Goal: Information Seeking & Learning: Learn about a topic

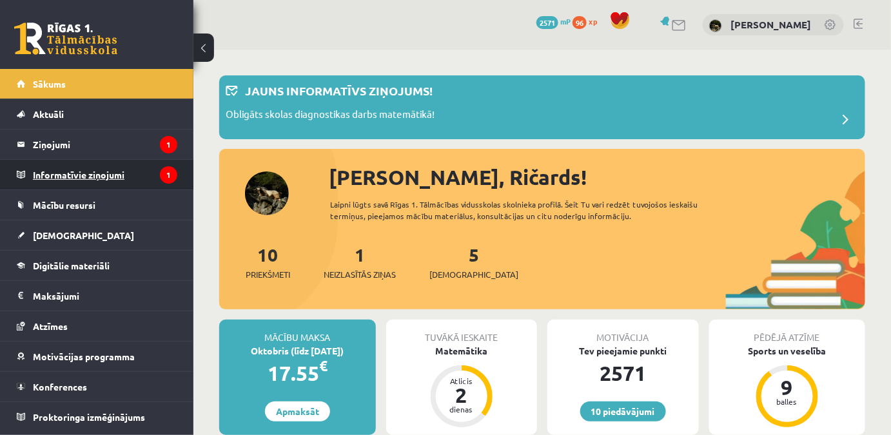
click at [113, 162] on legend "Informatīvie ziņojumi 1" at bounding box center [105, 175] width 144 height 30
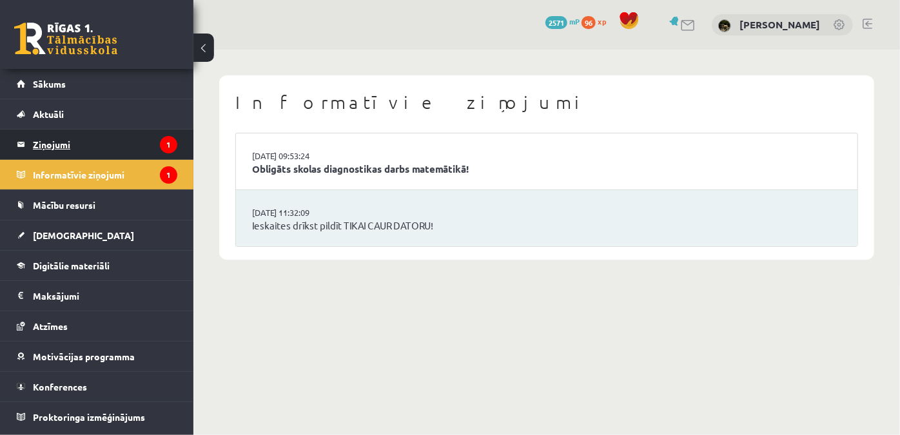
click at [121, 151] on legend "Ziņojumi 1" at bounding box center [105, 145] width 144 height 30
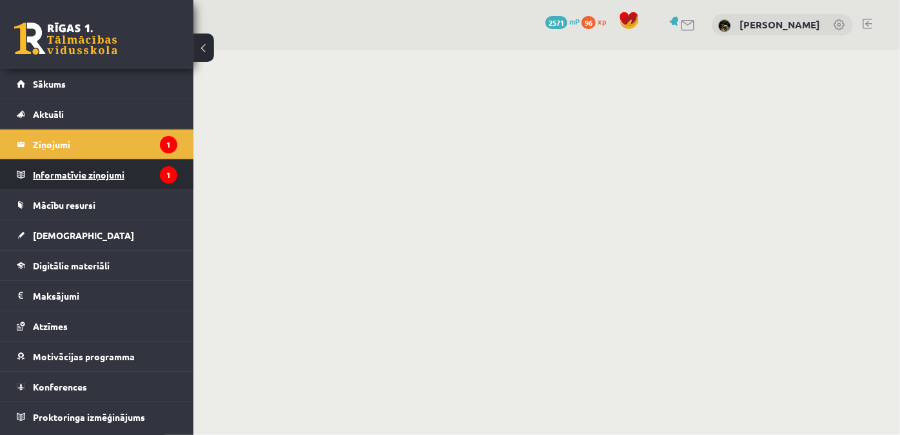
click at [121, 172] on legend "Informatīvie ziņojumi 1" at bounding box center [105, 175] width 144 height 30
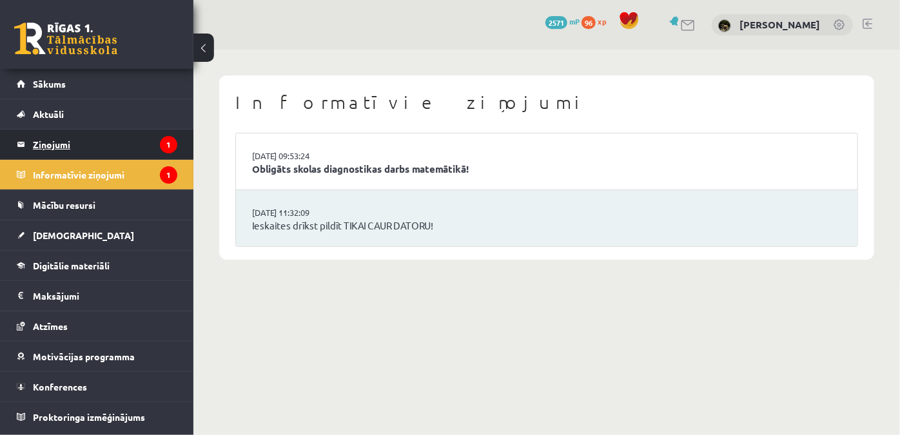
click at [125, 149] on legend "Ziņojumi 1" at bounding box center [105, 145] width 144 height 30
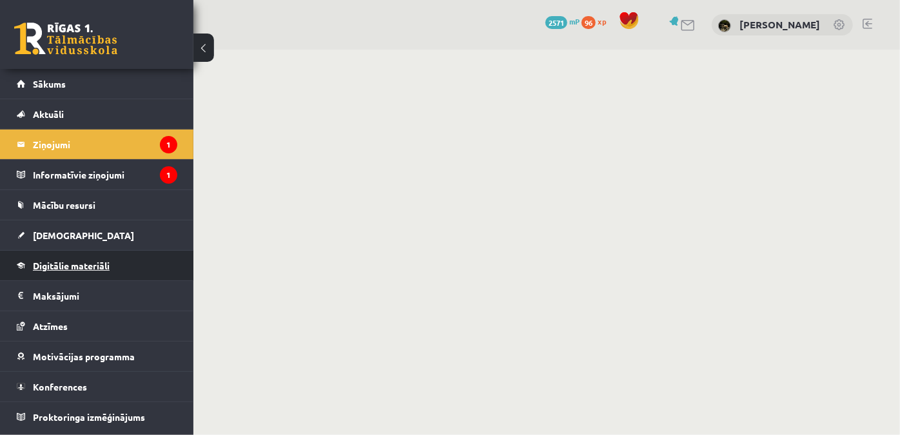
click at [110, 271] on link "Digitālie materiāli" at bounding box center [97, 266] width 160 height 30
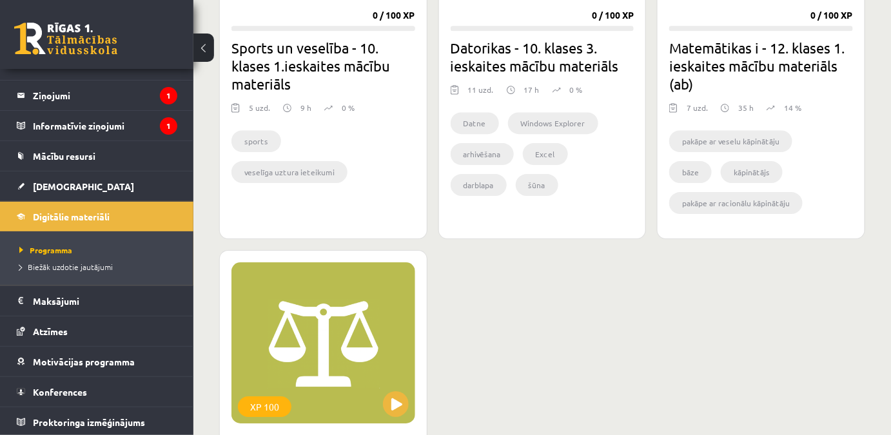
scroll to position [1464, 0]
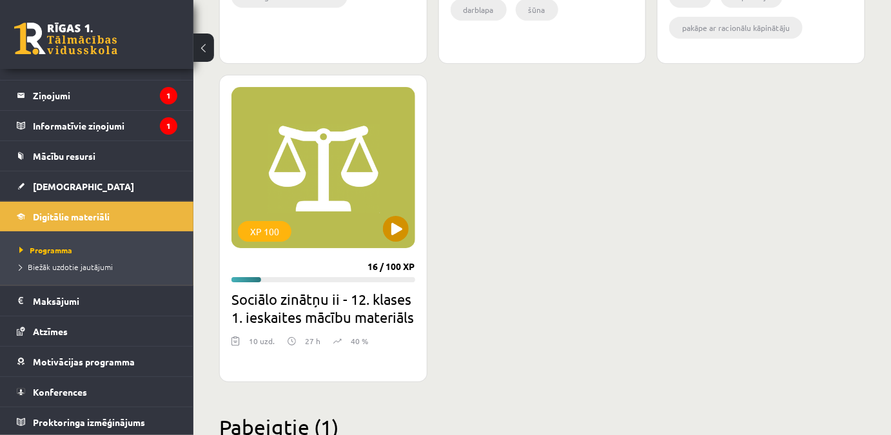
click at [373, 233] on div "XP 100" at bounding box center [323, 167] width 184 height 161
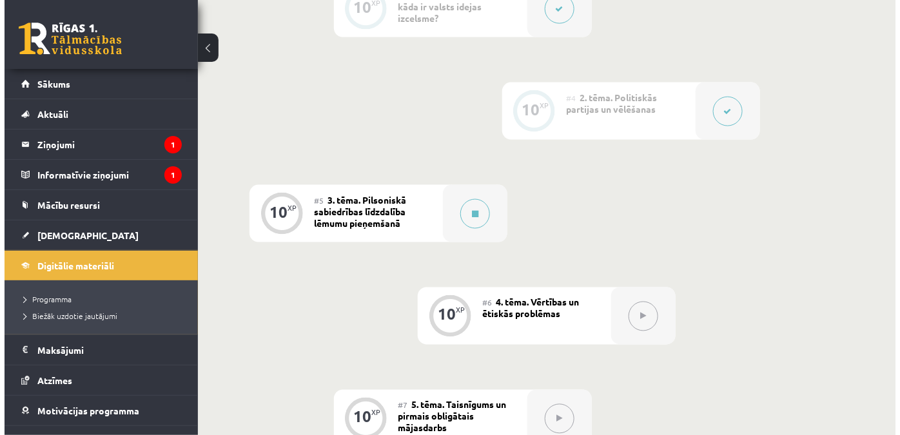
scroll to position [645, 0]
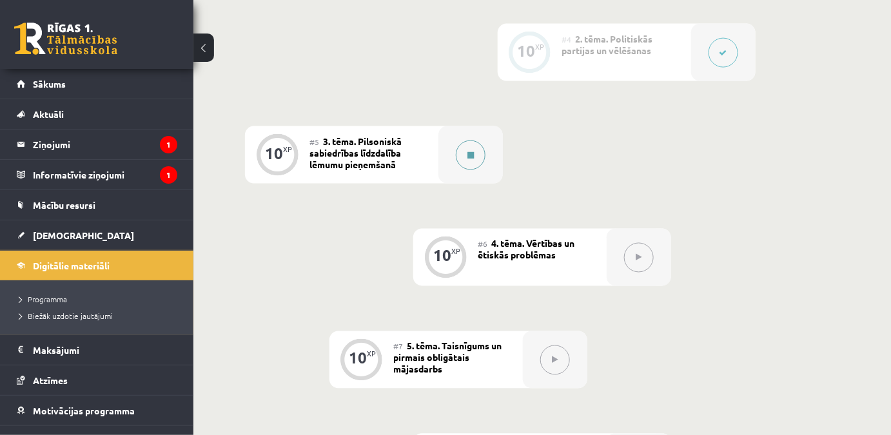
click at [460, 160] on button at bounding box center [471, 156] width 30 height 30
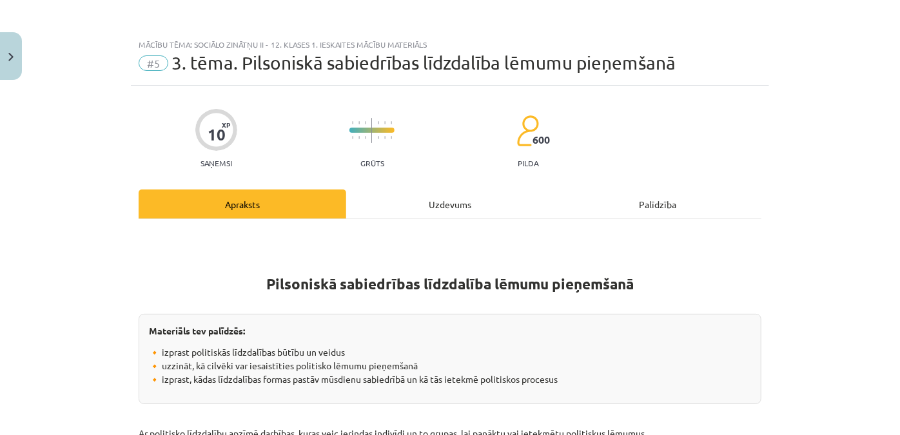
click at [469, 198] on div "Uzdevums" at bounding box center [450, 203] width 208 height 29
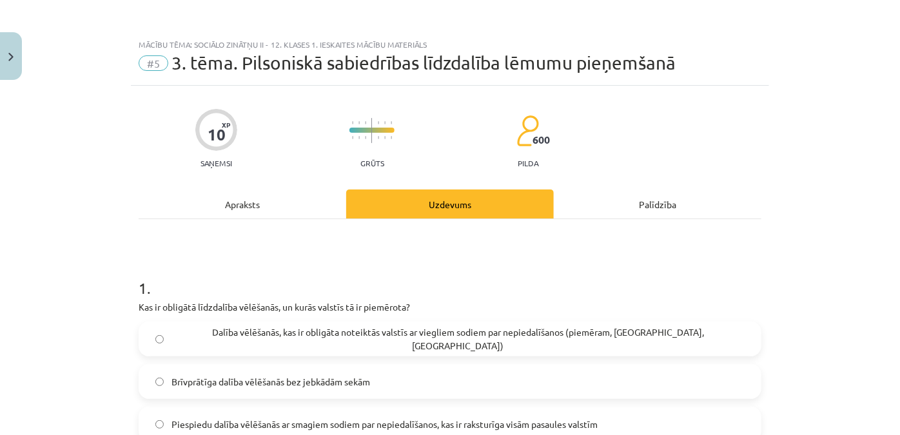
scroll to position [175, 0]
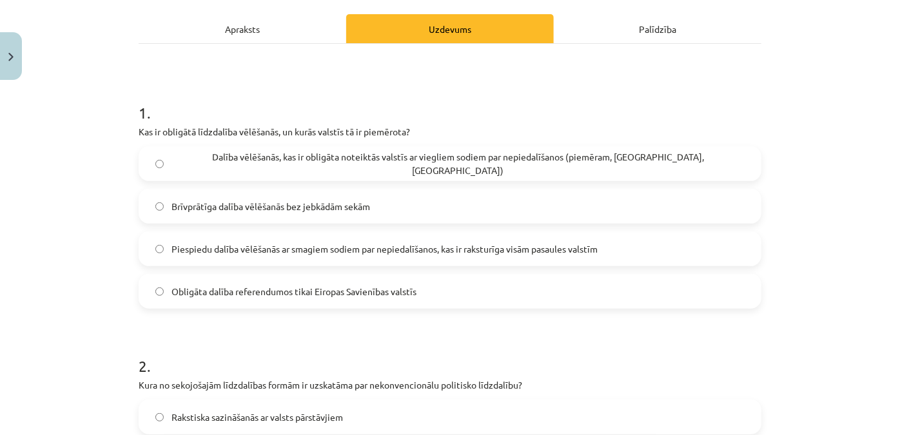
click at [416, 164] on span "Dalība vēlēšanās, kas ir obligāta noteiktās valstīs ar viegliem sodiem par nepi…" at bounding box center [457, 163] width 573 height 27
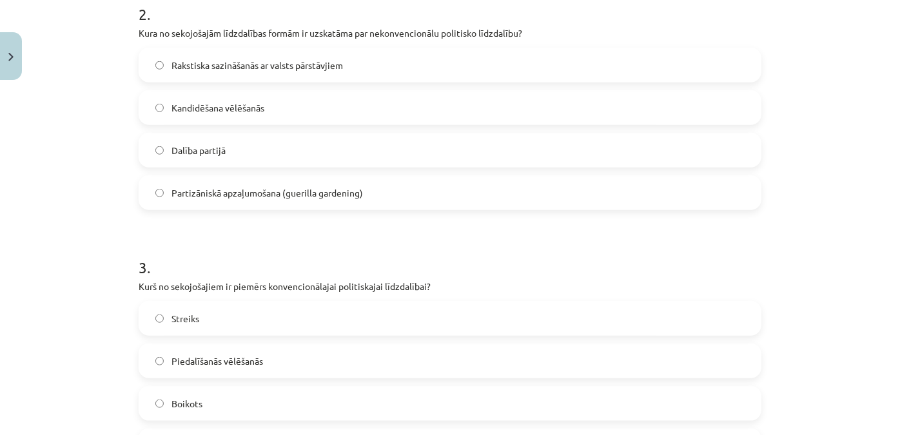
scroll to position [586, 0]
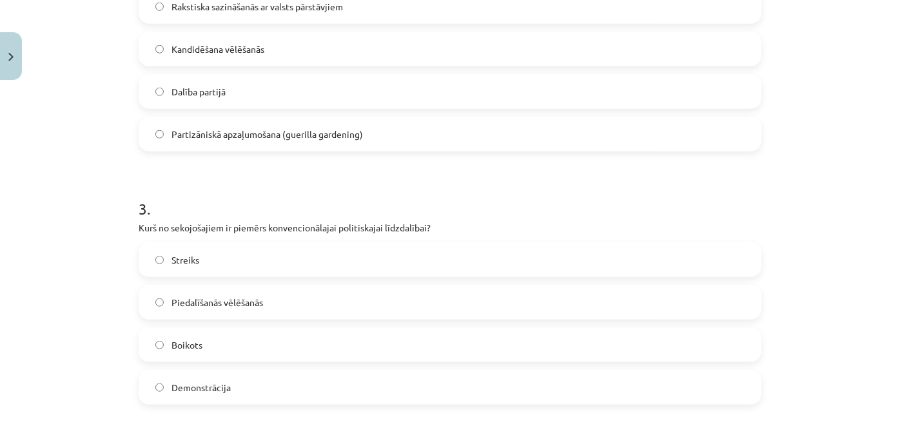
click at [303, 300] on label "Piedalīšanās vēlēšanās" at bounding box center [450, 302] width 620 height 32
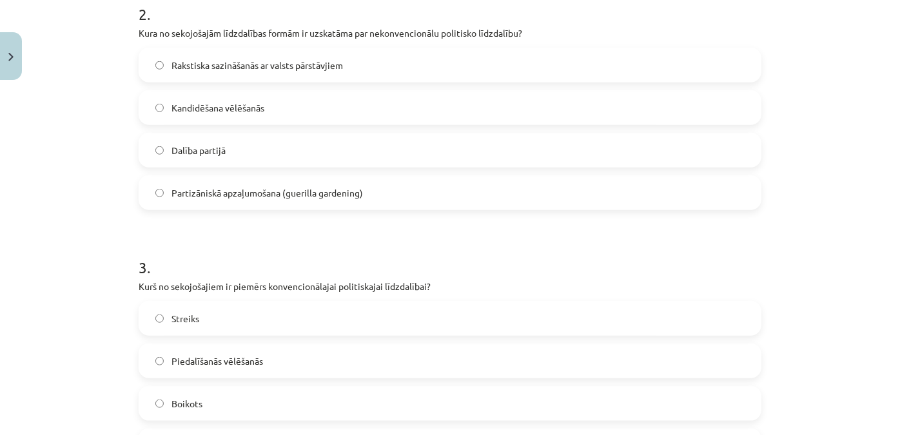
scroll to position [469, 0]
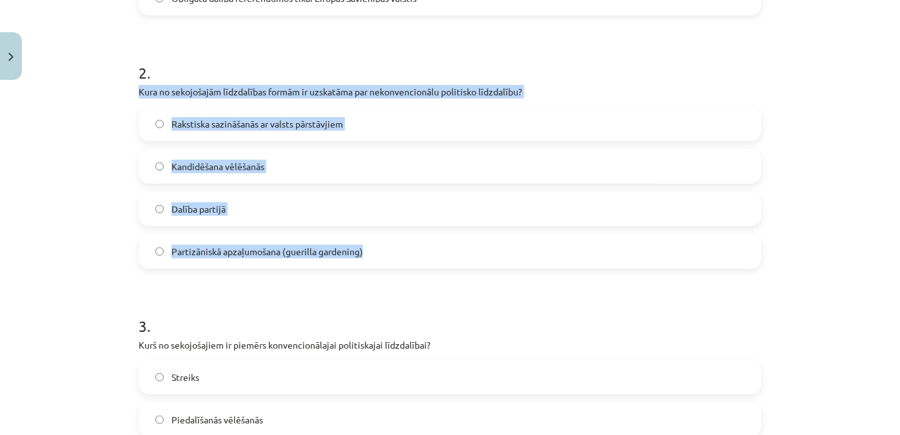
drag, startPoint x: 129, startPoint y: 88, endPoint x: 431, endPoint y: 260, distance: 347.3
click at [431, 260] on div "10 XP Saņemsi Grūts 600 pilda Apraksts Uzdevums Palīdzība 1 . Kas ir obligātā l…" at bounding box center [450, 381] width 638 height 1529
copy div "Kura no sekojošajām līdzdalības formām ir uzskatāma par nekonvencionālu politis…"
click at [223, 254] on span "Partizāniskā apzaļumošana (guerilla gardening)" at bounding box center [266, 252] width 191 height 14
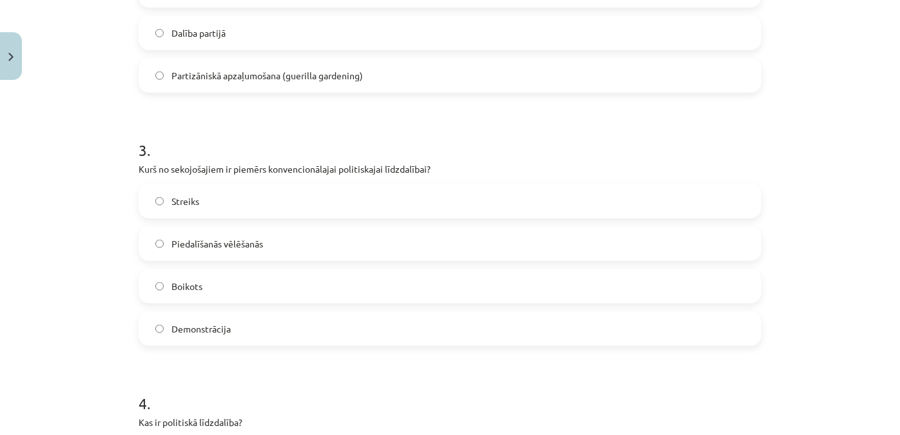
scroll to position [703, 0]
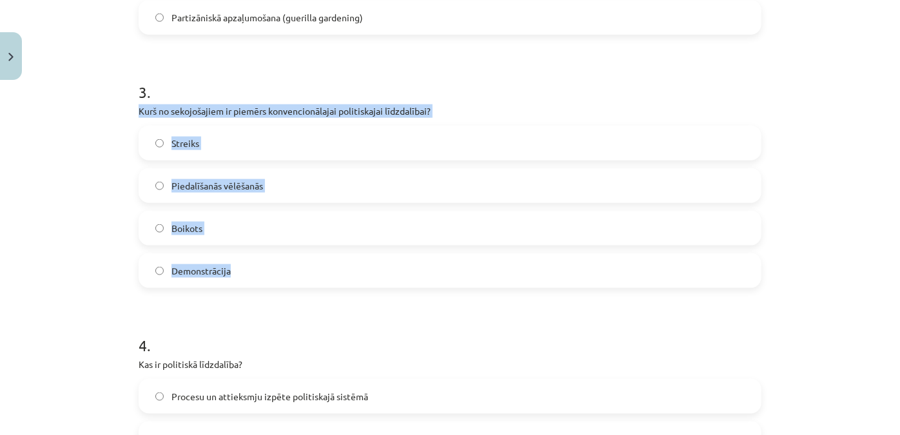
drag, startPoint x: 131, startPoint y: 110, endPoint x: 431, endPoint y: 270, distance: 340.0
click at [431, 270] on div "10 XP Saņemsi Grūts 600 pilda Apraksts Uzdevums Palīdzība 1 . Kas ir obligātā l…" at bounding box center [450, 147] width 638 height 1529
copy div "Kurš no sekojošajiem ir piemērs konvencionālajai politiskajai līdzdalībai? Stre…"
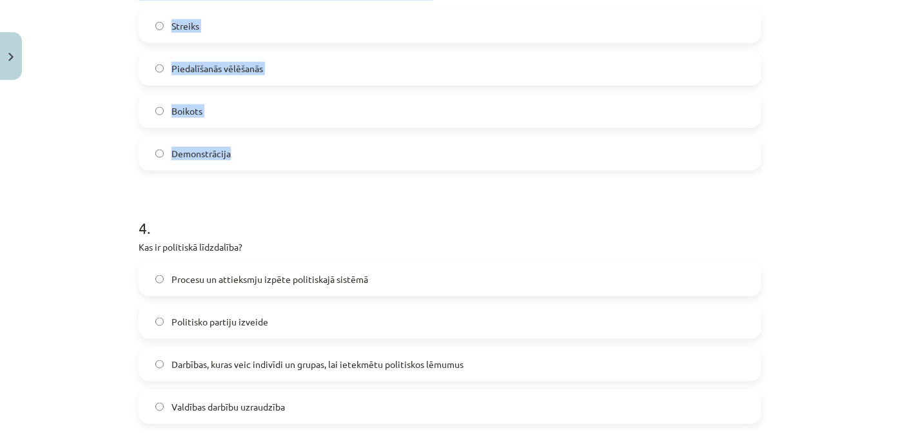
scroll to position [996, 0]
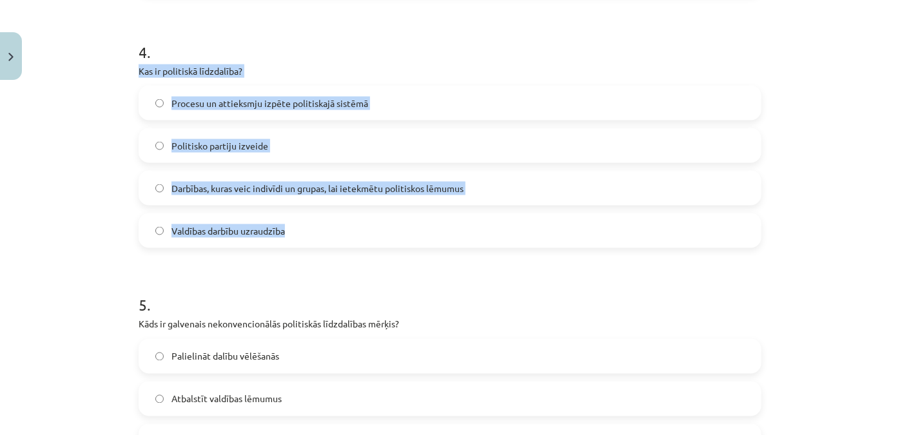
drag, startPoint x: 175, startPoint y: 66, endPoint x: 366, endPoint y: 224, distance: 247.2
click at [366, 224] on div "Mācību tēma: Sociālo zinātņu ii - 12. klases 1. ieskaites mācību materiāls #5 3…" at bounding box center [450, 217] width 900 height 435
copy div "Kas ir politiskā līdzdalība? Procesu un attieksmju izpēte politiskajā sistēmā P…"
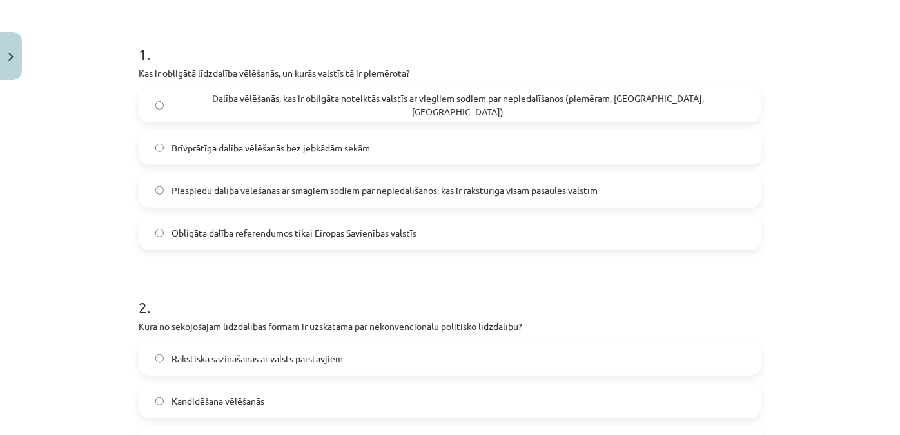
click at [96, 223] on div "Mācību tēma: Sociālo zinātņu ii - 12. klases 1. ieskaites mācību materiāls #5 3…" at bounding box center [450, 217] width 900 height 435
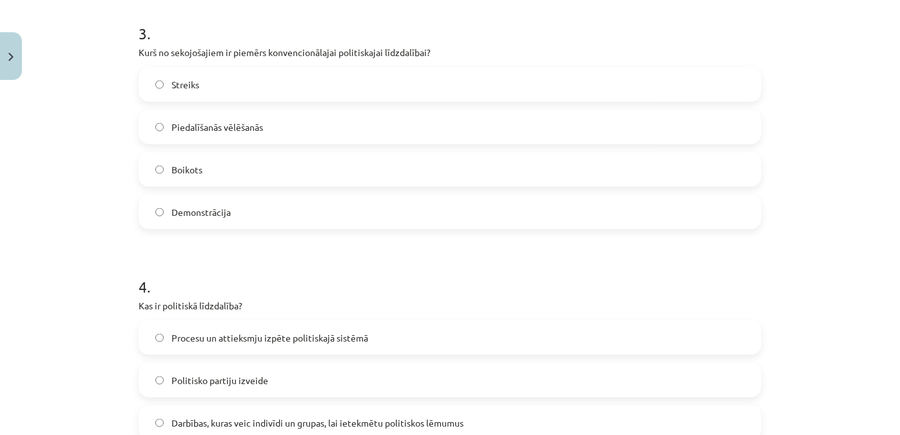
scroll to position [937, 0]
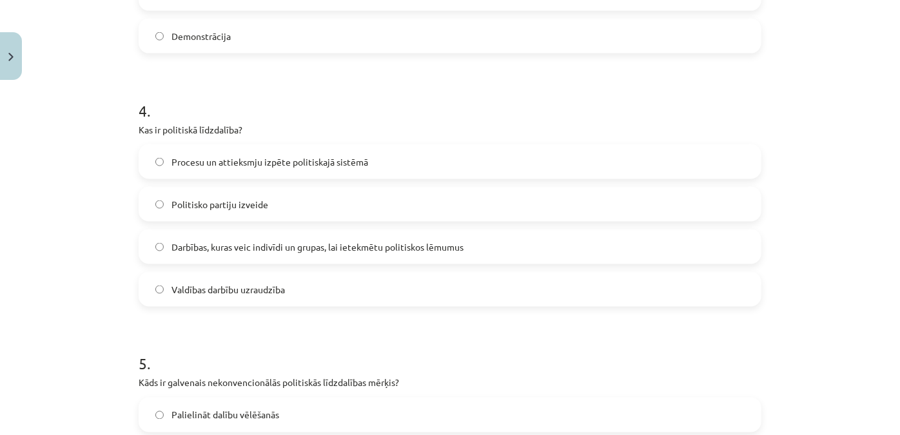
click at [315, 252] on span "Darbības, kuras veic indivīdi un grupas, lai ietekmētu politiskos lēmumus" at bounding box center [317, 247] width 292 height 14
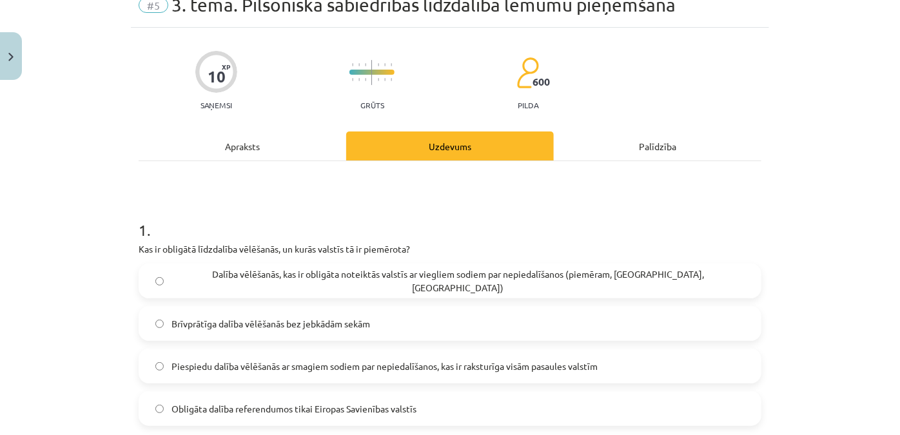
scroll to position [0, 0]
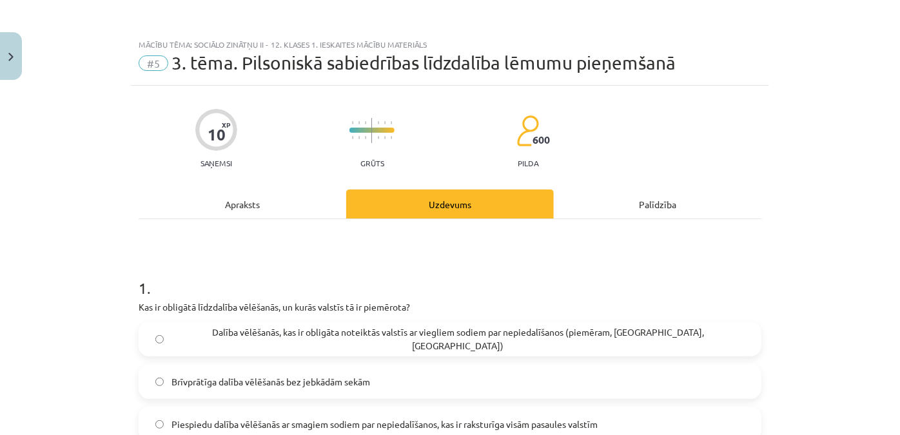
click at [247, 200] on div "Apraksts" at bounding box center [243, 203] width 208 height 29
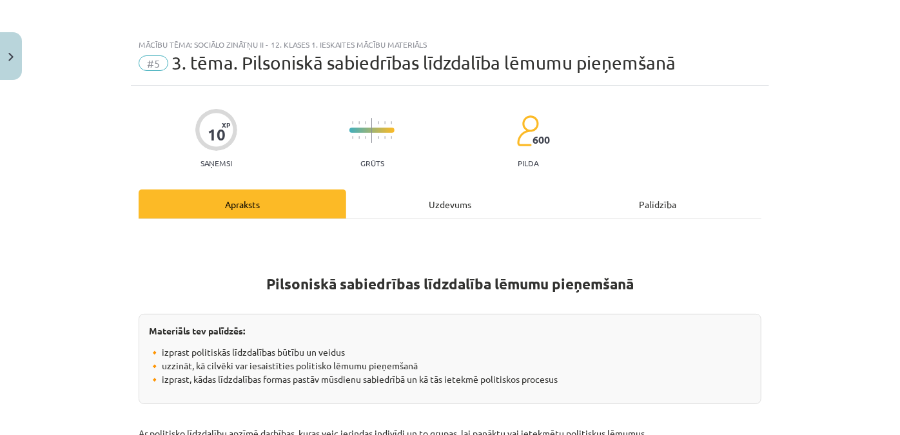
click at [397, 191] on div "Uzdevums" at bounding box center [450, 203] width 208 height 29
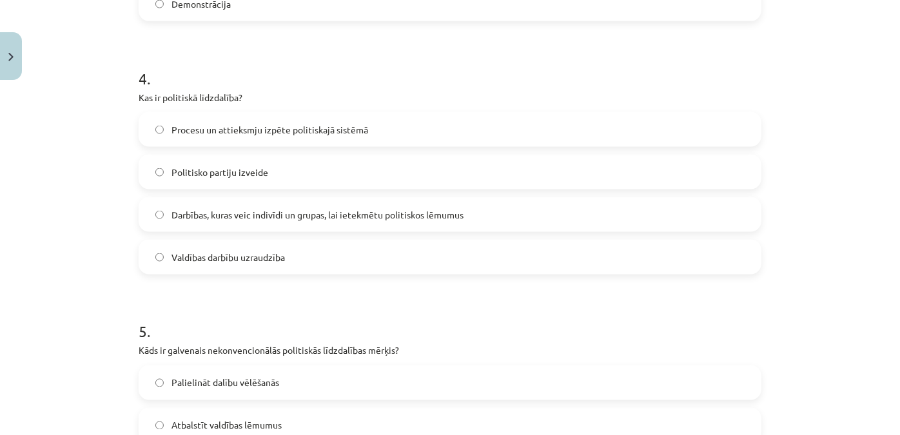
scroll to position [1211, 0]
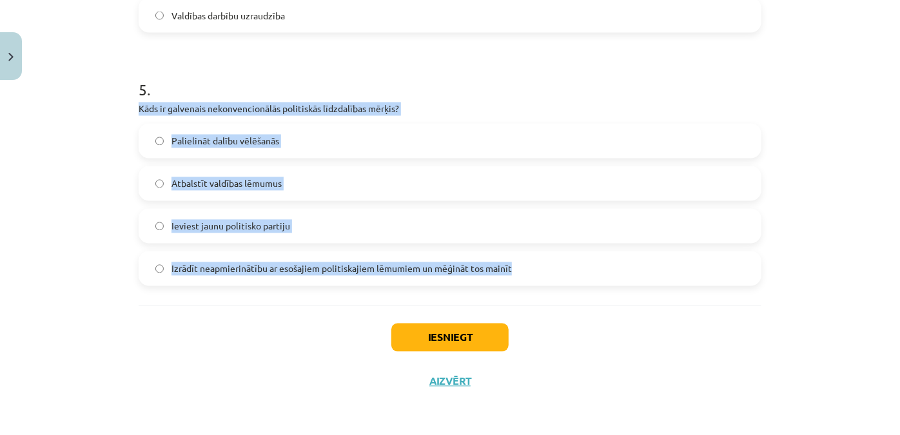
drag, startPoint x: 130, startPoint y: 111, endPoint x: 520, endPoint y: 266, distance: 420.1
copy div "Kāds ir galvenais nekonvencionālās politiskās līdzdalības mērķis? Palielināt da…"
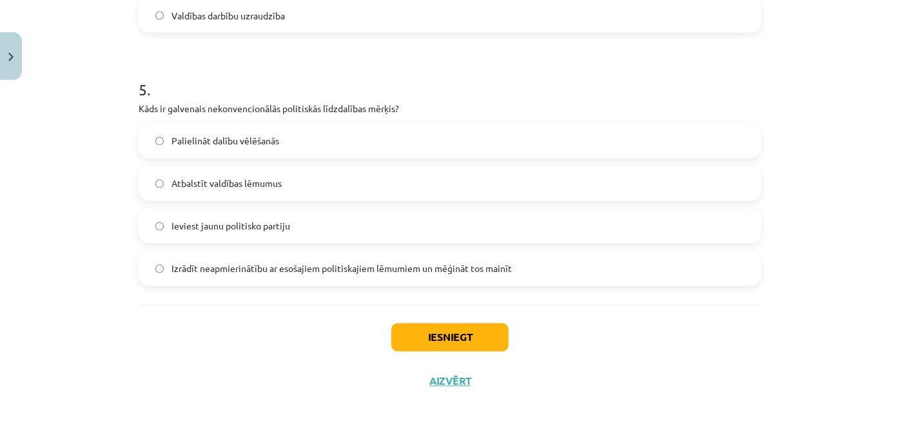
click at [209, 279] on label "Izrādīt neapmierinātību ar esošajiem politiskajiem lēmumiem un mēģināt tos main…" at bounding box center [450, 269] width 620 height 32
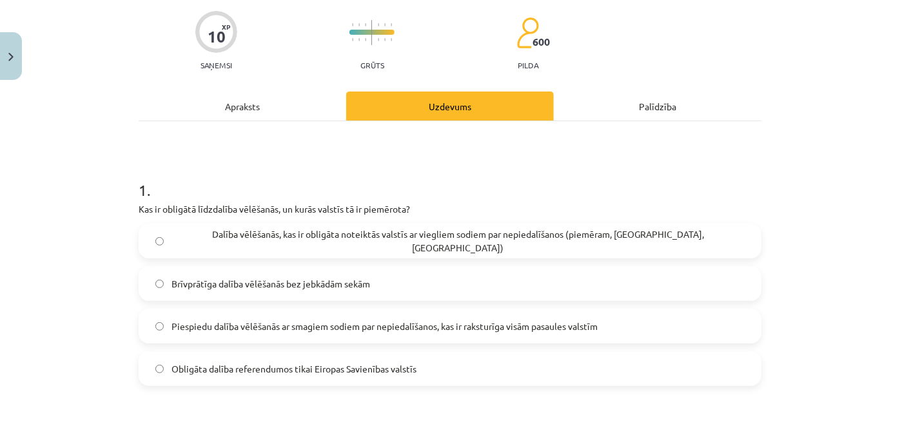
click at [231, 106] on div "Apraksts" at bounding box center [243, 106] width 208 height 29
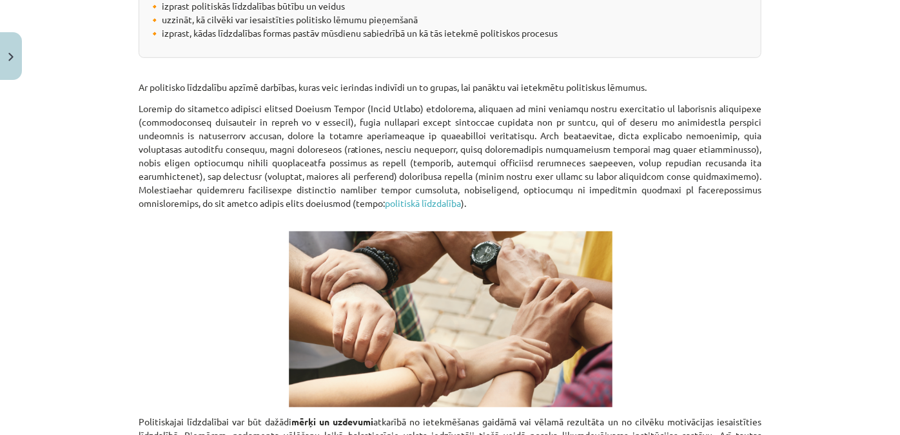
scroll to position [0, 0]
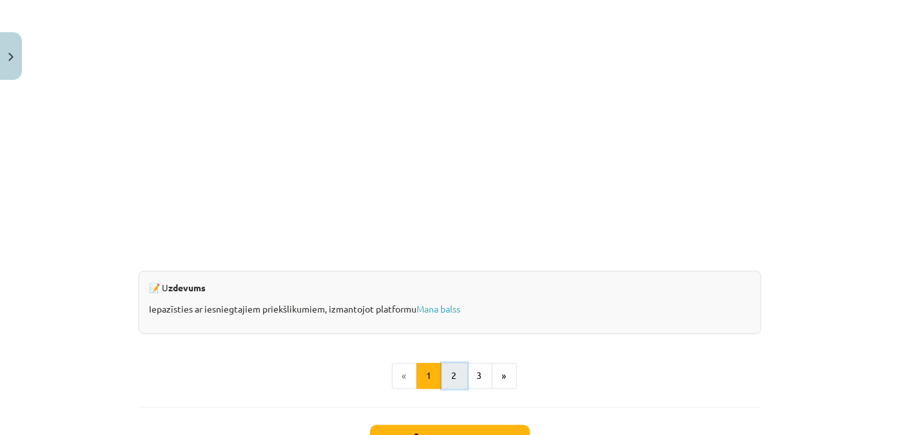
click at [454, 374] on button "2" at bounding box center [454, 377] width 26 height 26
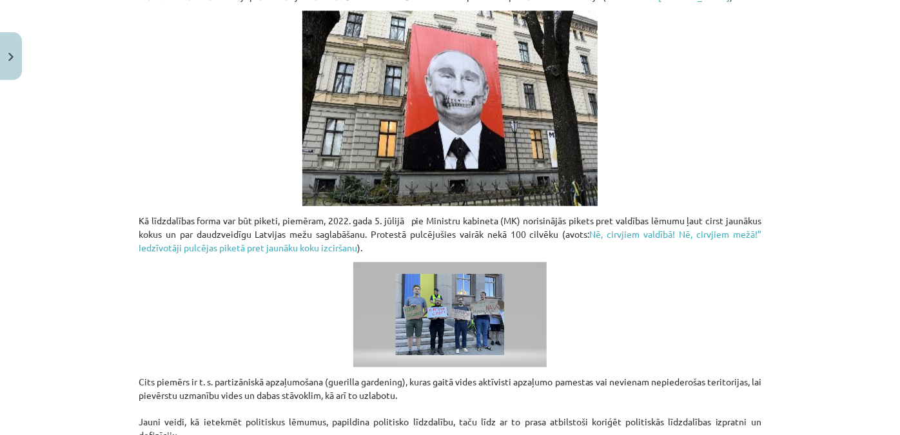
scroll to position [406, 0]
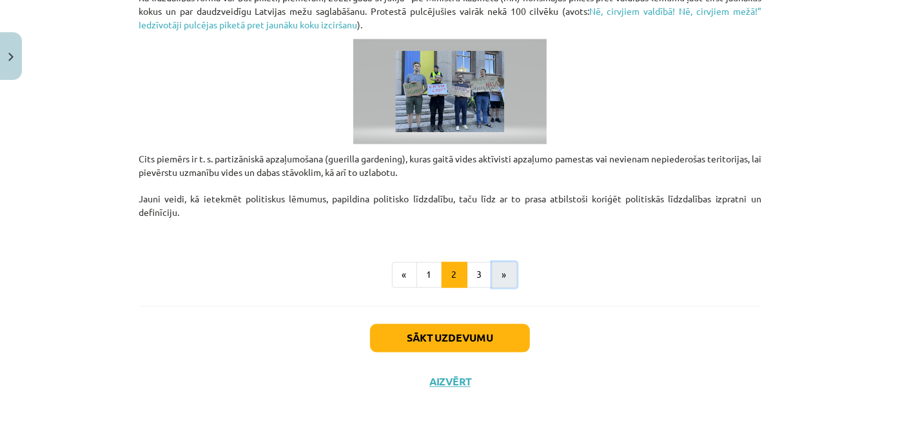
click at [492, 277] on button "»" at bounding box center [504, 275] width 25 height 26
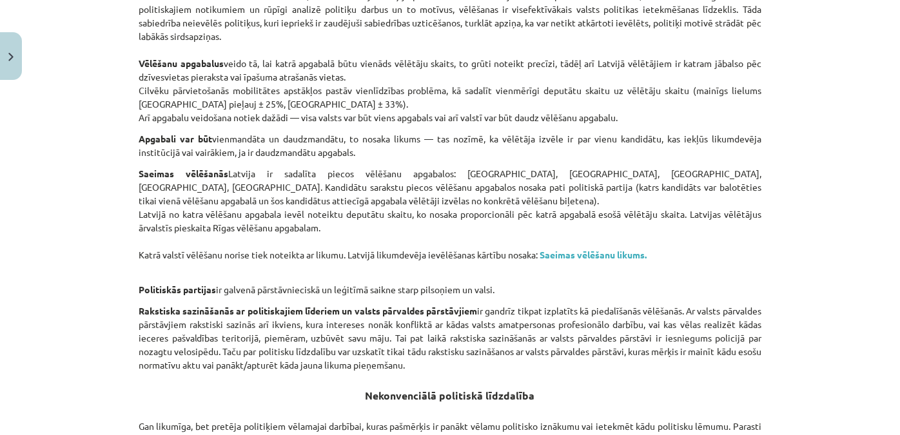
scroll to position [891, 0]
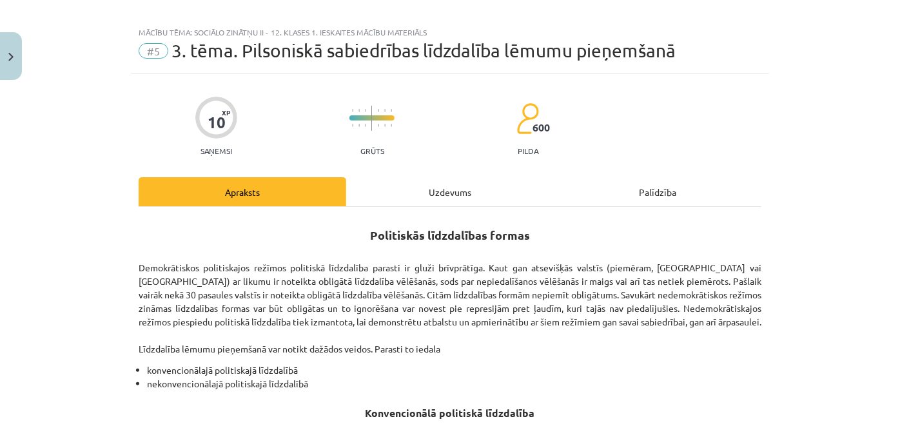
click at [469, 197] on div "Uzdevums" at bounding box center [450, 191] width 208 height 29
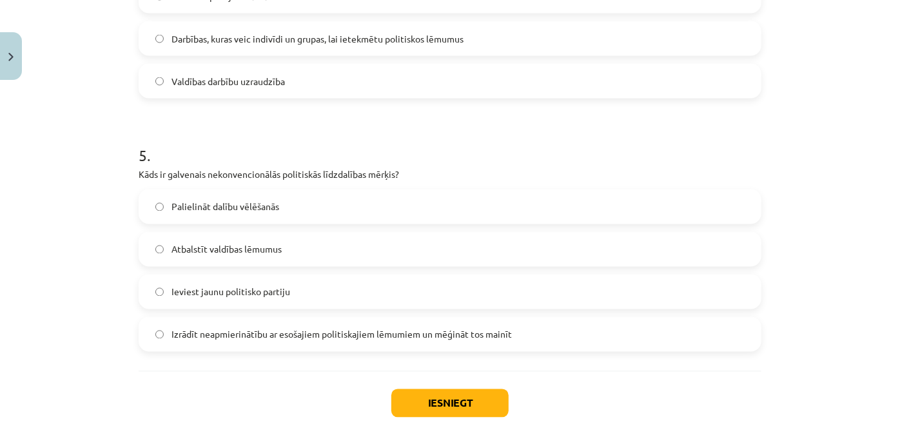
scroll to position [1211, 0]
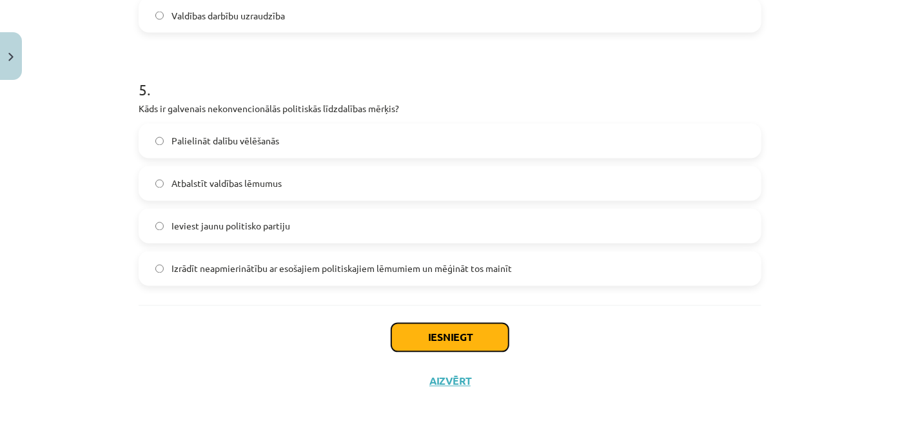
click at [457, 333] on button "Iesniegt" at bounding box center [449, 338] width 117 height 28
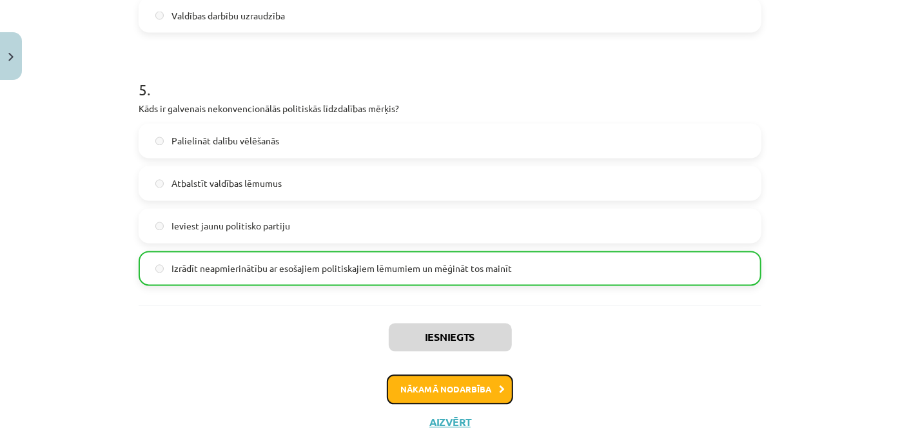
click at [467, 380] on button "Nākamā nodarbība" at bounding box center [450, 390] width 126 height 30
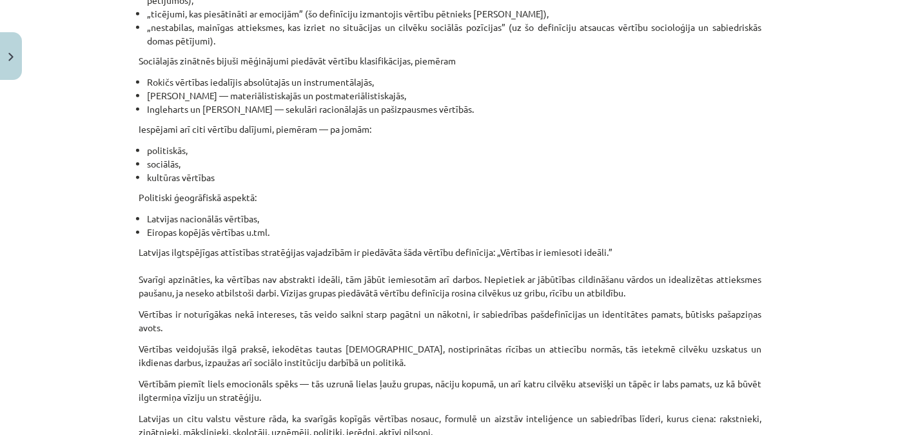
scroll to position [645, 0]
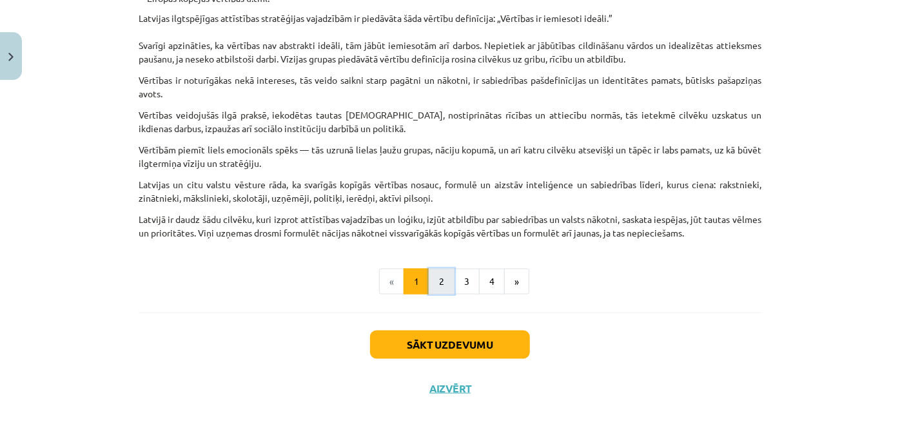
click at [440, 277] on button "2" at bounding box center [442, 282] width 26 height 26
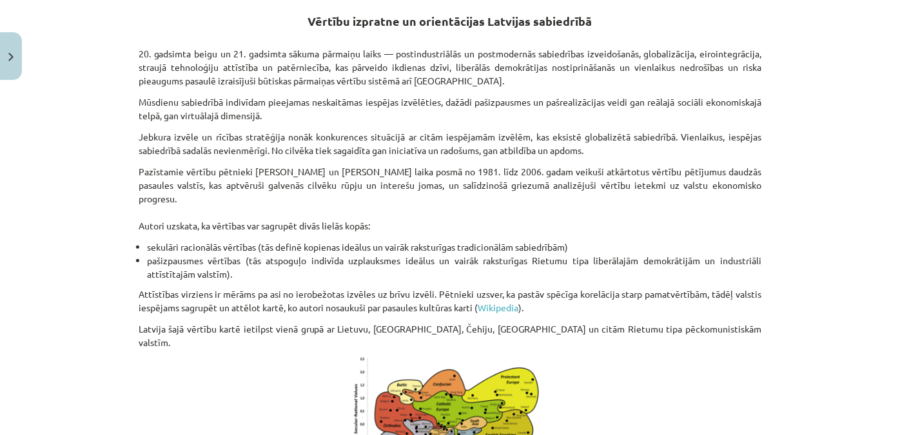
scroll to position [65, 0]
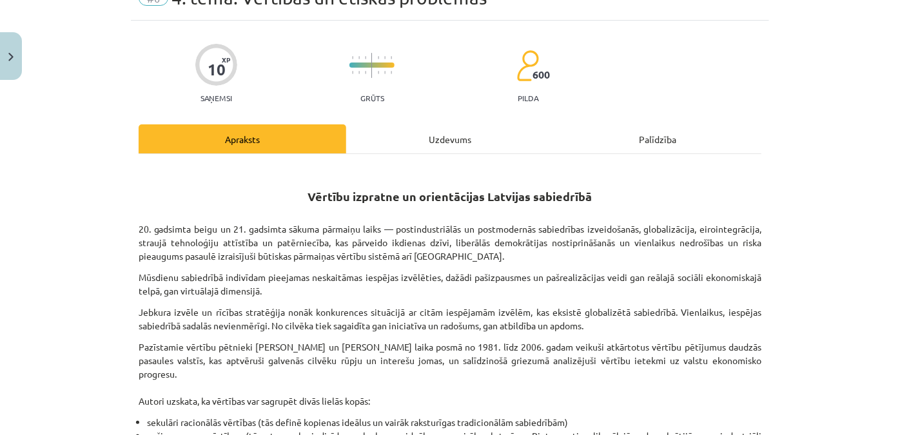
click at [396, 141] on div "Uzdevums" at bounding box center [450, 138] width 208 height 29
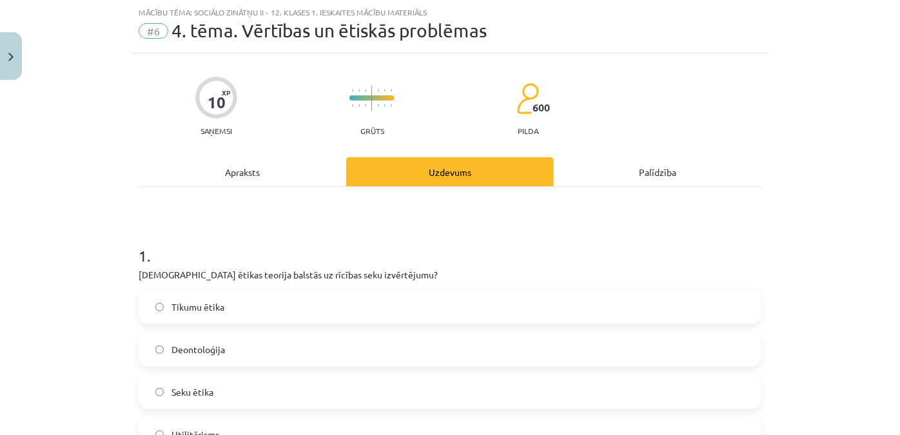
scroll to position [208, 0]
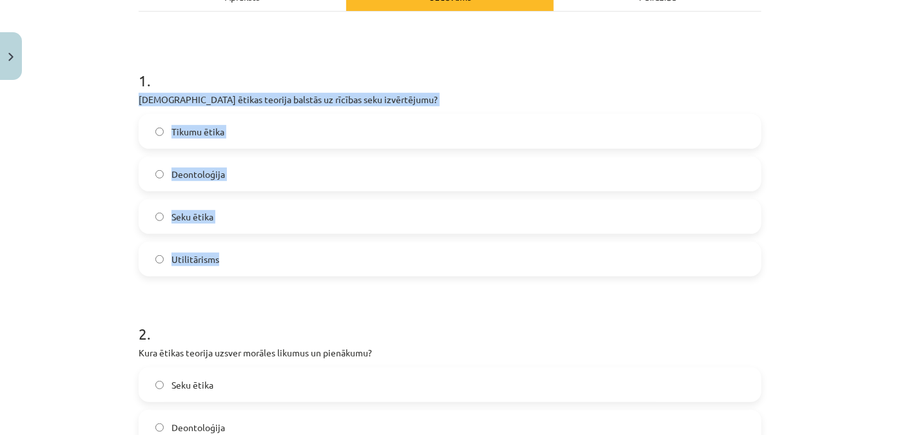
drag, startPoint x: 120, startPoint y: 97, endPoint x: 403, endPoint y: 242, distance: 318.2
click at [403, 242] on div "Mācību tēma: Sociālo zinātņu ii - 12. klases 1. ieskaites mācību materiāls #6 4…" at bounding box center [450, 217] width 900 height 435
copy div "[DEMOGRAPHIC_DATA] ētikas teorija balstās uz rīcības seku izvērtējumu? Tikumu ē…"
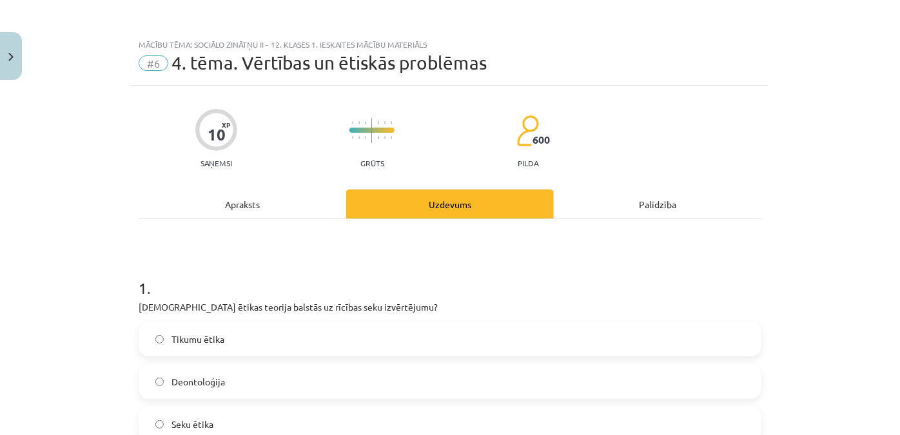
click at [251, 199] on div "Apraksts" at bounding box center [243, 203] width 208 height 29
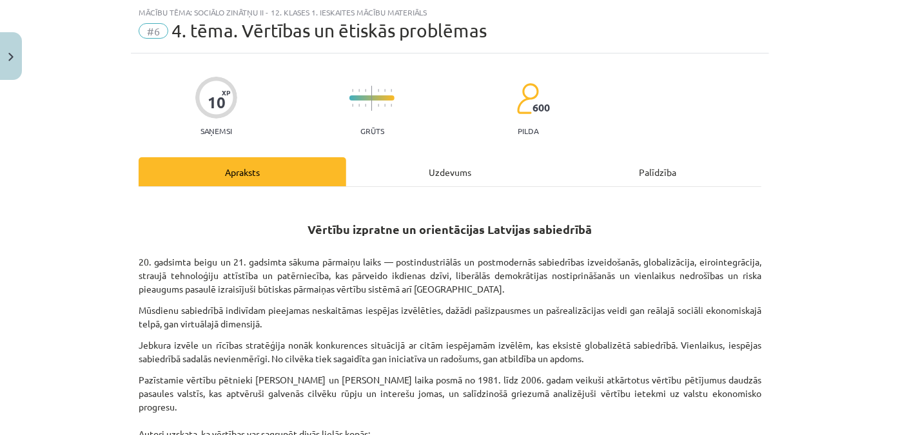
scroll to position [269, 0]
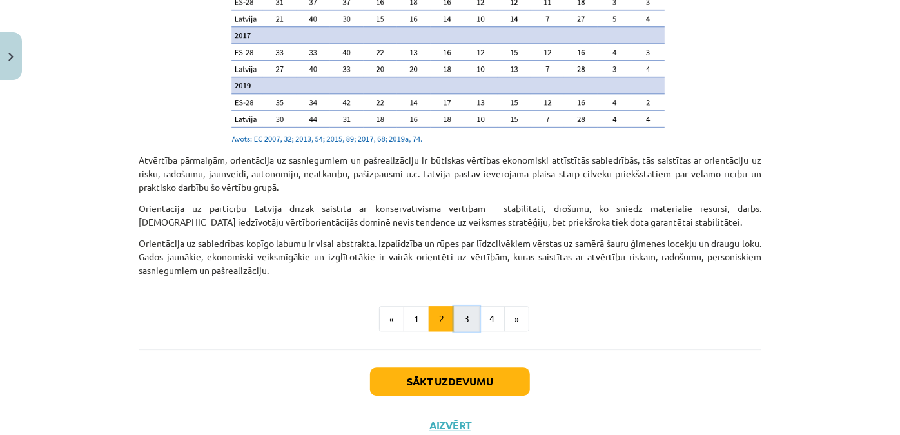
click at [454, 306] on button "3" at bounding box center [467, 319] width 26 height 26
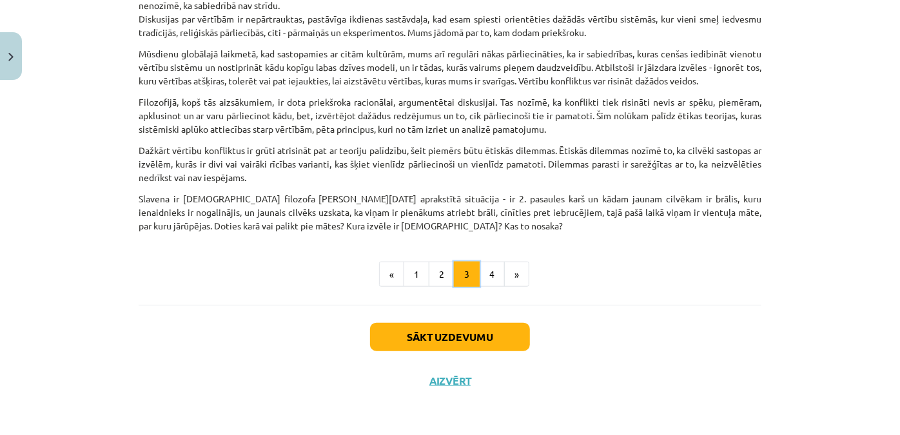
scroll to position [319, 0]
click at [487, 270] on button "4" at bounding box center [492, 275] width 26 height 26
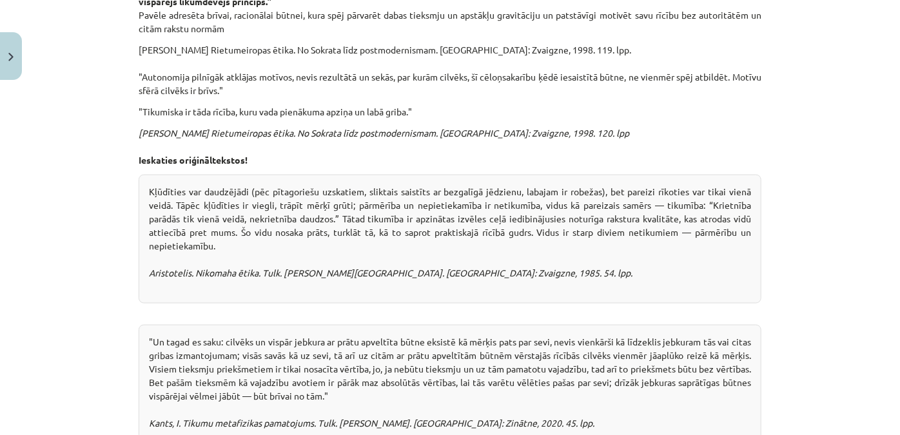
scroll to position [1461, 0]
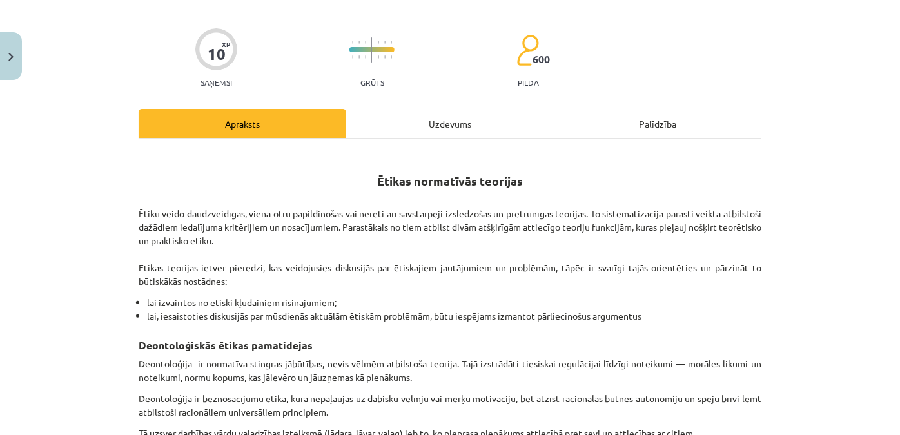
click at [474, 117] on div "Uzdevums" at bounding box center [450, 123] width 208 height 29
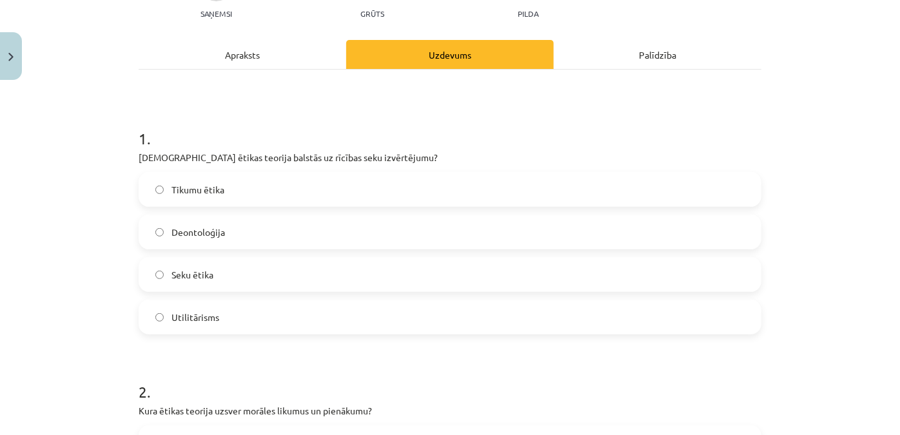
click at [220, 277] on label "Seku ētika" at bounding box center [450, 274] width 620 height 32
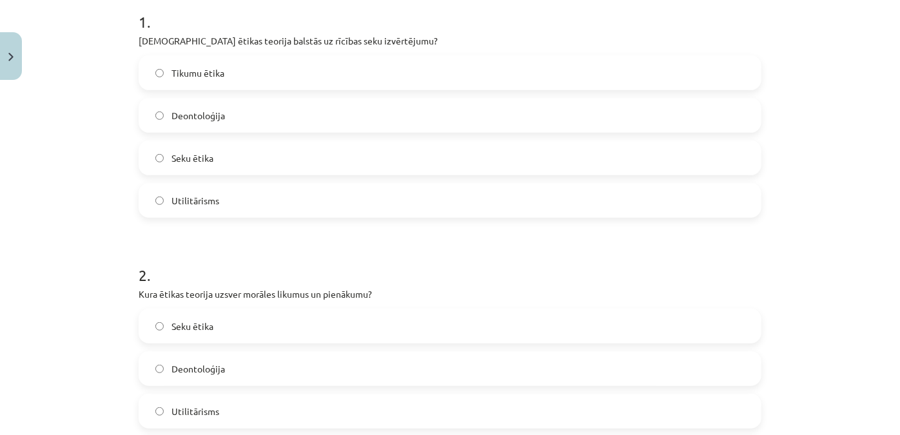
scroll to position [383, 0]
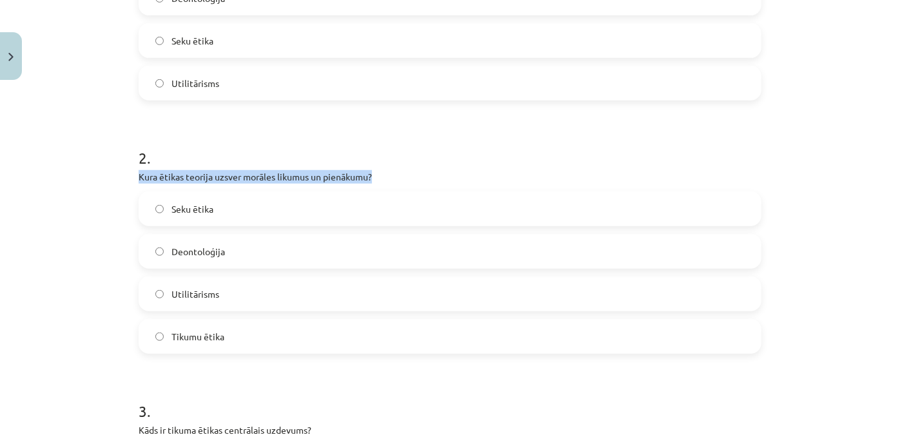
drag, startPoint x: 124, startPoint y: 174, endPoint x: 387, endPoint y: 182, distance: 263.1
click at [387, 182] on div "Mācību tēma: Sociālo zinātņu ii - 12. klases 1. ieskaites mācību materiāls #6 4…" at bounding box center [450, 217] width 900 height 435
copy p "Kura ētikas teorija uzsver morāles likumus un pienākumu?"
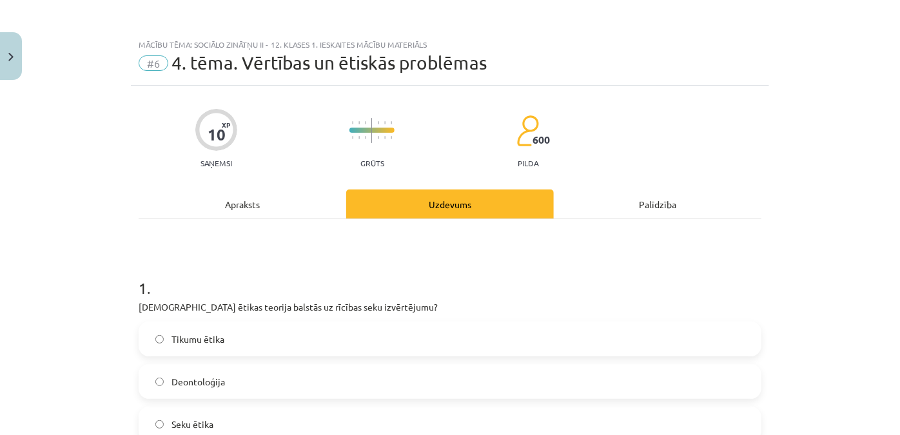
scroll to position [0, 0]
click at [275, 192] on div "Apraksts" at bounding box center [243, 203] width 208 height 29
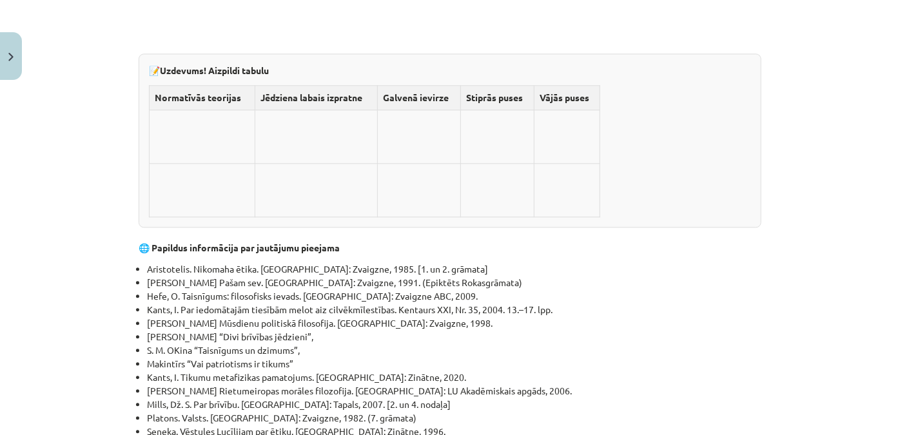
scroll to position [226, 0]
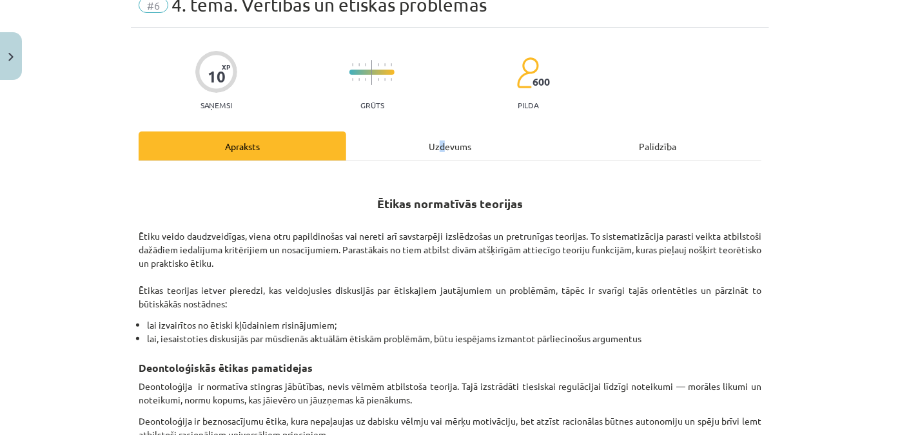
click at [402, 147] on div "Uzdevums" at bounding box center [450, 145] width 208 height 29
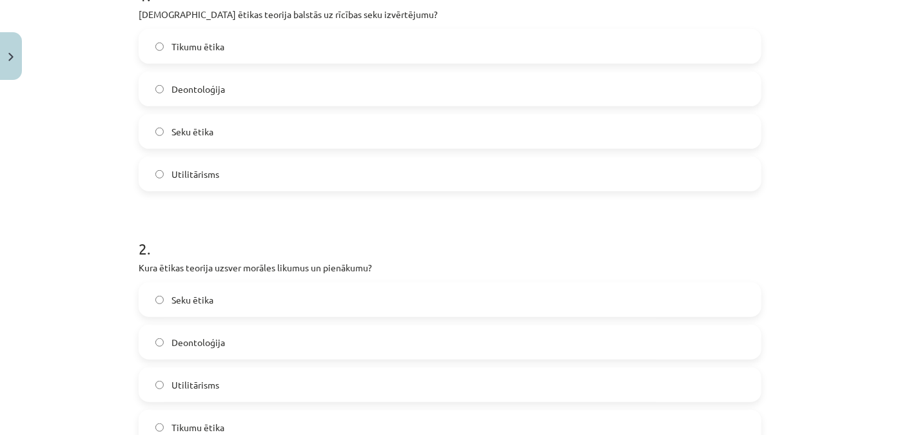
scroll to position [410, 0]
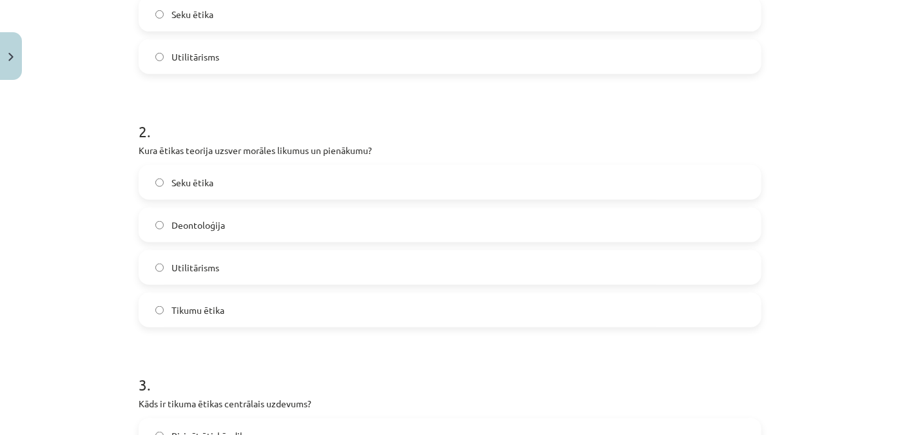
click at [208, 229] on span "Deontoloģija" at bounding box center [197, 225] width 53 height 14
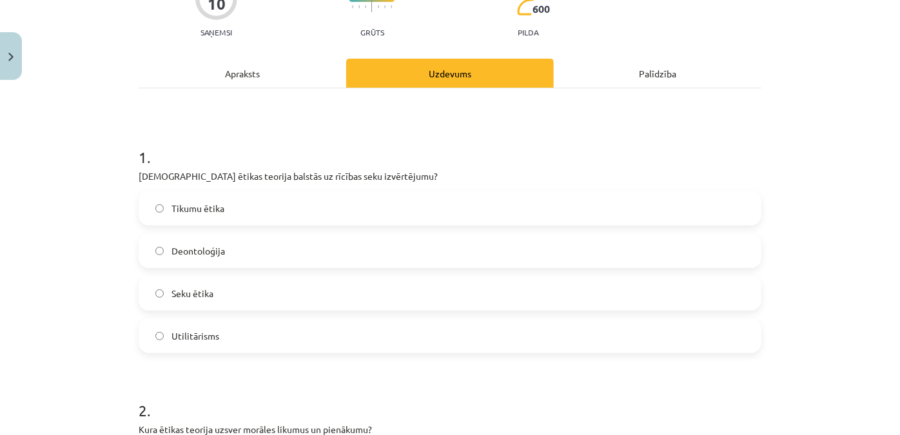
scroll to position [21, 0]
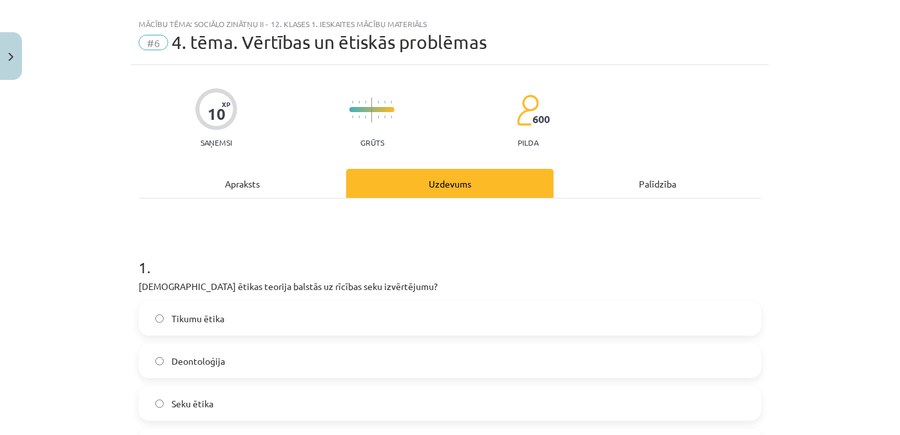
click at [256, 174] on div "Apraksts" at bounding box center [243, 183] width 208 height 29
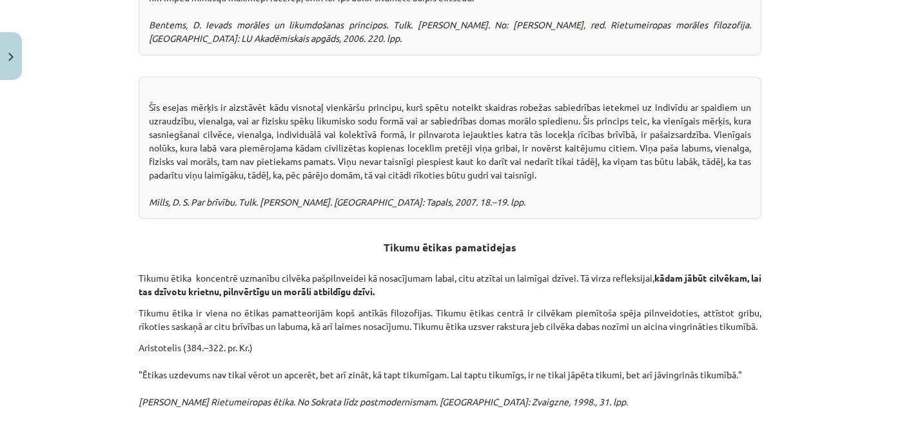
scroll to position [2623, 0]
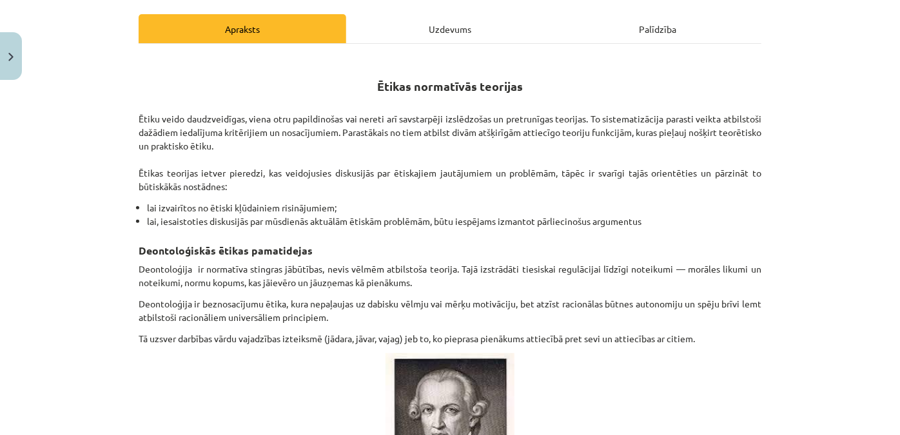
click at [440, 15] on div "Uzdevums" at bounding box center [450, 28] width 208 height 29
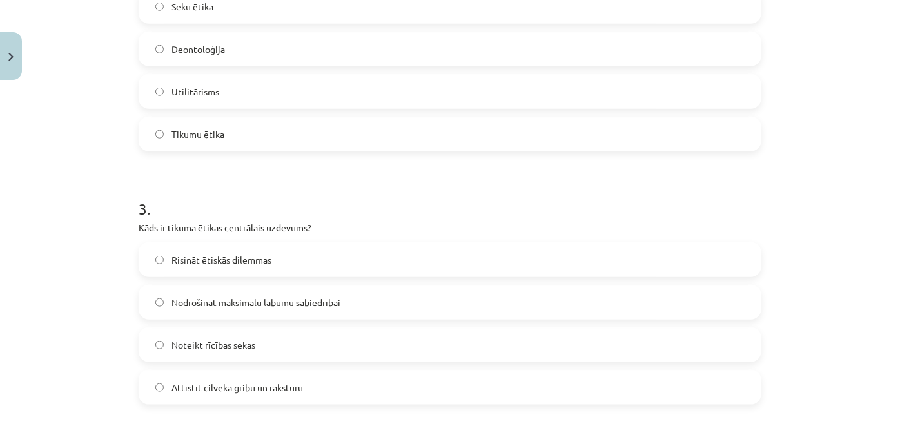
scroll to position [0, 0]
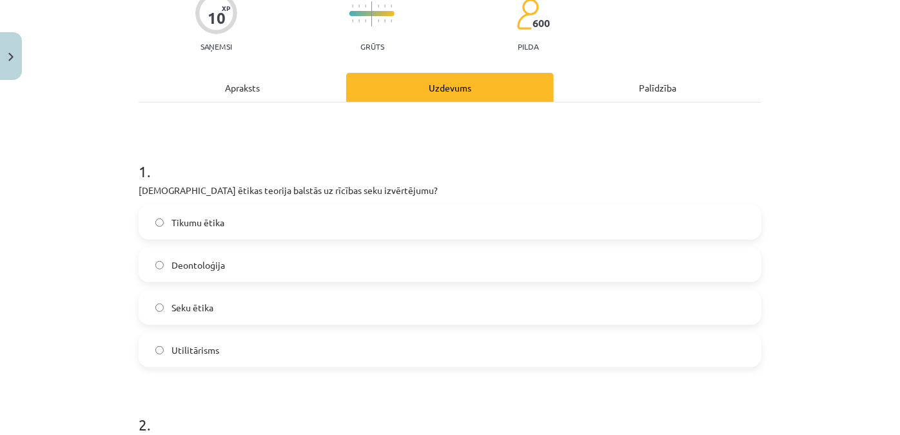
click at [229, 90] on div "Apraksts" at bounding box center [243, 87] width 208 height 29
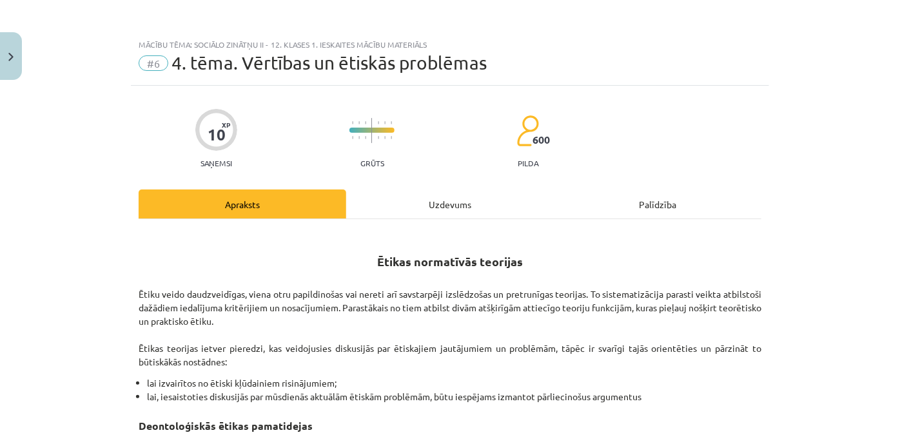
click at [415, 195] on div "Uzdevums" at bounding box center [450, 203] width 208 height 29
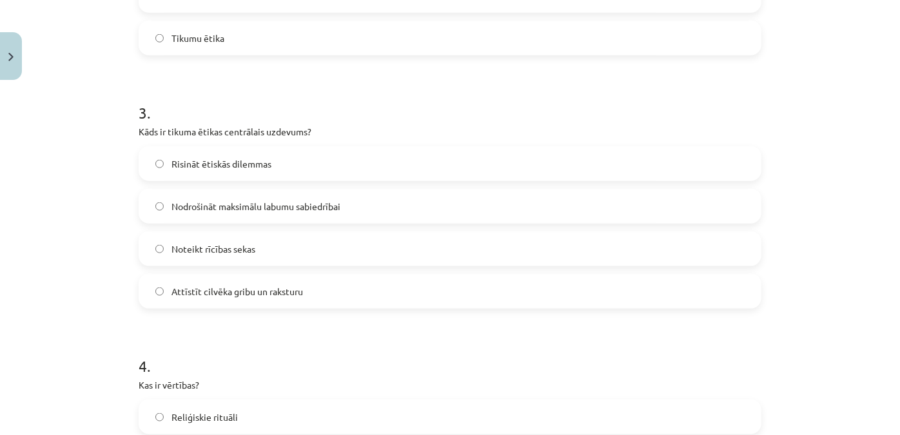
scroll to position [683, 0]
click at [319, 296] on label "Attīstīt cilvēka gribu un raksturu" at bounding box center [450, 291] width 620 height 32
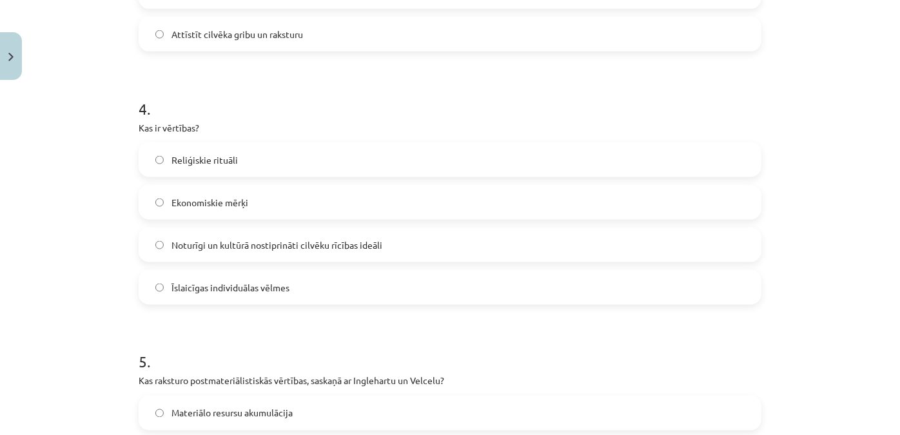
scroll to position [942, 0]
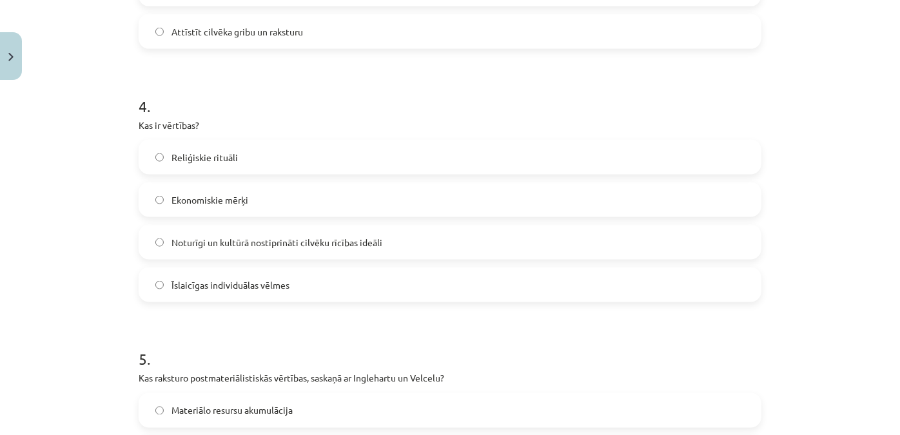
click at [217, 251] on label "Noturīgi un kultūrā nostiprināti cilvēku rīcības ideāli" at bounding box center [450, 242] width 620 height 32
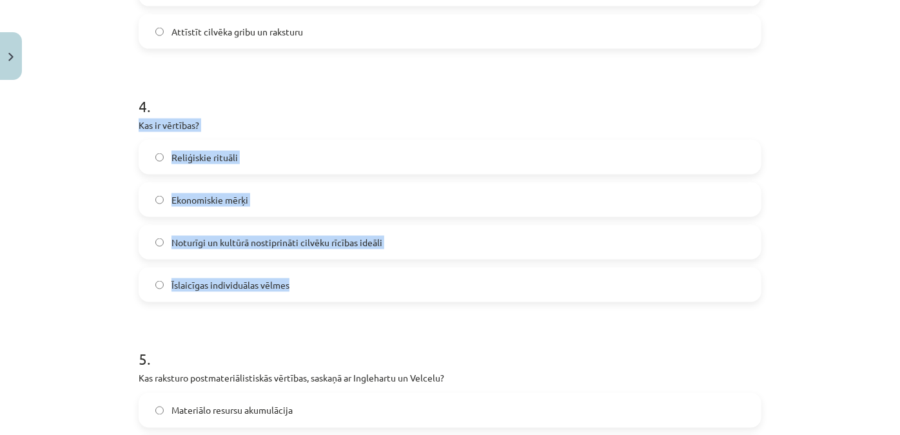
drag, startPoint x: 123, startPoint y: 123, endPoint x: 352, endPoint y: 263, distance: 268.2
click at [352, 263] on div "Mācību tēma: Sociālo zinātņu ii - 12. klases 1. ieskaites mācību materiāls #6 4…" at bounding box center [450, 217] width 900 height 435
copy div "Kas ir vērtības? Reliģiskie rituāli Ekonomiskie mērķi Noturīgi un kultūrā nosti…"
click at [95, 159] on div "Mācību tēma: Sociālo zinātņu ii - 12. klases 1. ieskaites mācību materiāls #6 4…" at bounding box center [450, 217] width 900 height 435
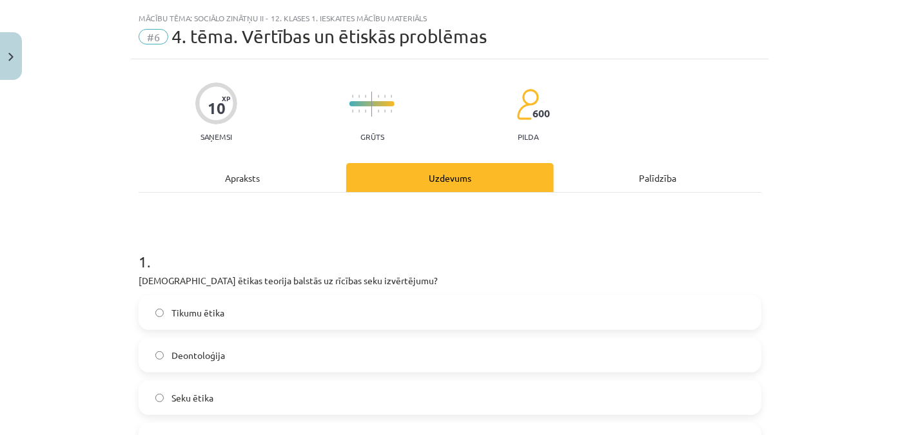
scroll to position [0, 0]
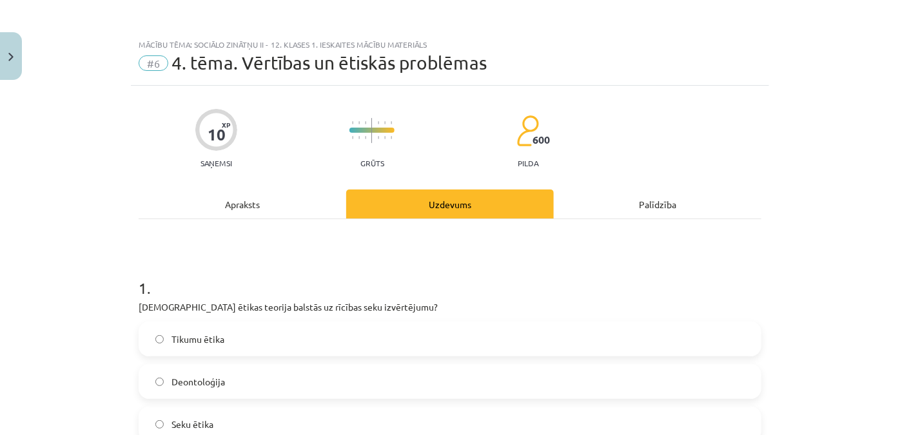
click at [242, 194] on div "Apraksts" at bounding box center [243, 203] width 208 height 29
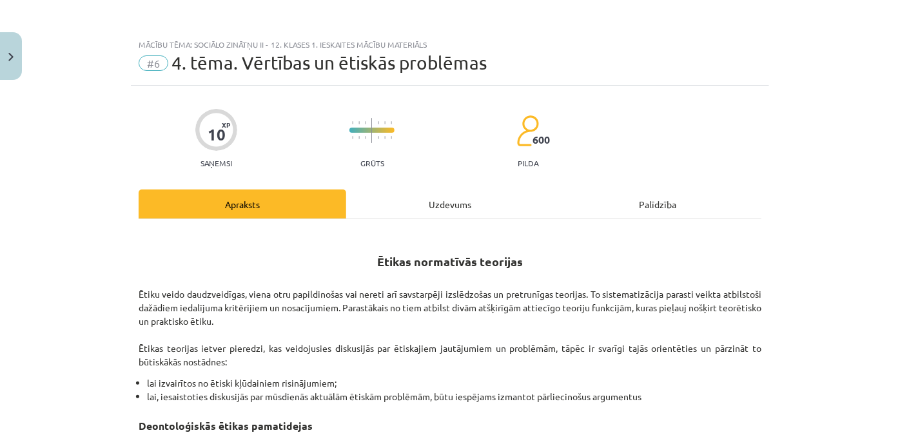
click at [452, 197] on div "Uzdevums" at bounding box center [450, 203] width 208 height 29
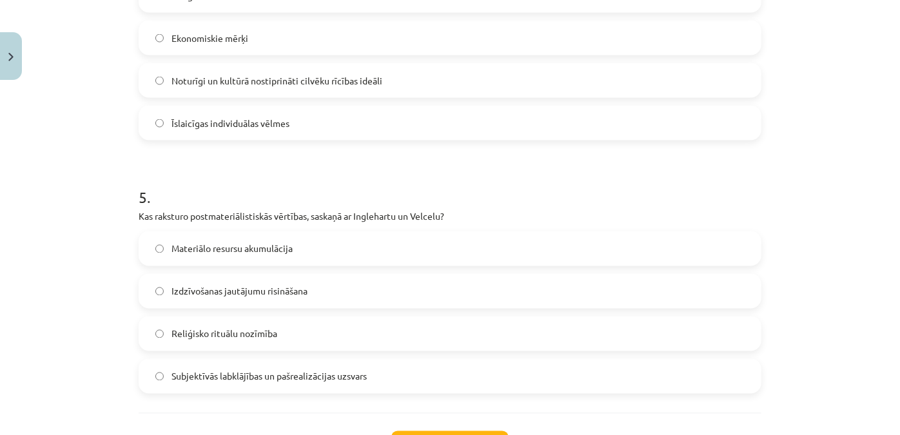
scroll to position [1127, 0]
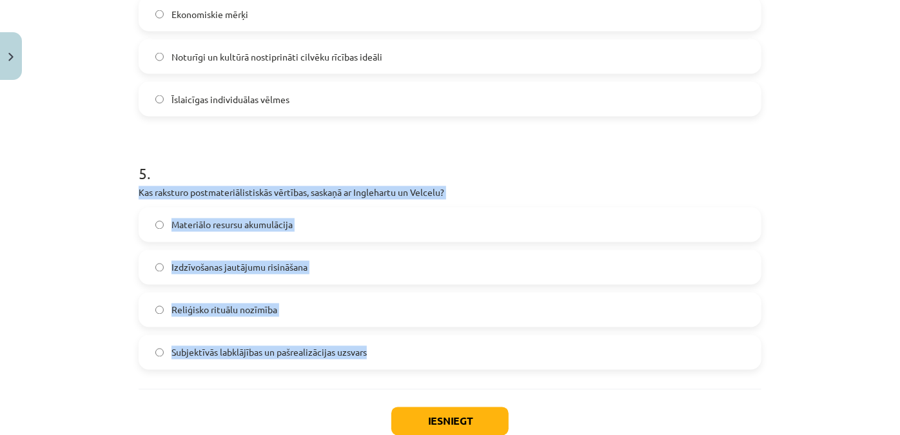
drag, startPoint x: 119, startPoint y: 193, endPoint x: 421, endPoint y: 348, distance: 339.6
click at [421, 348] on div "Mācību tēma: Sociālo zinātņu ii - 12. klases 1. ieskaites mācību materiāls #6 4…" at bounding box center [450, 217] width 900 height 435
copy div "Kas raksturo postmateriālistiskās vērtības, saskaņā ar Inglehartu un Velcelu? M…"
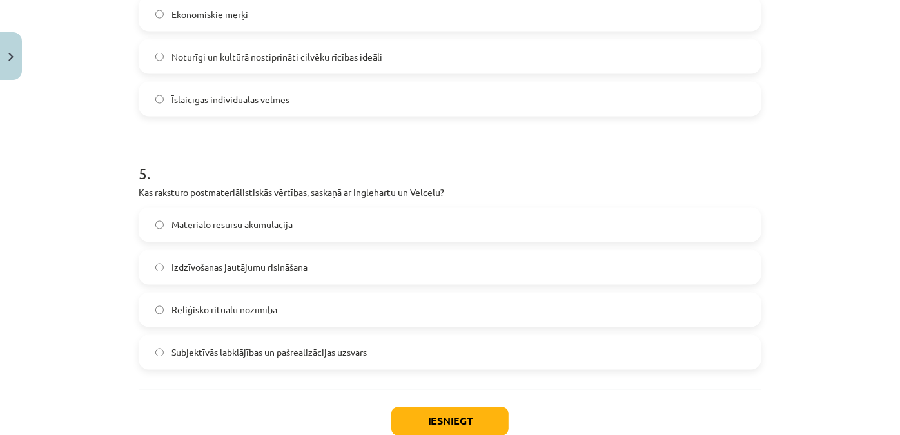
click at [267, 360] on label "Subjektīvās labklājības un pašrealizācijas uzsvars" at bounding box center [450, 352] width 620 height 32
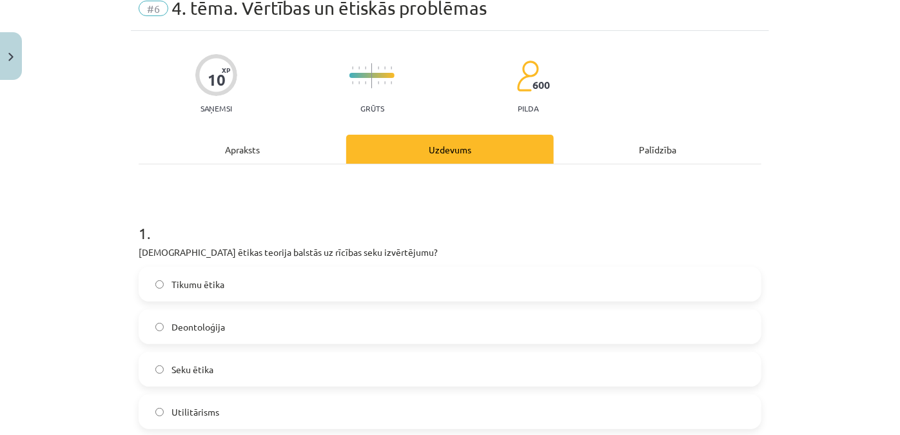
click at [266, 137] on div "Apraksts" at bounding box center [243, 149] width 208 height 29
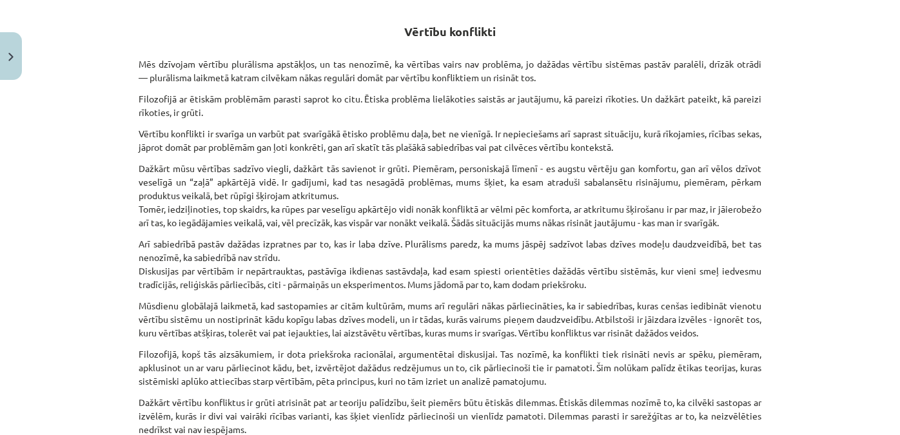
scroll to position [495, 0]
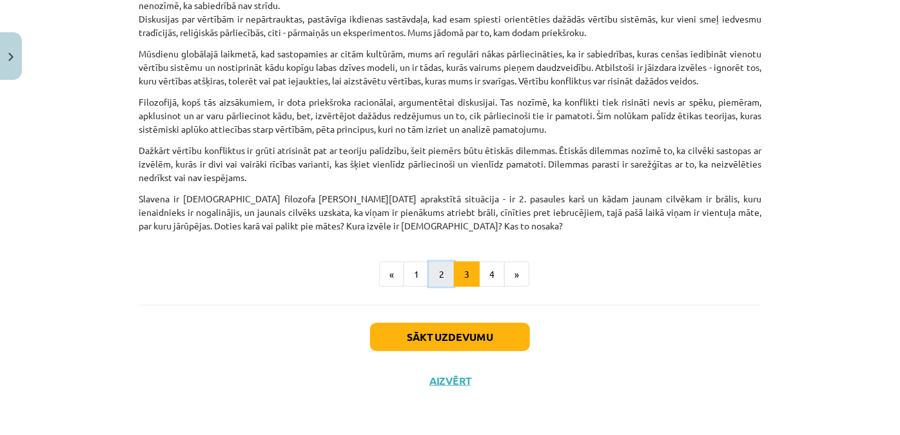
click at [443, 276] on button "2" at bounding box center [442, 275] width 26 height 26
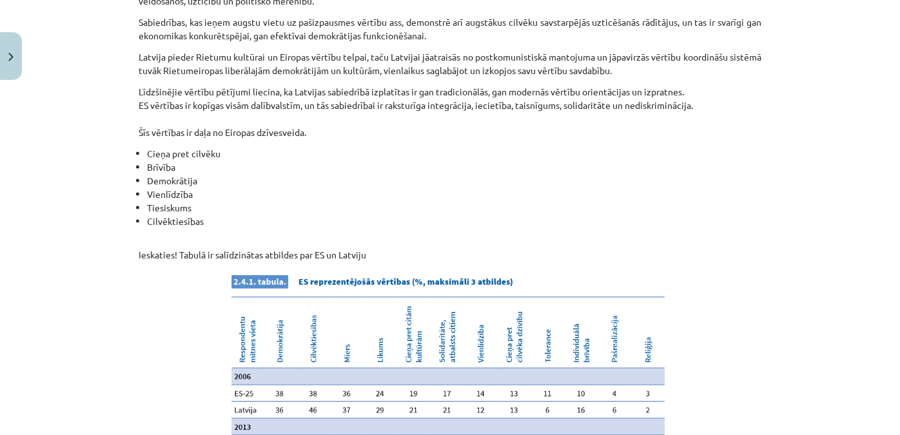
scroll to position [949, 0]
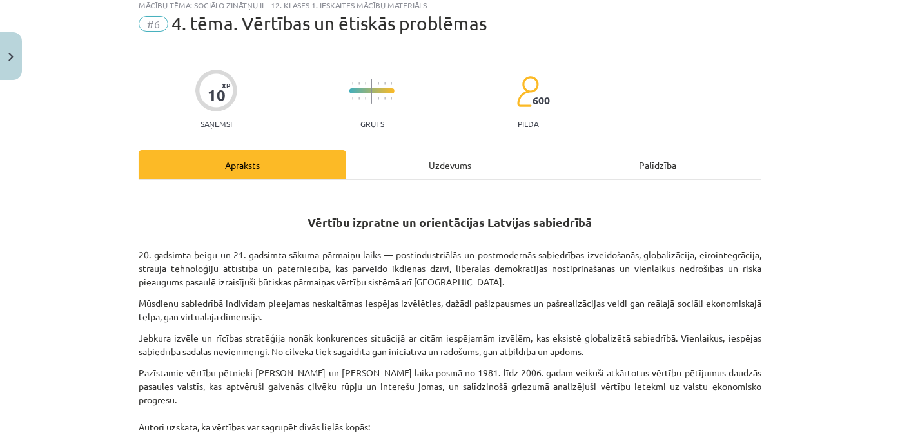
click at [467, 154] on div "Uzdevums" at bounding box center [450, 164] width 208 height 29
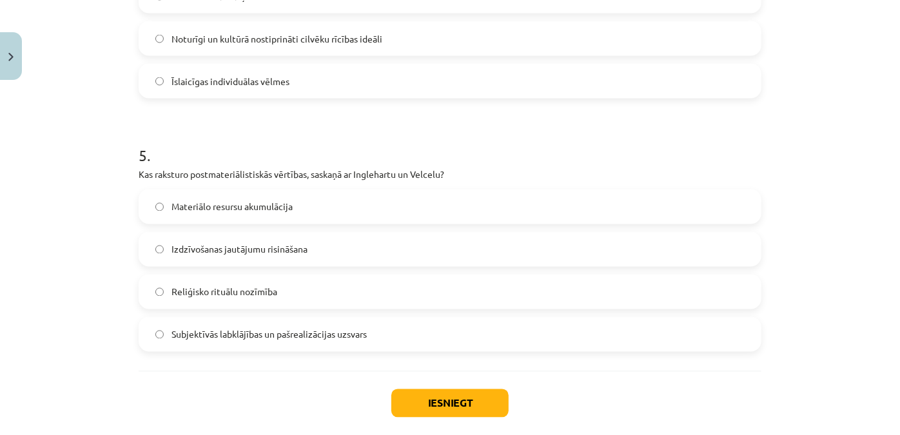
scroll to position [1211, 0]
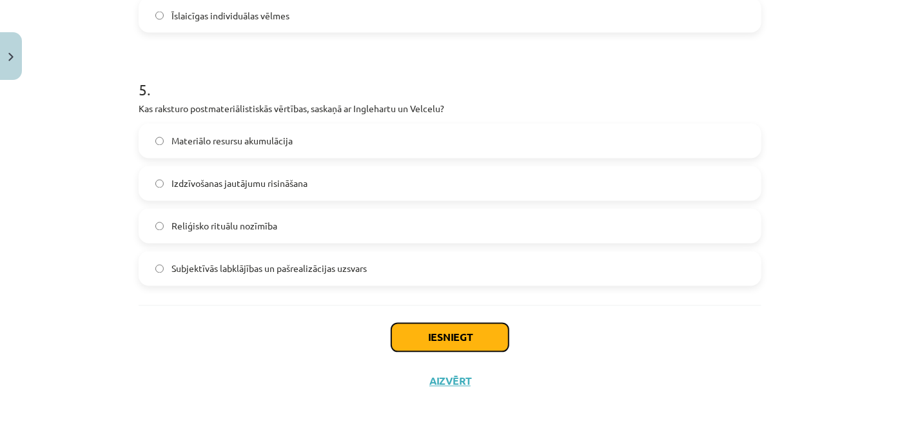
click at [451, 340] on button "Iesniegt" at bounding box center [449, 338] width 117 height 28
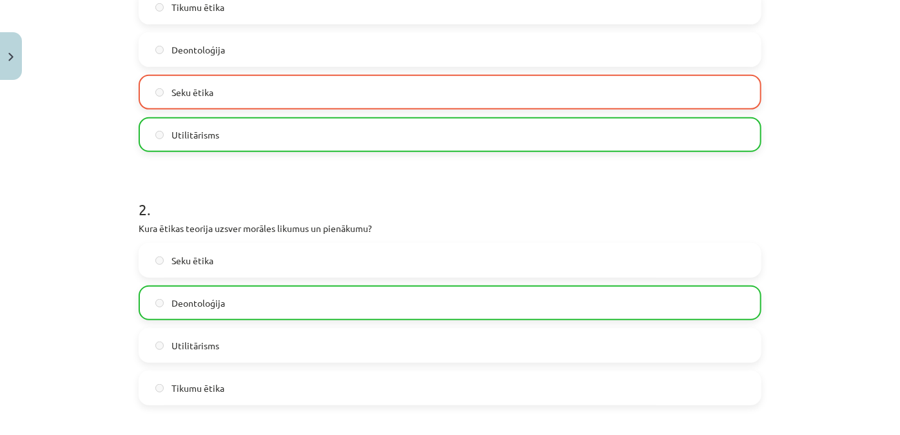
scroll to position [215, 0]
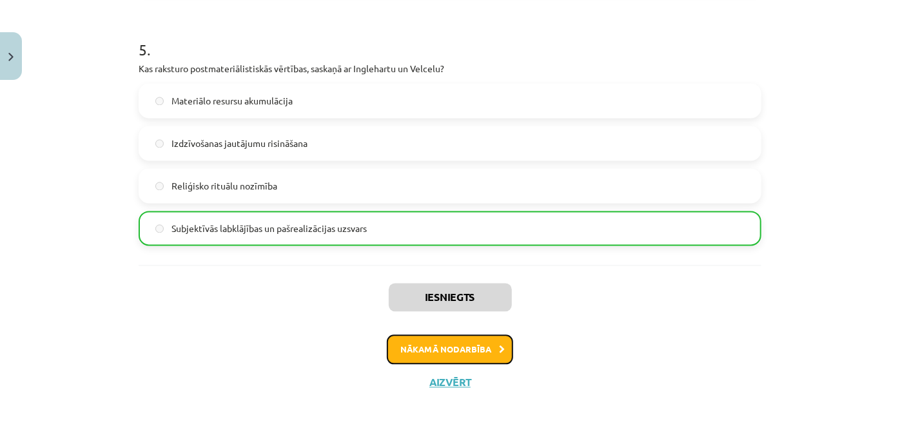
click at [432, 344] on button "Nākamā nodarbība" at bounding box center [450, 350] width 126 height 30
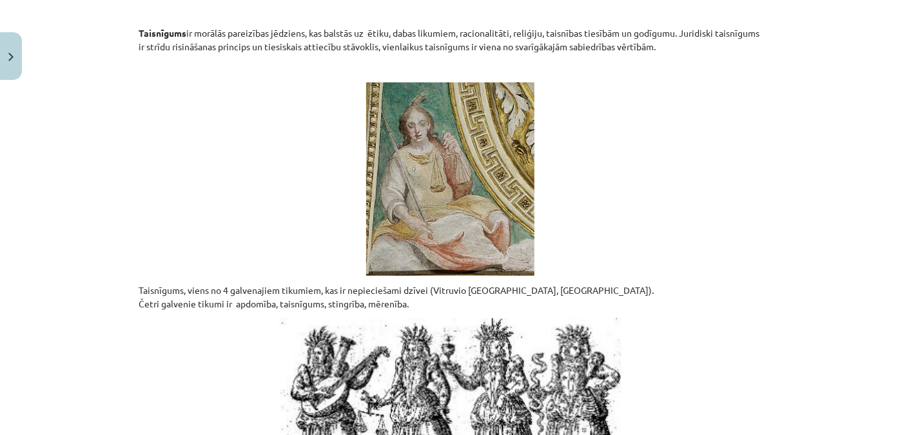
scroll to position [458, 0]
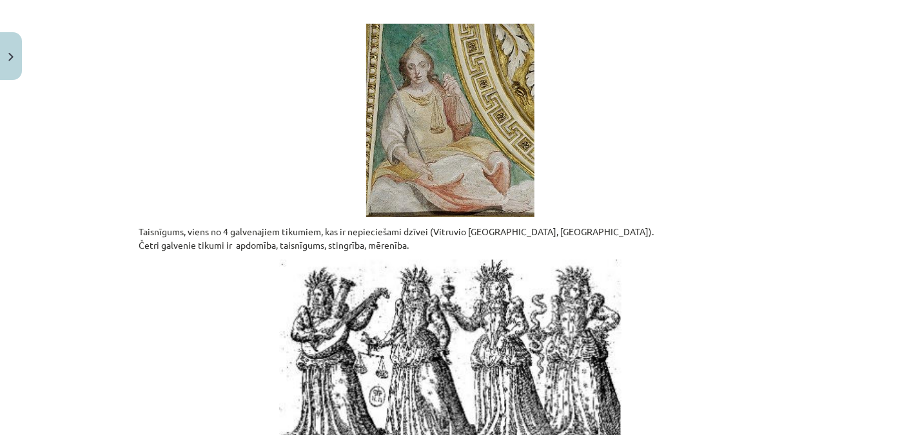
click at [672, 264] on p at bounding box center [450, 356] width 623 height 193
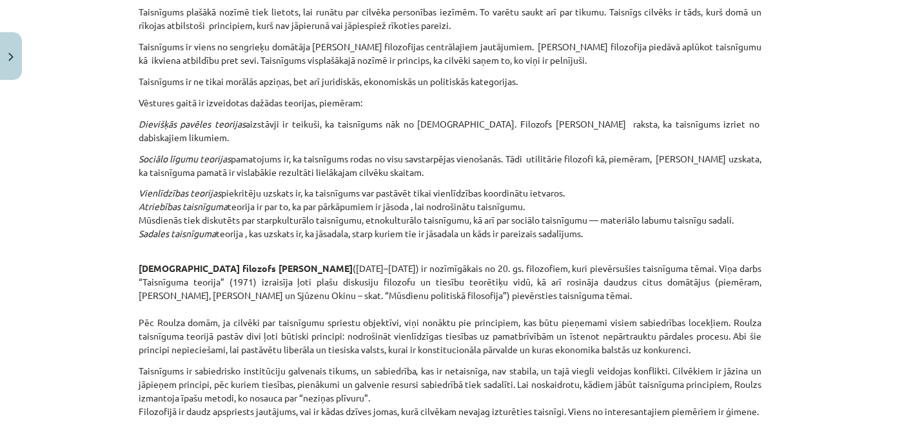
scroll to position [1103, 0]
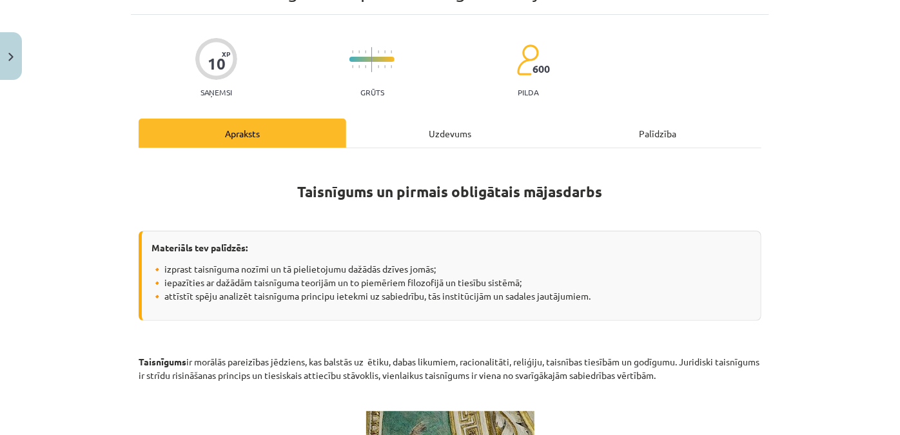
drag, startPoint x: 436, startPoint y: 159, endPoint x: 446, endPoint y: 144, distance: 17.7
click at [449, 136] on div "Uzdevums" at bounding box center [450, 133] width 208 height 29
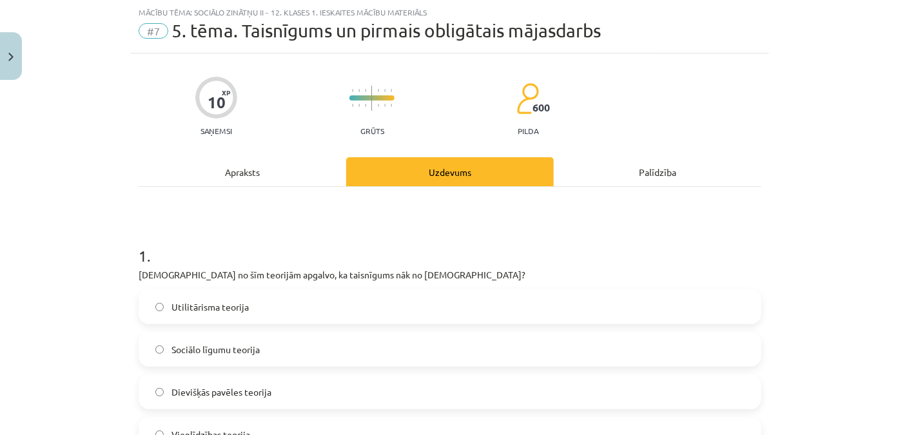
scroll to position [150, 0]
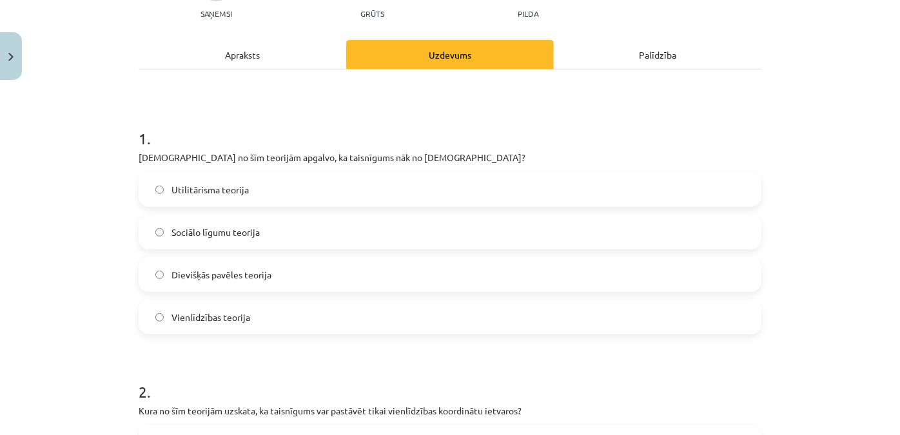
click at [231, 58] on div "Apraksts" at bounding box center [243, 54] width 208 height 29
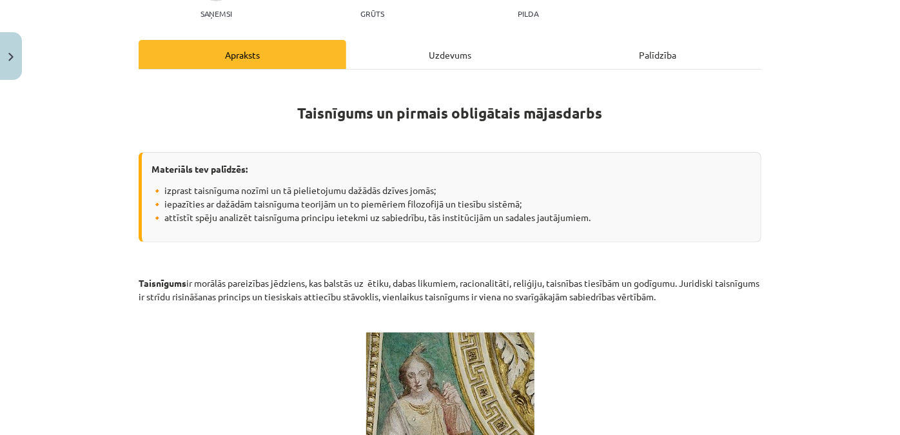
click at [449, 65] on div "Uzdevums" at bounding box center [450, 54] width 208 height 29
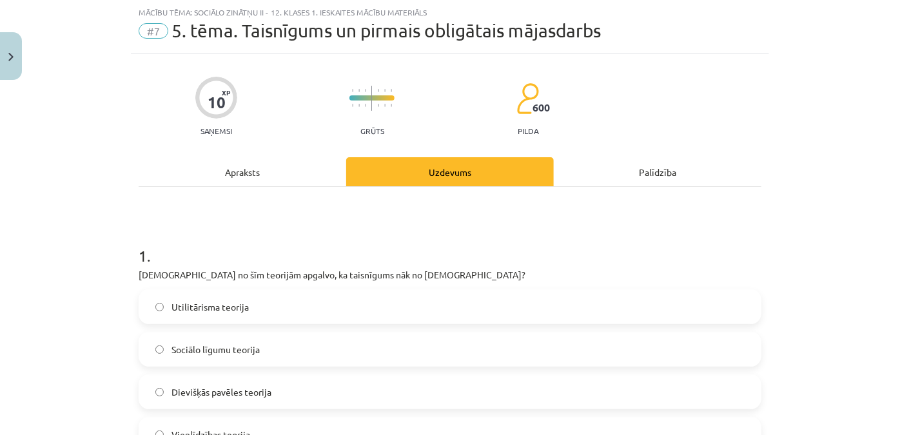
scroll to position [91, 0]
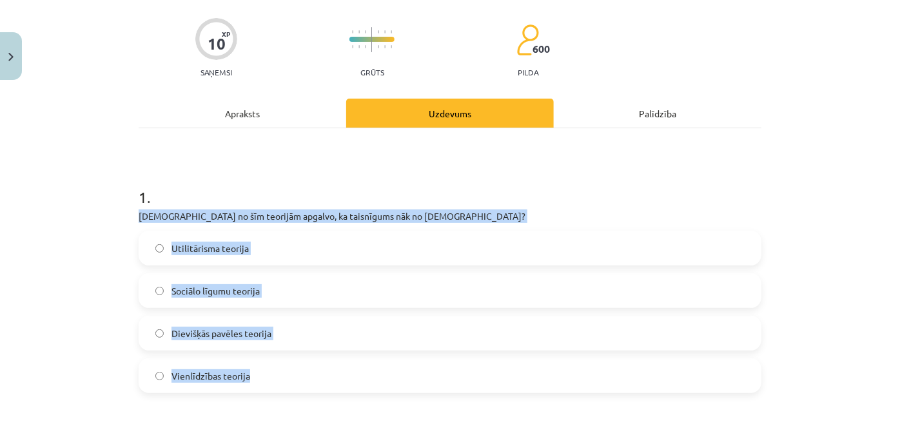
drag, startPoint x: 130, startPoint y: 208, endPoint x: 400, endPoint y: 367, distance: 313.3
copy div "[DEMOGRAPHIC_DATA] no šīm teorijām apgalvo, ka taisnīgums nāk no [DEMOGRAPHIC_D…"
click at [106, 262] on div "Mācību tēma: Sociālo zinātņu ii - 12. klases 1. ieskaites mācību materiāls #7 5…" at bounding box center [450, 217] width 900 height 435
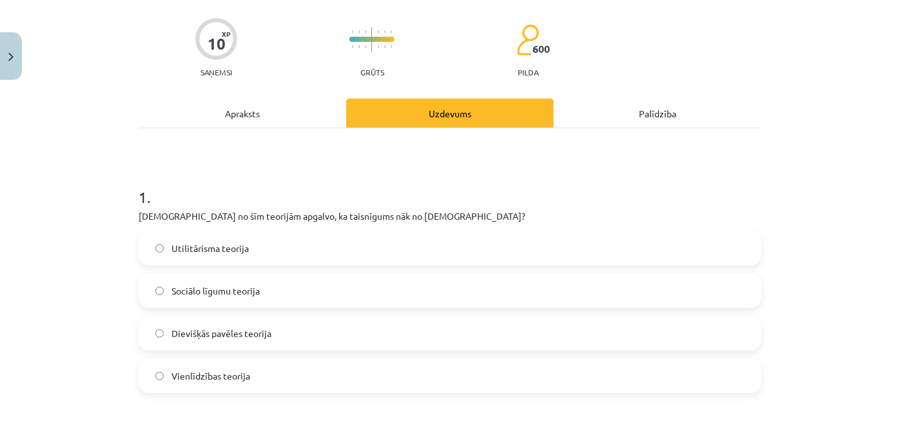
click at [220, 347] on label "Dievišķās pavēles teorija" at bounding box center [450, 333] width 620 height 32
click at [281, 103] on div "Apraksts" at bounding box center [243, 113] width 208 height 29
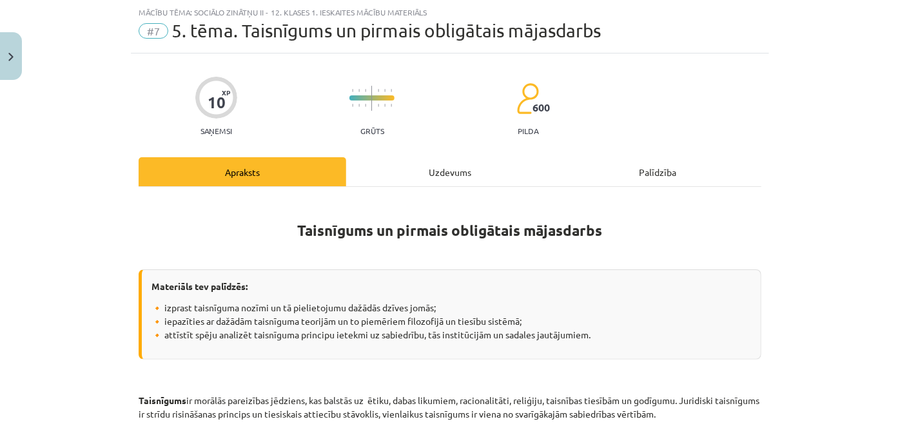
scroll to position [949, 0]
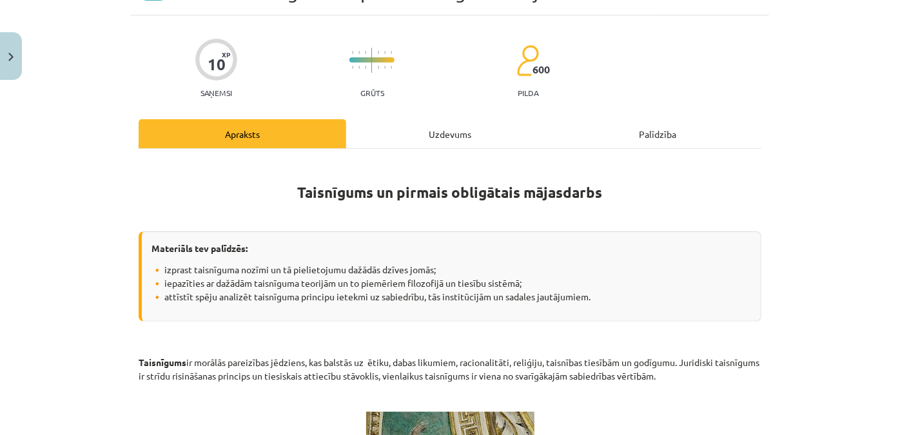
click at [430, 133] on div "Uzdevums" at bounding box center [450, 133] width 208 height 29
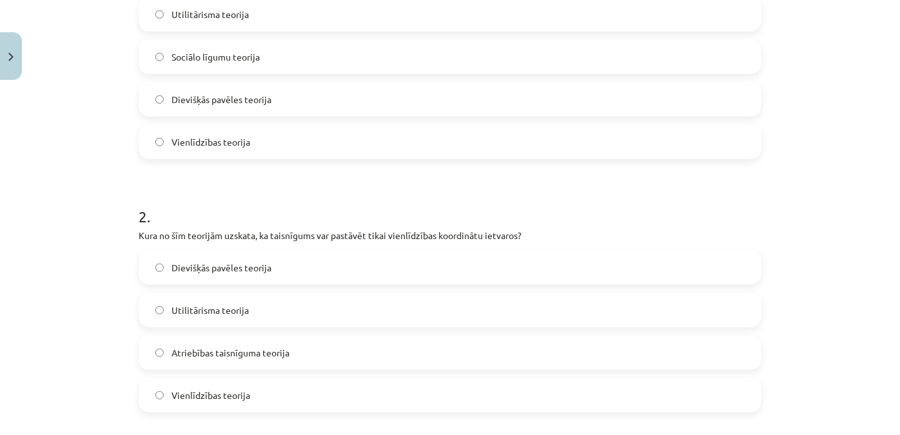
scroll to position [0, 0]
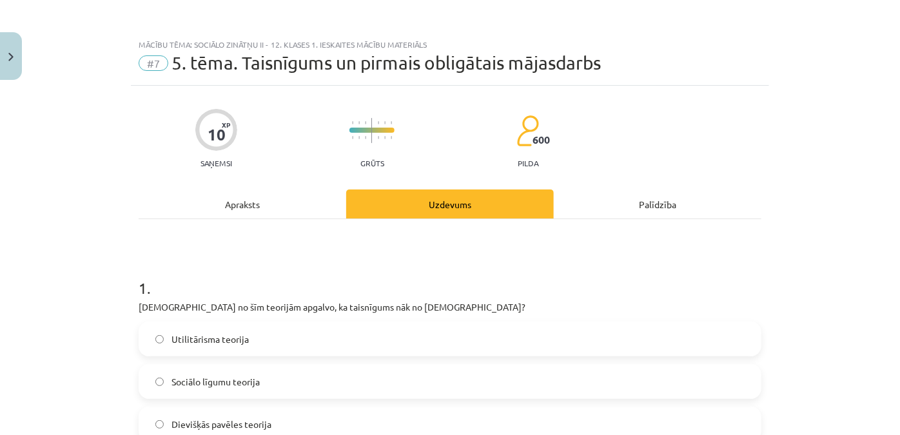
click at [287, 199] on div "Apraksts" at bounding box center [243, 203] width 208 height 29
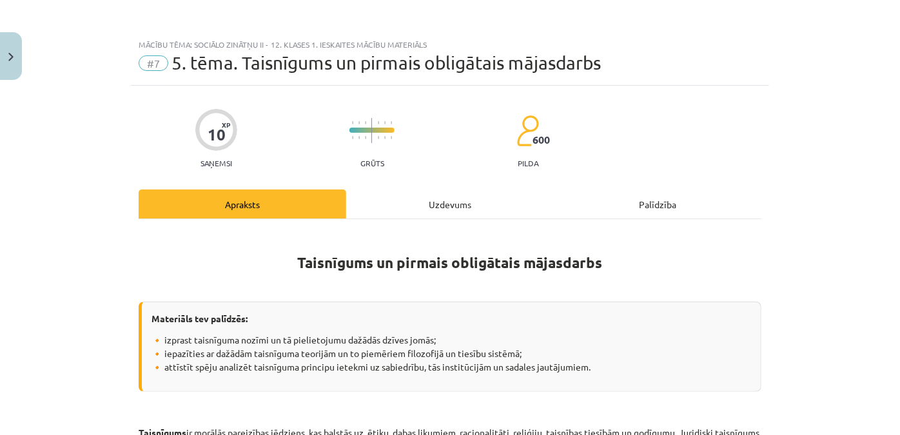
click at [415, 197] on div "Uzdevums" at bounding box center [450, 203] width 208 height 29
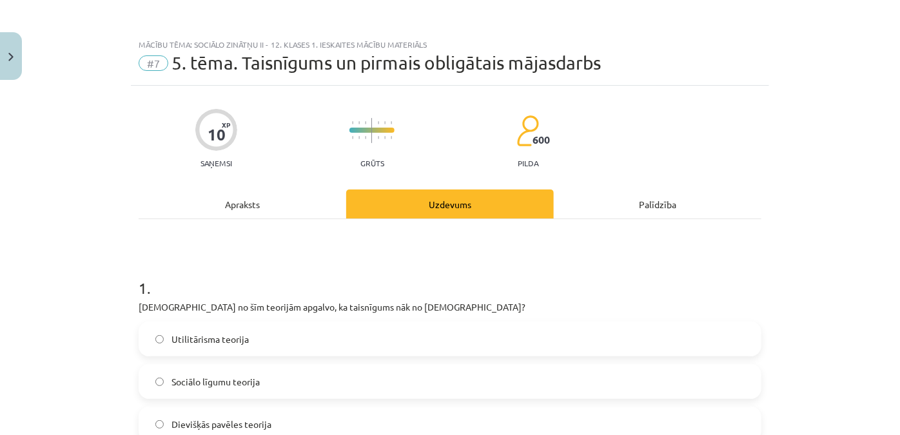
click at [275, 207] on div "Apraksts" at bounding box center [243, 203] width 208 height 29
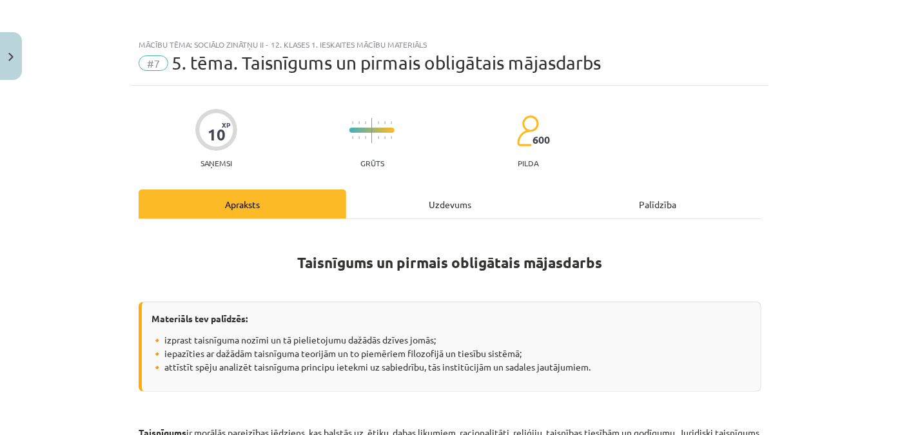
click at [453, 209] on div "Uzdevums" at bounding box center [450, 203] width 208 height 29
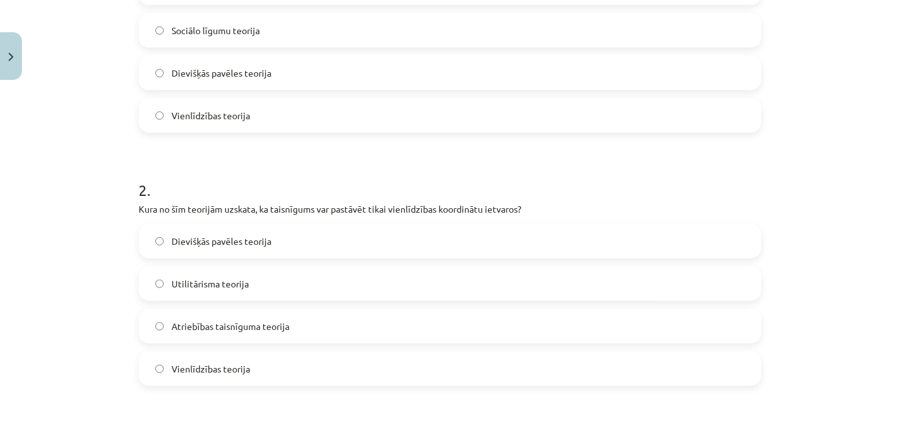
click at [248, 359] on label "Vienlīdzības teorija" at bounding box center [450, 369] width 620 height 32
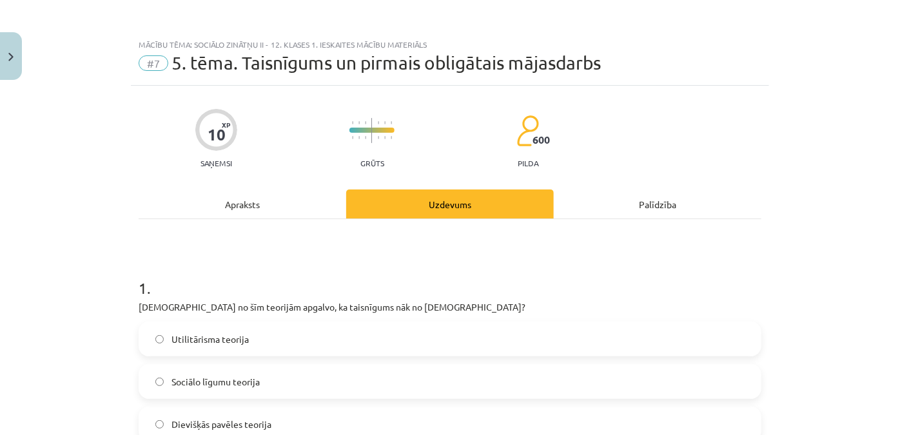
click at [289, 197] on div "Apraksts" at bounding box center [243, 203] width 208 height 29
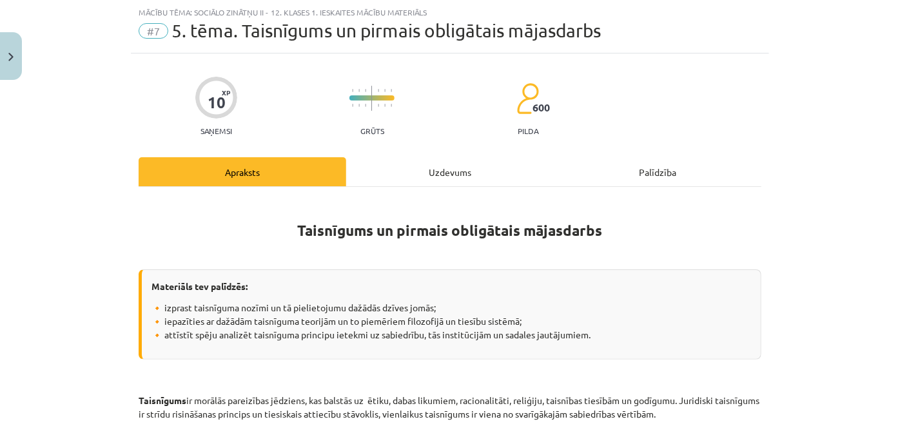
scroll to position [742, 0]
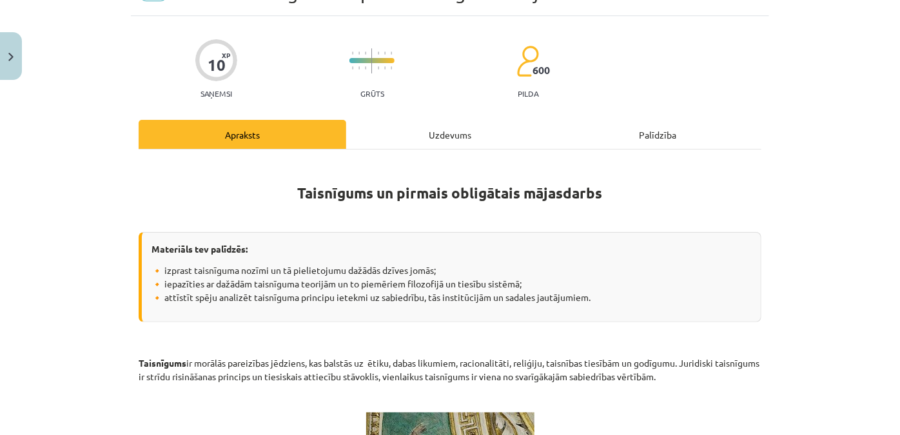
click at [417, 134] on div "Uzdevums" at bounding box center [450, 134] width 208 height 29
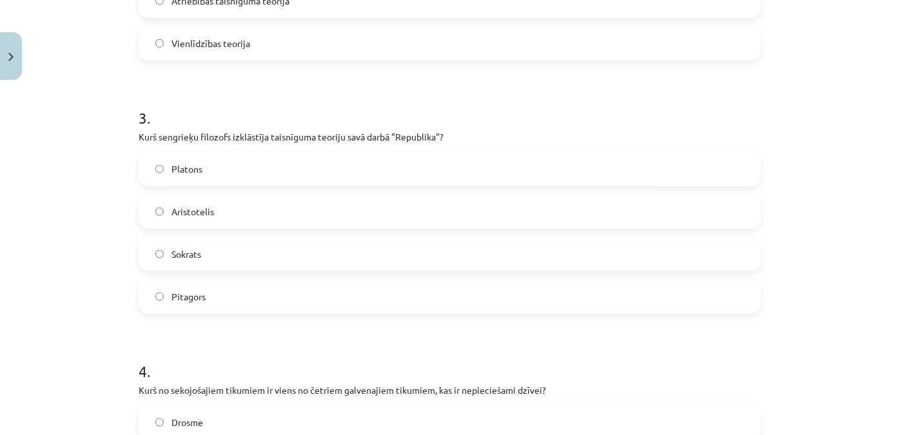
click at [203, 211] on span "Aristotelis" at bounding box center [192, 212] width 43 height 14
click at [204, 175] on label "Platons" at bounding box center [450, 169] width 620 height 32
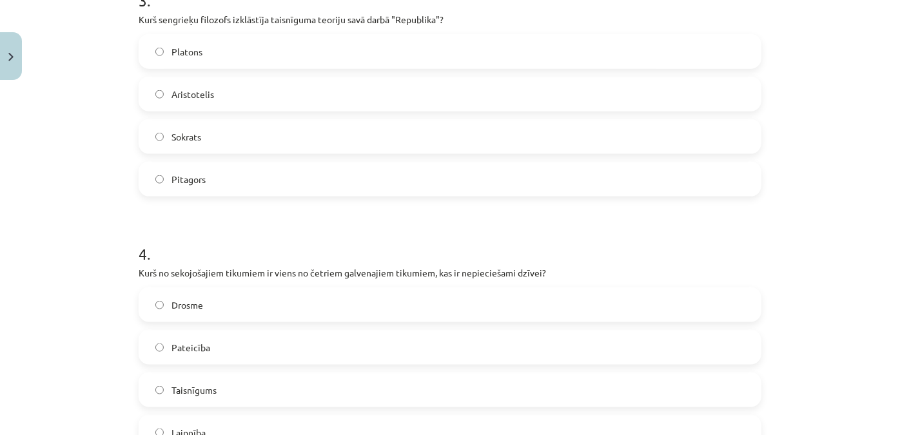
scroll to position [852, 0]
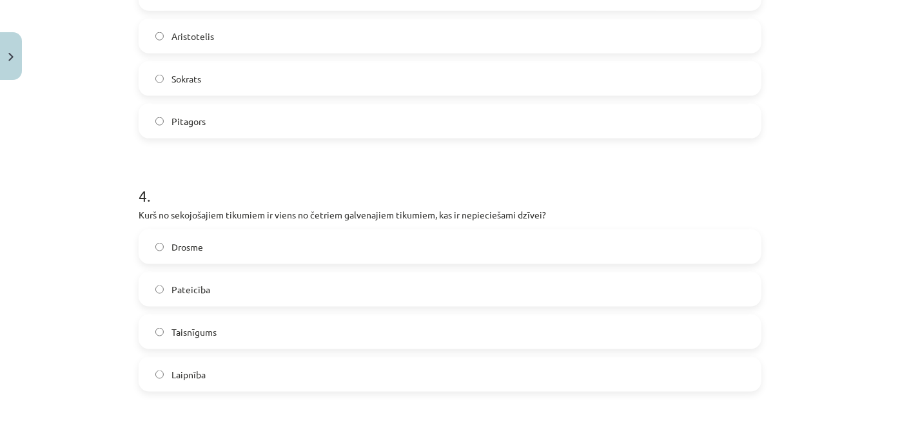
click at [194, 246] on span "Drosme" at bounding box center [187, 247] width 32 height 14
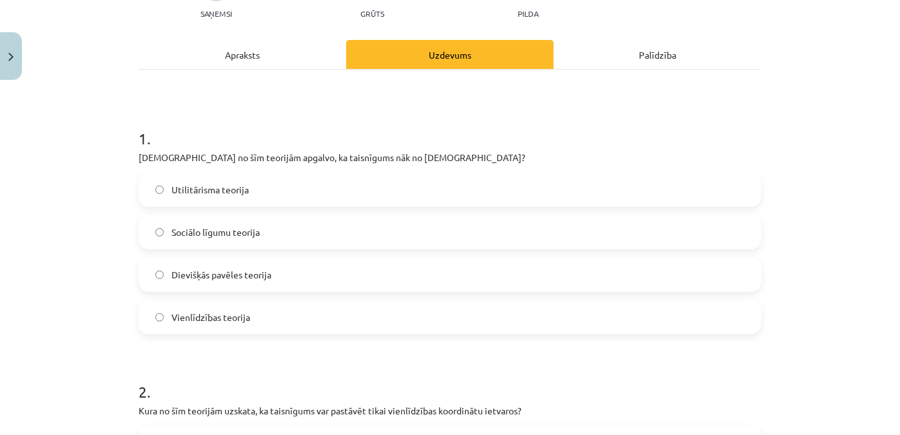
click at [263, 68] on div "Apraksts" at bounding box center [243, 54] width 208 height 29
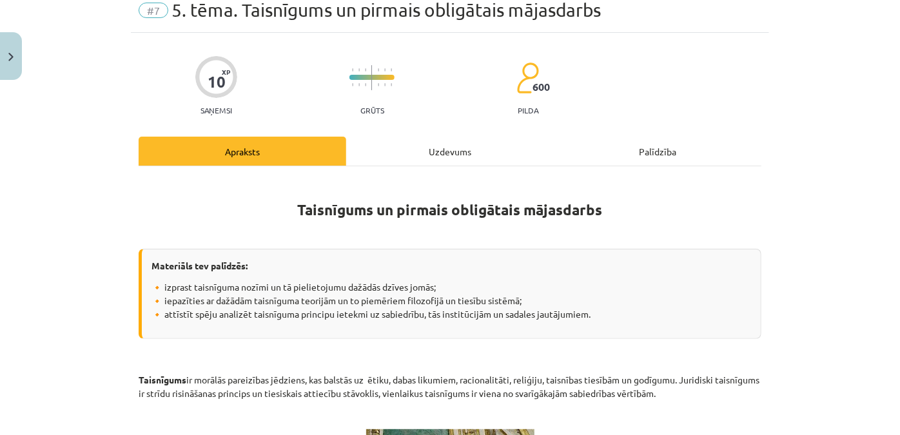
scroll to position [0, 0]
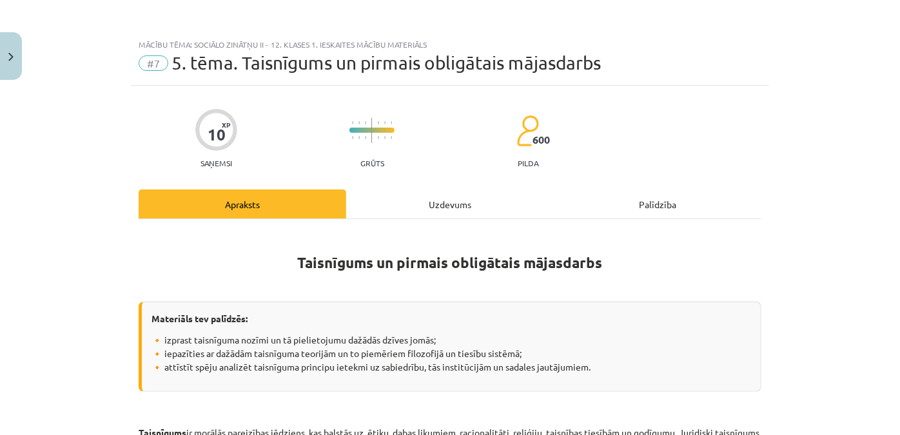
click at [460, 204] on div "Uzdevums" at bounding box center [450, 203] width 208 height 29
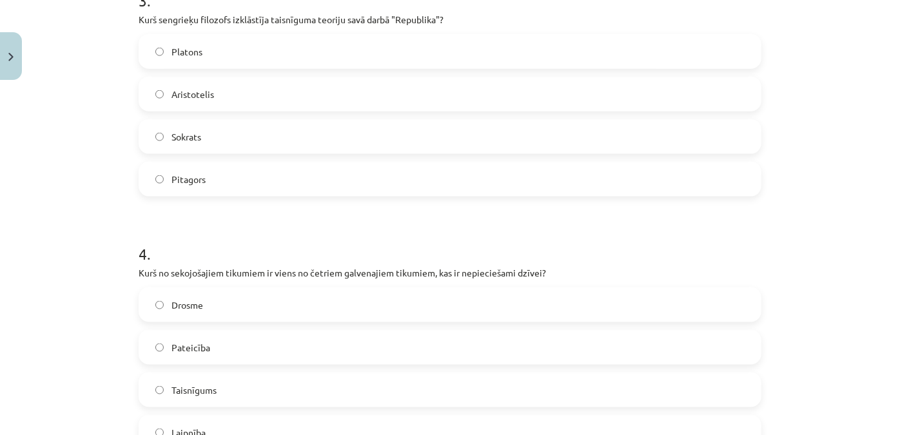
scroll to position [852, 0]
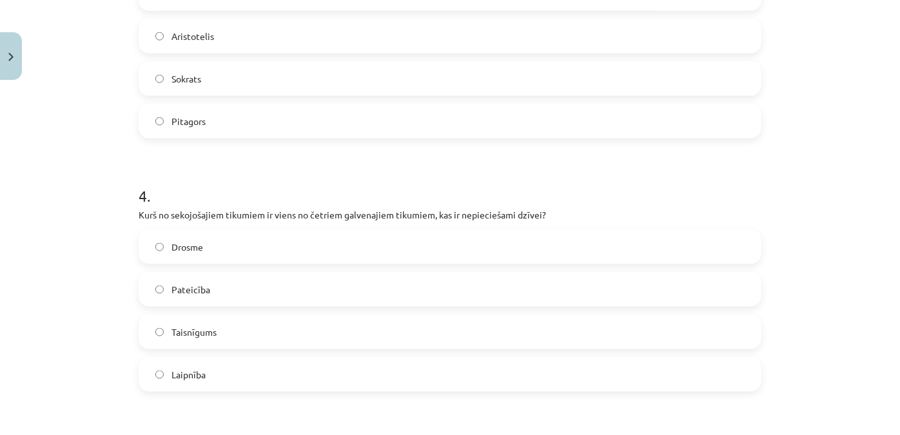
click at [215, 328] on label "Taisnīgums" at bounding box center [450, 332] width 620 height 32
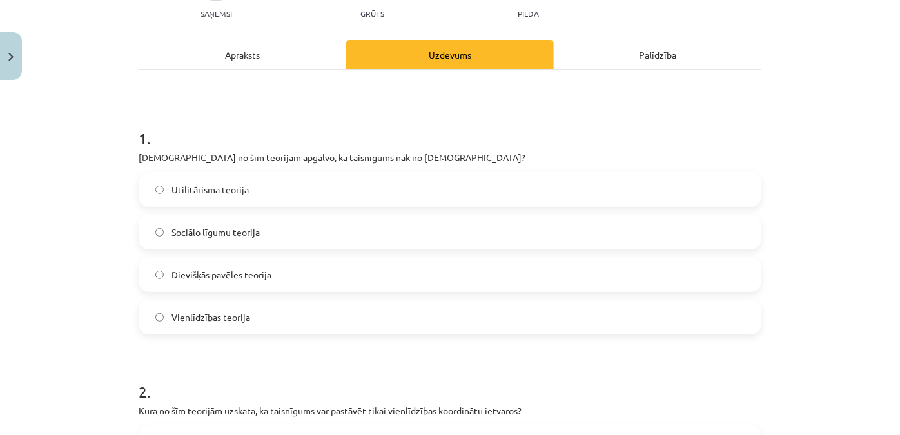
click at [213, 43] on div "Apraksts" at bounding box center [243, 54] width 208 height 29
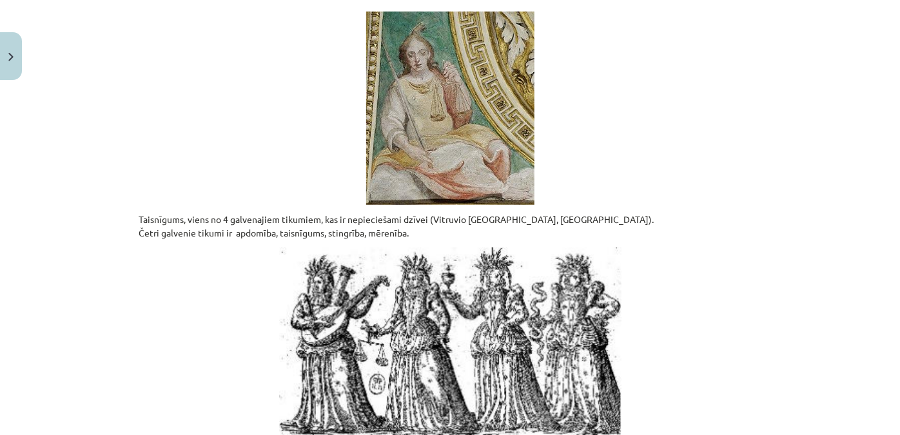
scroll to position [0, 0]
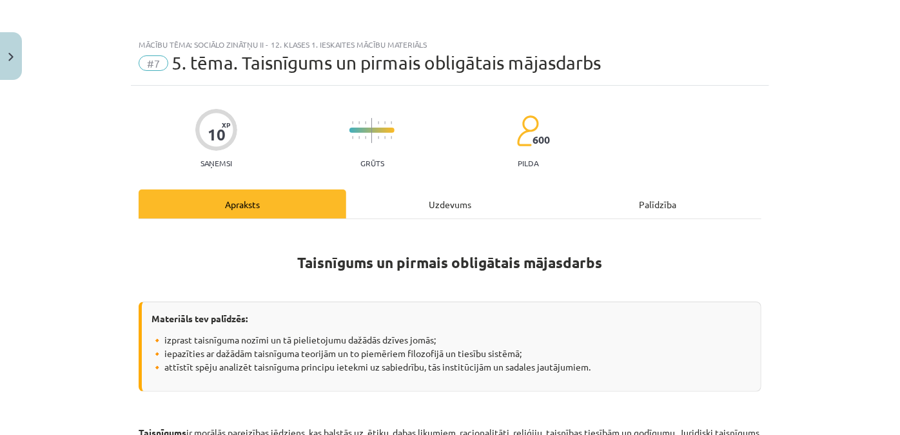
click at [462, 213] on div "Uzdevums" at bounding box center [450, 203] width 208 height 29
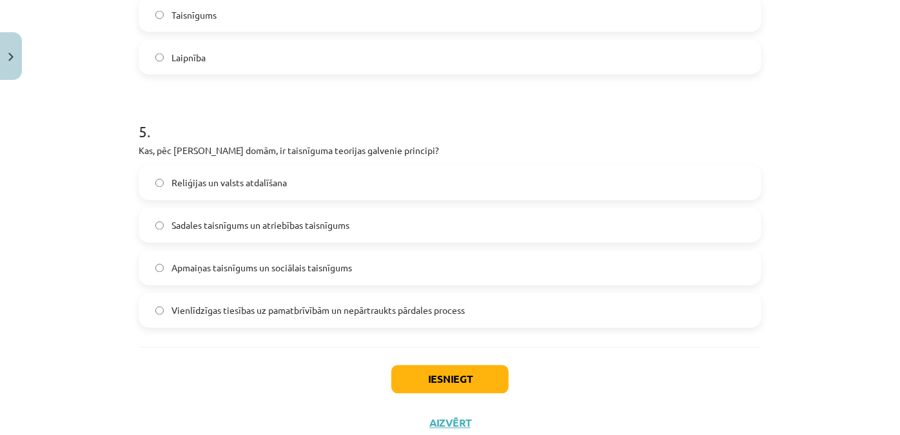
scroll to position [1171, 0]
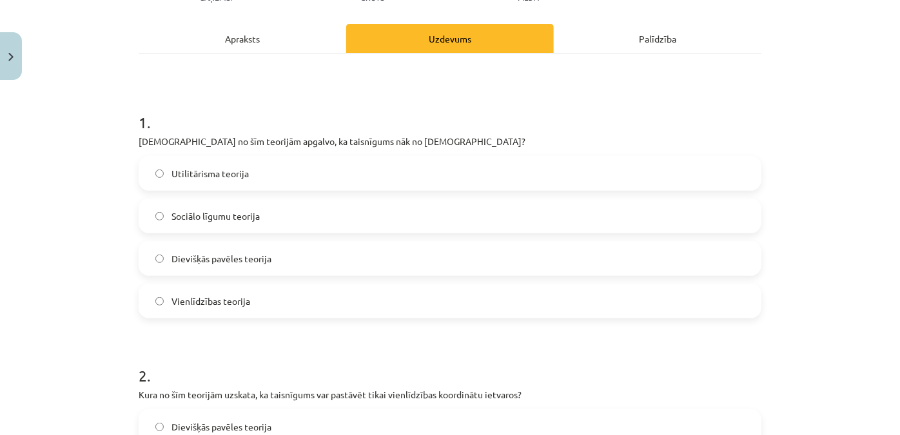
click at [254, 46] on div "Apraksts" at bounding box center [243, 38] width 208 height 29
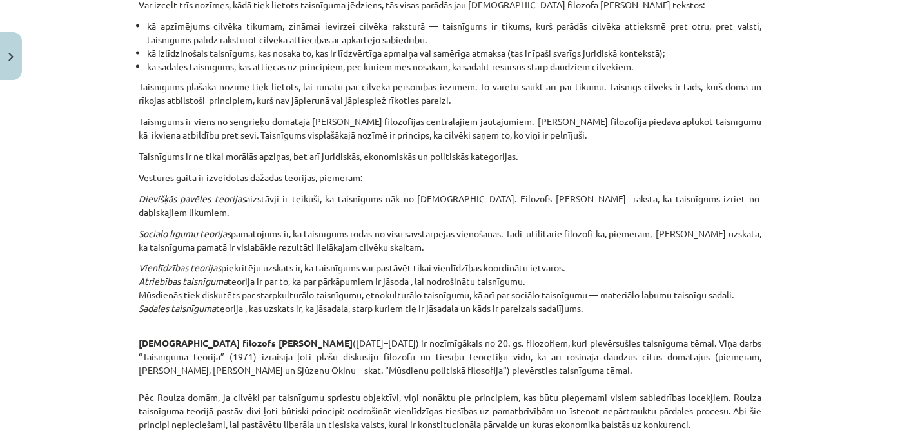
scroll to position [1028, 0]
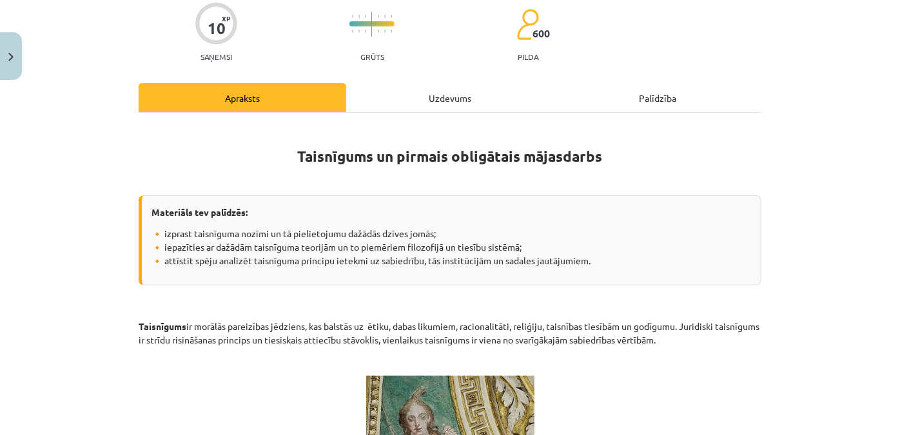
click at [445, 96] on div "Uzdevums" at bounding box center [450, 97] width 208 height 29
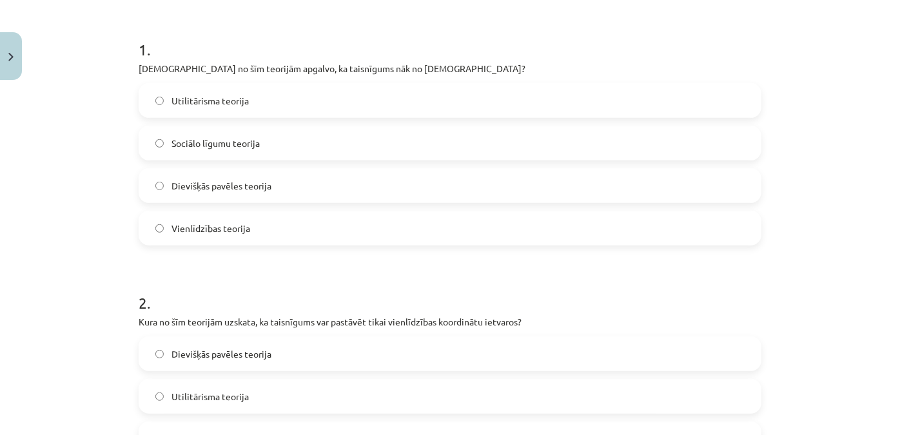
scroll to position [134, 0]
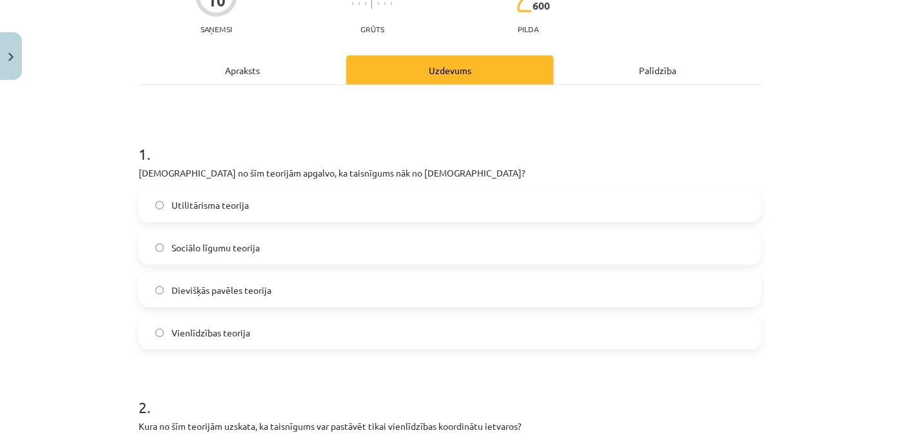
click at [275, 64] on div "Apraksts" at bounding box center [243, 69] width 208 height 29
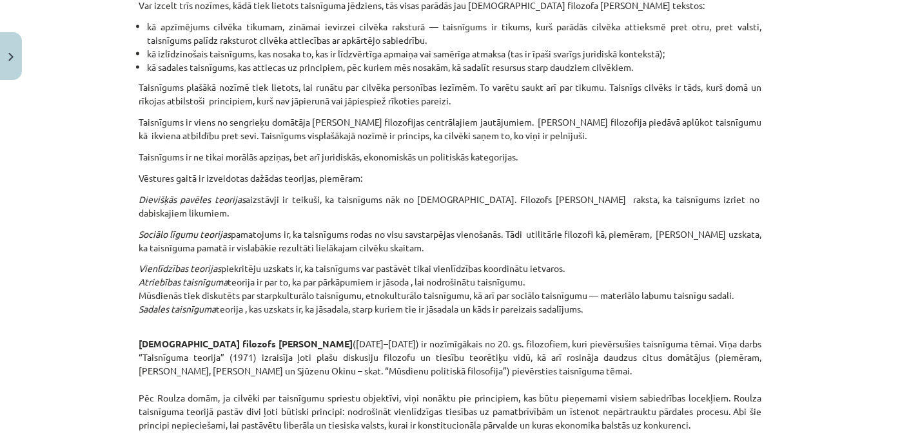
scroll to position [1027, 0]
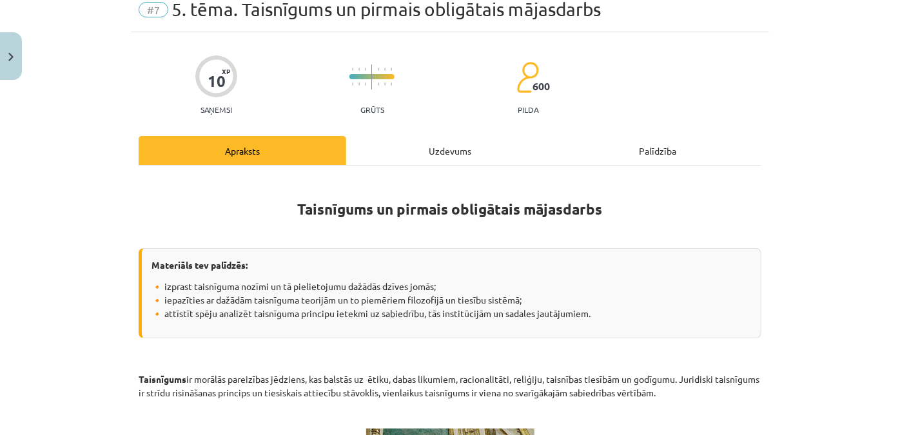
click at [437, 138] on div "Uzdevums" at bounding box center [450, 150] width 208 height 29
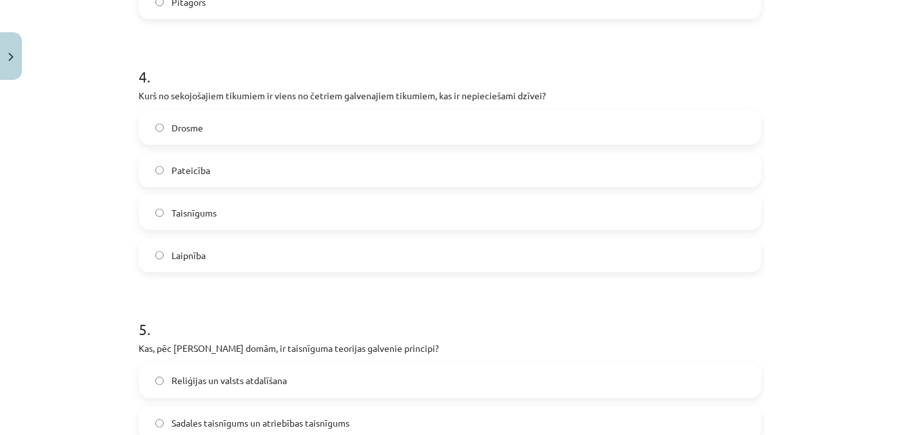
scroll to position [1069, 0]
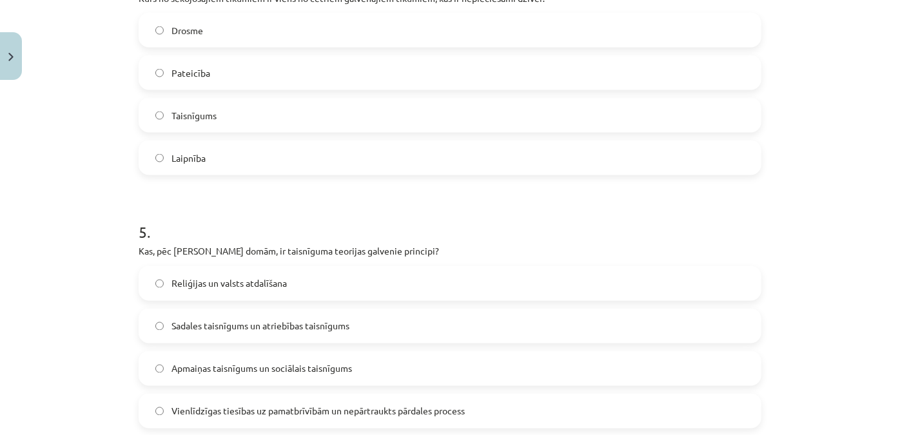
click at [345, 409] on span "Vienlīdzīgas tiesības uz pamatbrīvībām un nepārtraukts pārdales process" at bounding box center [317, 412] width 293 height 14
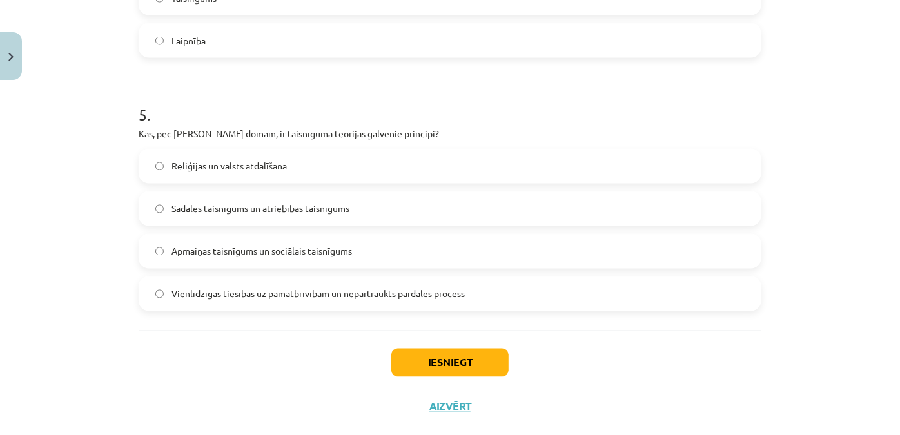
scroll to position [1211, 0]
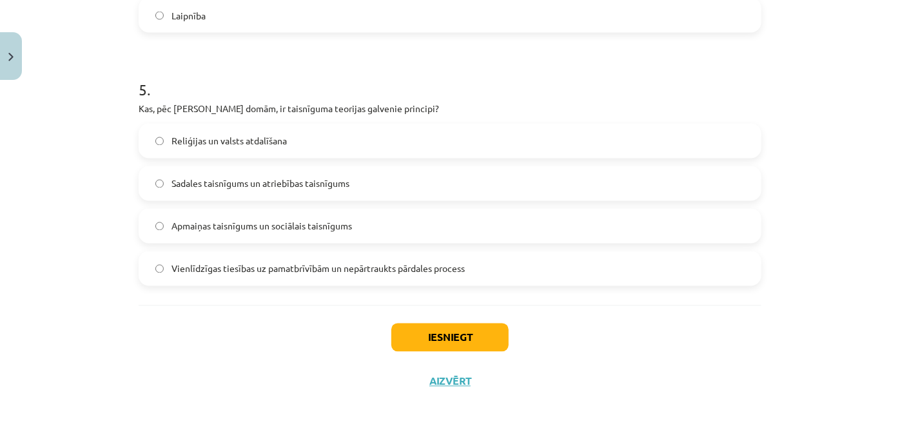
click at [417, 352] on div "Iesniegt Aizvērt" at bounding box center [450, 351] width 623 height 90
click at [418, 351] on button "Iesniegt" at bounding box center [449, 338] width 117 height 28
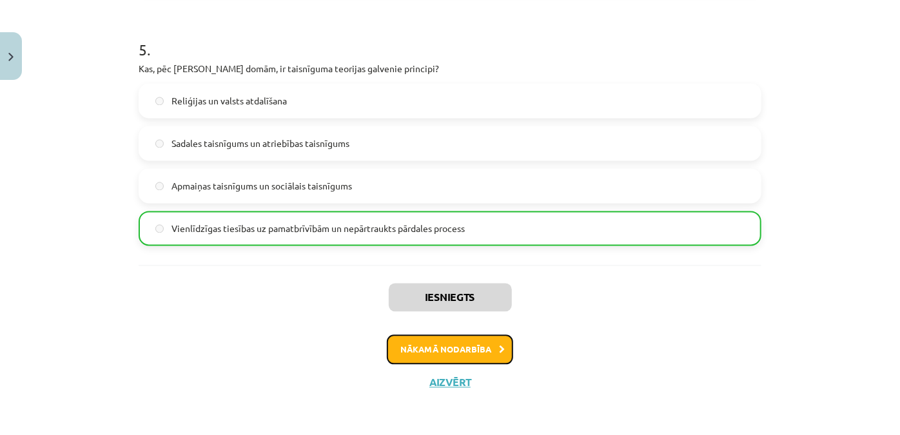
click at [429, 347] on button "Nākamā nodarbība" at bounding box center [450, 350] width 126 height 30
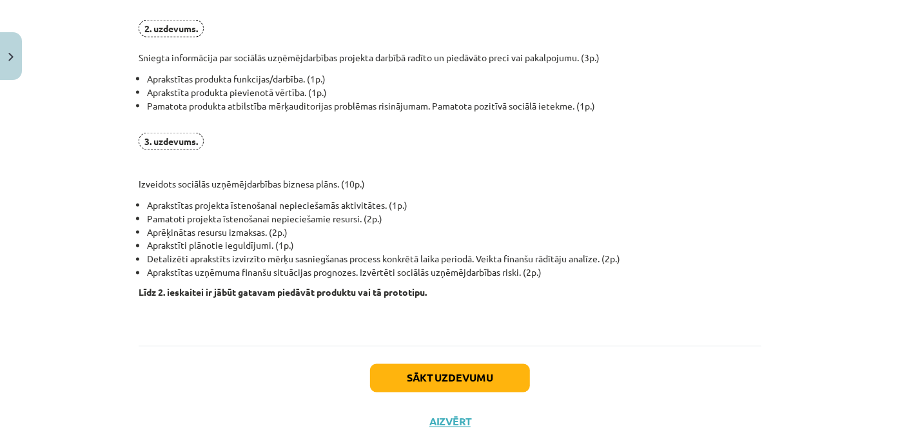
scroll to position [1033, 0]
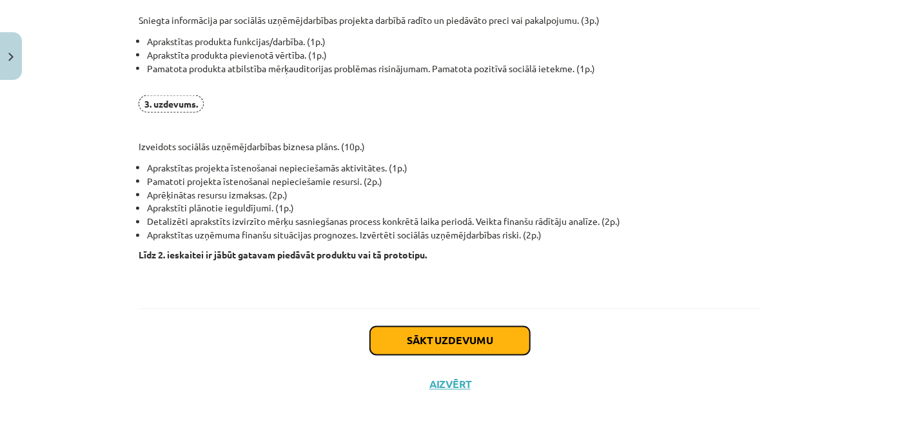
click at [487, 329] on button "Sākt uzdevumu" at bounding box center [450, 341] width 160 height 28
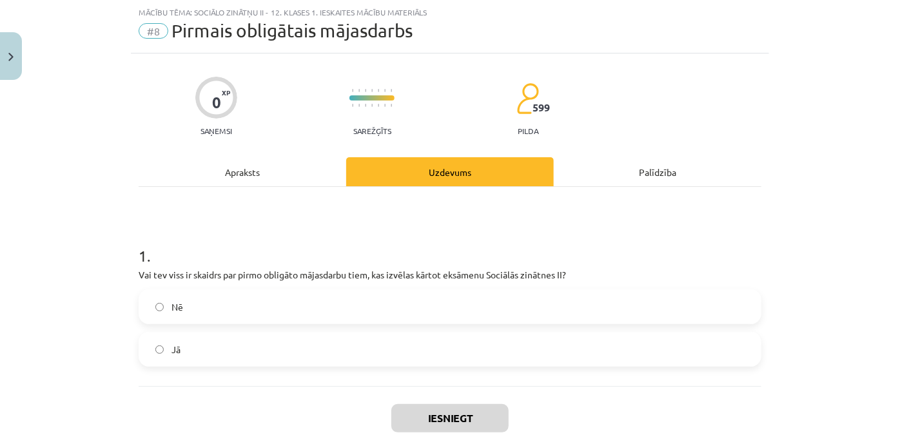
click at [206, 166] on div "Apraksts" at bounding box center [243, 171] width 208 height 29
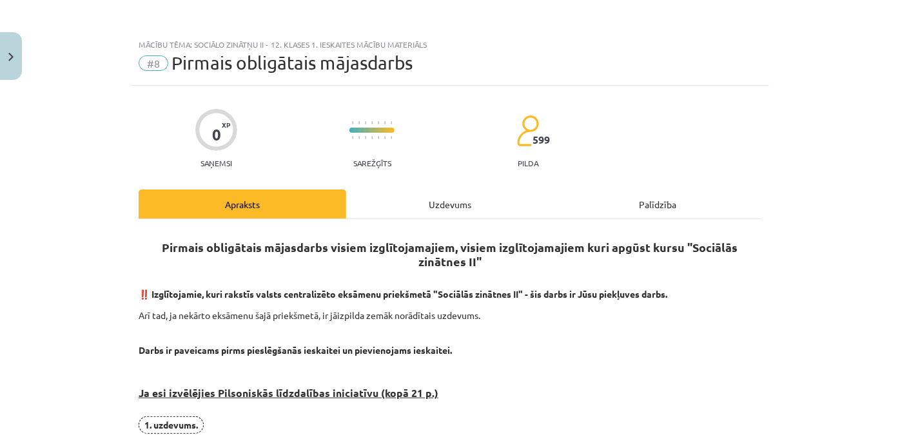
scroll to position [24, 0]
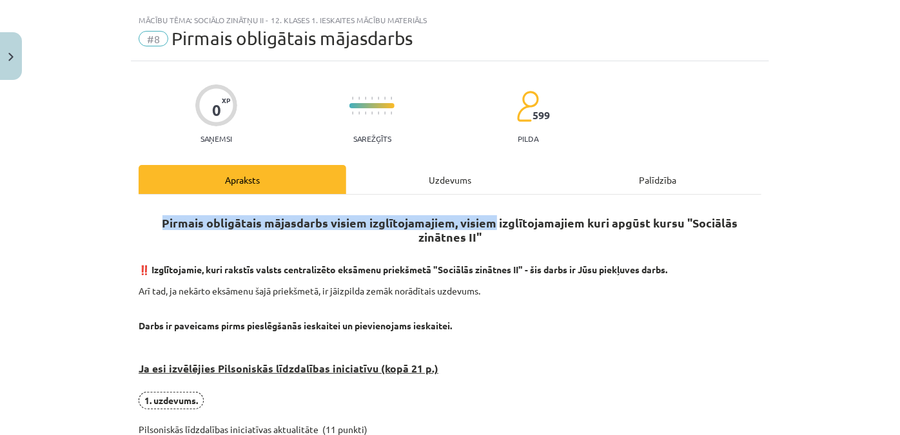
drag, startPoint x: 120, startPoint y: 222, endPoint x: 465, endPoint y: 223, distance: 345.5
click at [465, 223] on div "Mācību tēma: Sociālo zinātņu ii - 12. klases 1. ieskaites mācību materiāls #8 P…" at bounding box center [450, 217] width 900 height 435
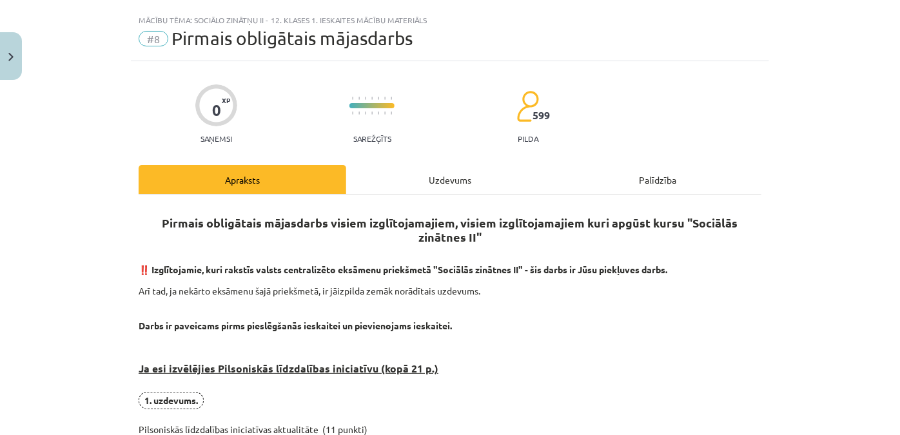
click at [597, 247] on h2 "Pirmais obligātais mājasdarbs visiem izglītojamajiem, visiem izglītojamajiem ku…" at bounding box center [450, 232] width 623 height 53
drag, startPoint x: 584, startPoint y: 221, endPoint x: 445, endPoint y: 231, distance: 139.6
click at [445, 231] on strong "Pirmais obligātais mājasdarbs visiem izglītojamajiem, visiem izglītojamajiem ku…" at bounding box center [450, 229] width 576 height 29
copy strong "apgūst kursu "Sociālās zinātnes II"
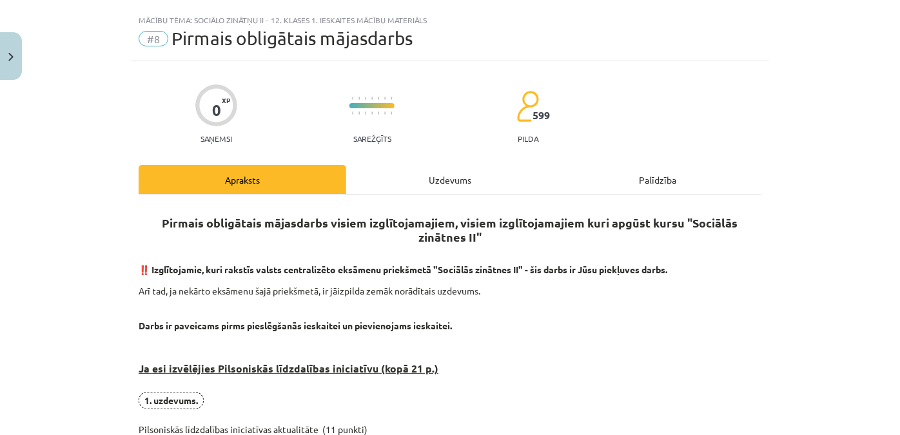
click at [652, 165] on div "Palīdzība" at bounding box center [658, 179] width 208 height 29
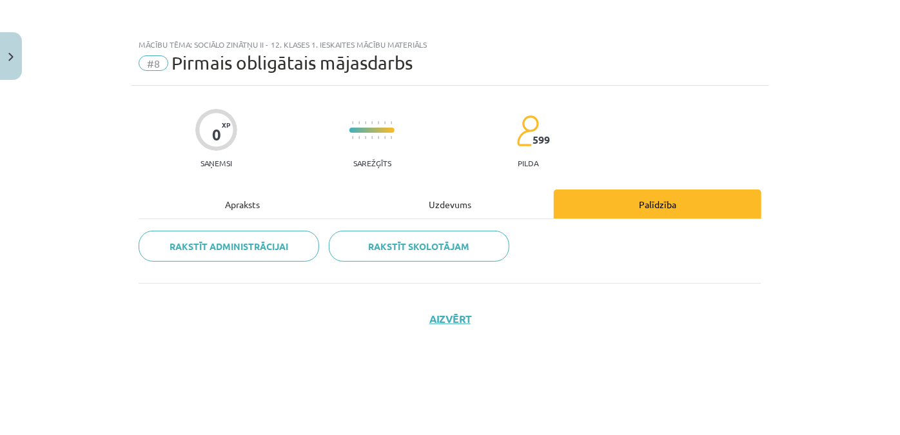
scroll to position [0, 0]
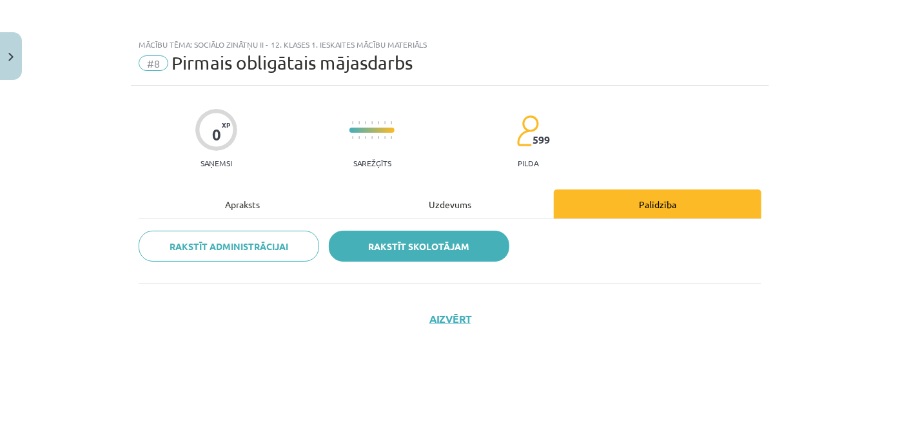
click at [402, 244] on link "Rakstīt skolotājam" at bounding box center [419, 246] width 180 height 31
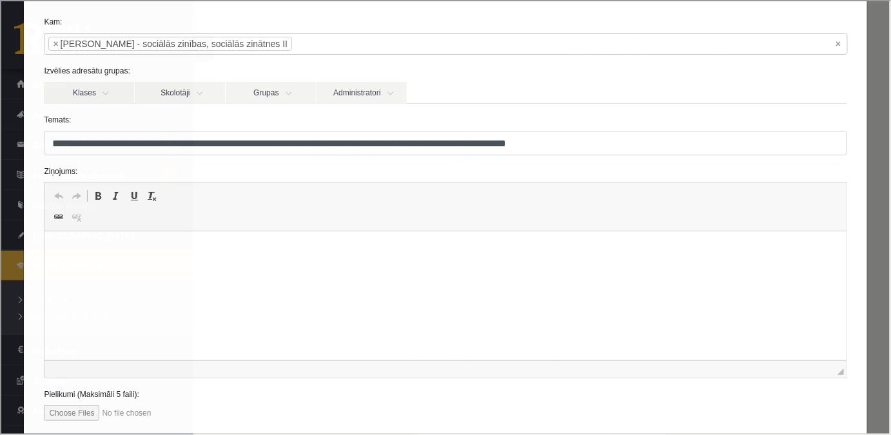
scroll to position [117, 0]
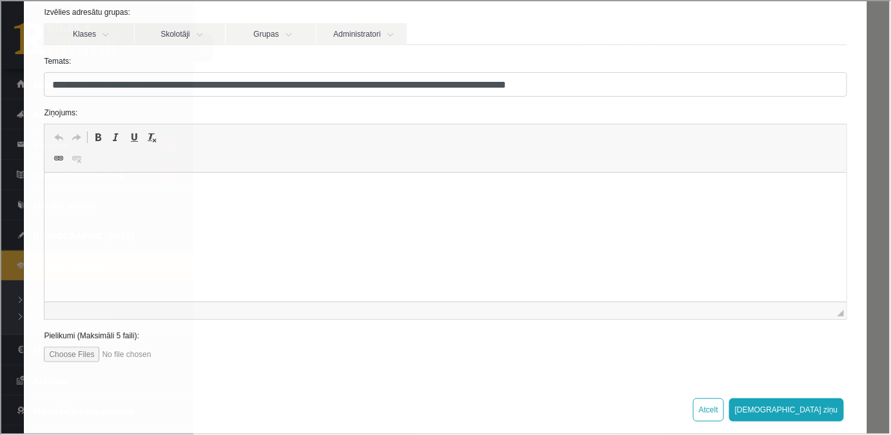
click at [260, 212] on html at bounding box center [444, 192] width 801 height 39
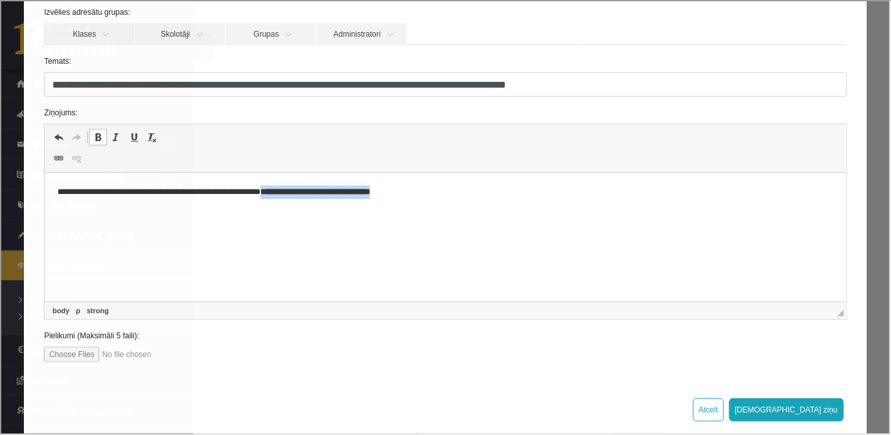
drag, startPoint x: 491, startPoint y: 192, endPoint x: 289, endPoint y: 174, distance: 203.2
click at [289, 180] on html "**********" at bounding box center [444, 192] width 801 height 39
click at [94, 135] on span at bounding box center [97, 136] width 10 height 10
drag, startPoint x: 301, startPoint y: 199, endPoint x: 300, endPoint y: 189, distance: 9.0
click at [300, 189] on html "**********" at bounding box center [444, 192] width 801 height 39
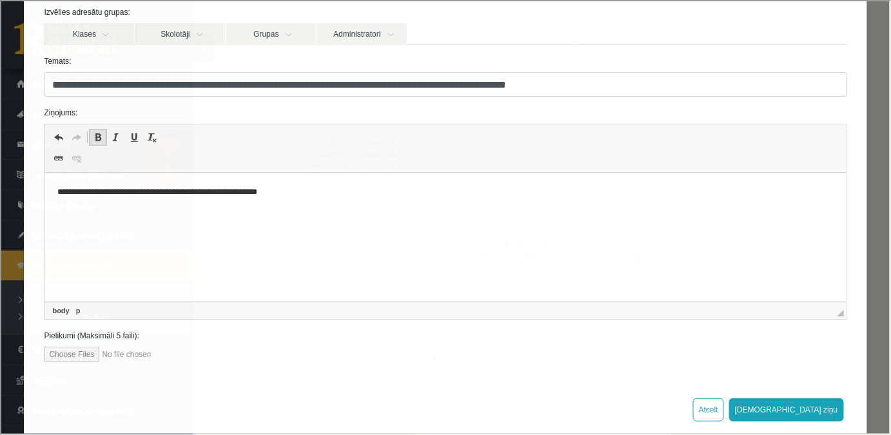
click at [98, 137] on span at bounding box center [97, 136] width 10 height 10
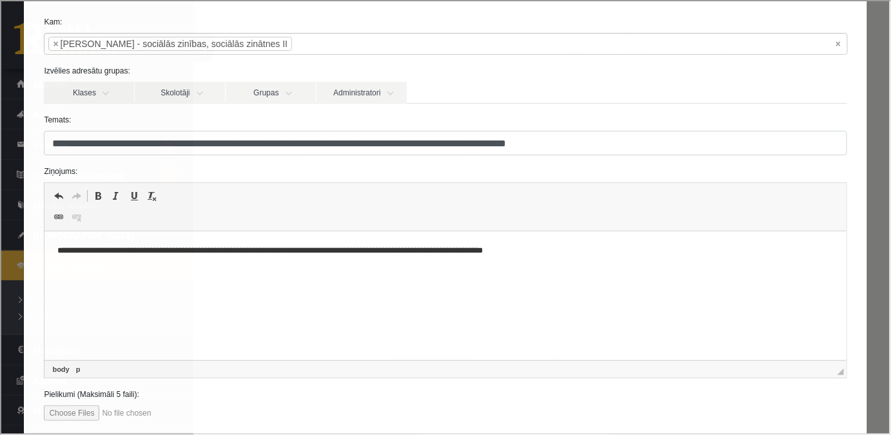
scroll to position [135, 0]
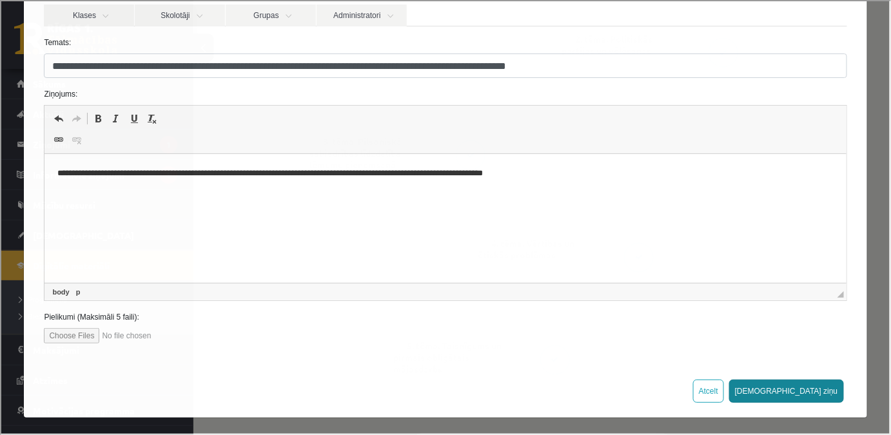
click at [811, 386] on button "[DEMOGRAPHIC_DATA] ziņu" at bounding box center [785, 389] width 115 height 23
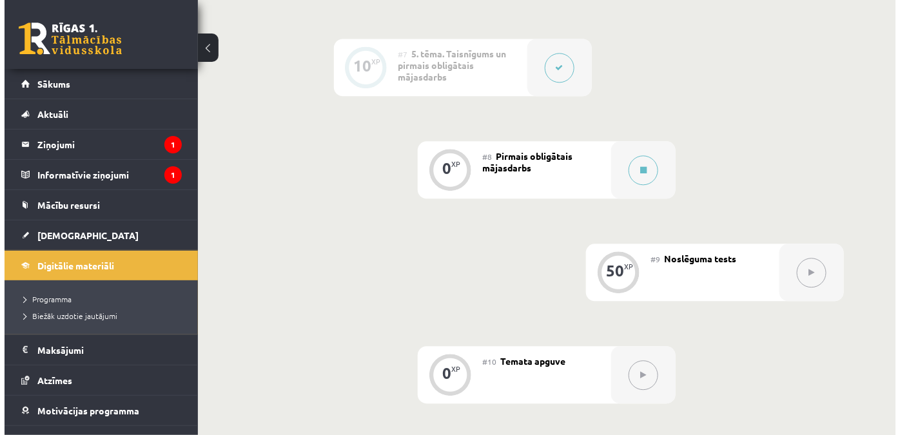
scroll to position [996, 0]
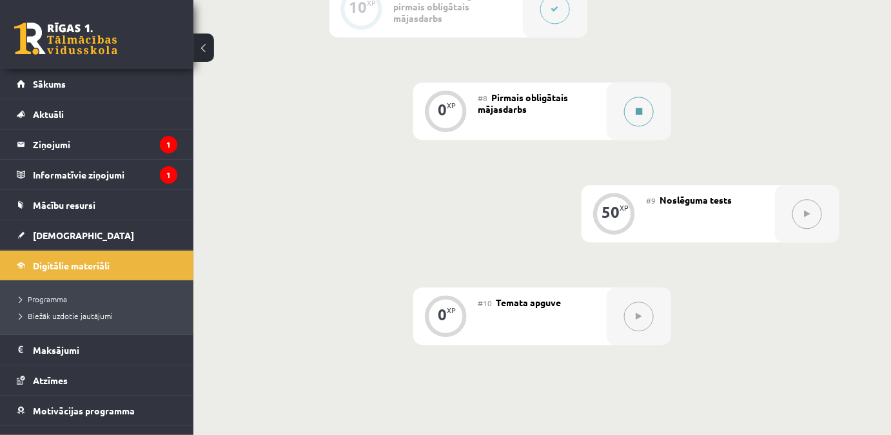
click at [654, 111] on div at bounding box center [638, 110] width 64 height 57
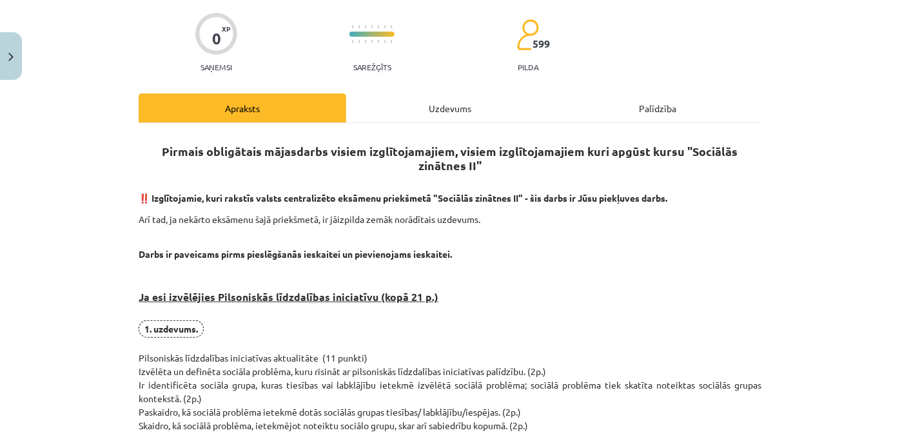
scroll to position [155, 0]
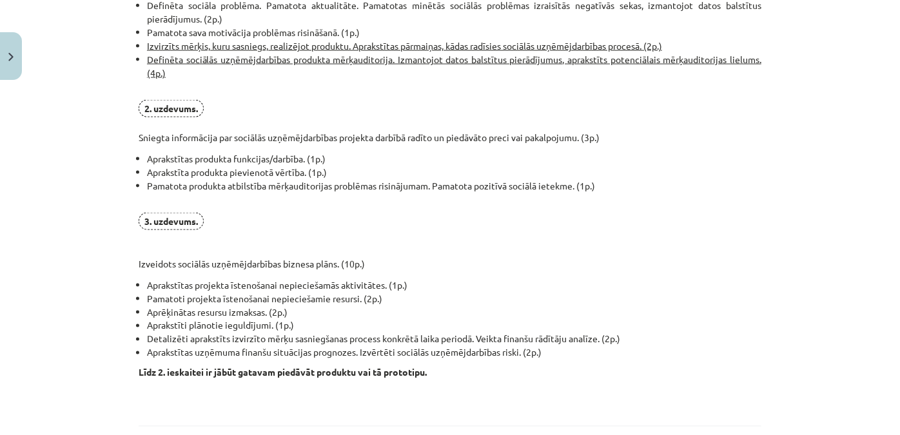
scroll to position [975, 0]
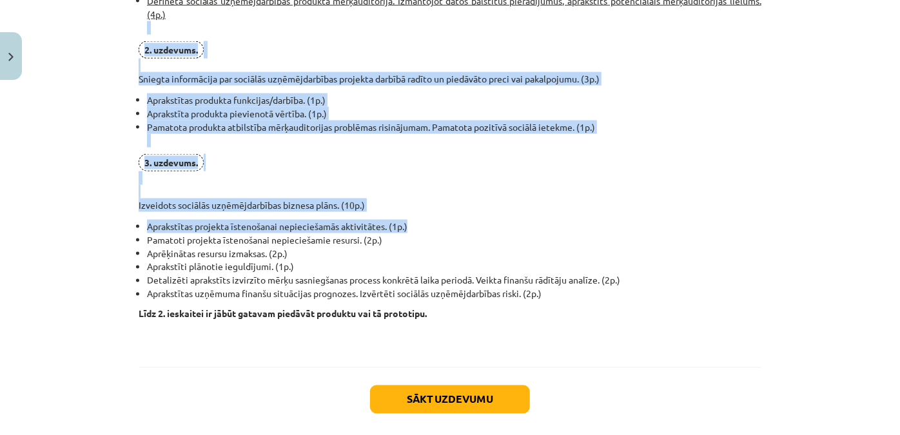
drag, startPoint x: 101, startPoint y: 21, endPoint x: 632, endPoint y: 213, distance: 564.1
click at [632, 213] on div "Mācību tēma: Sociālo zinātņu ii - 12. klases 1. ieskaites mācību materiāls #8 P…" at bounding box center [450, 217] width 900 height 435
click at [617, 190] on p "3. uzdevums. Izveidots sociālās uzņēmējdarbības biznesa plāns. (10p.)" at bounding box center [450, 183] width 623 height 58
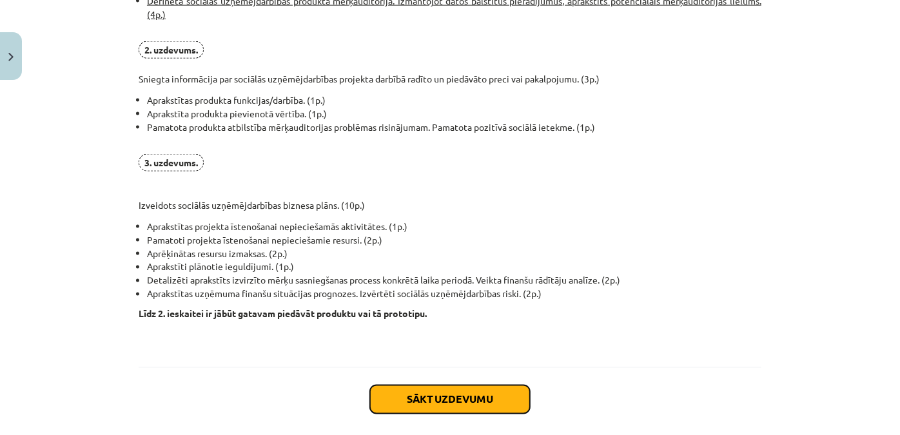
click at [451, 394] on button "Sākt uzdevumu" at bounding box center [450, 399] width 160 height 28
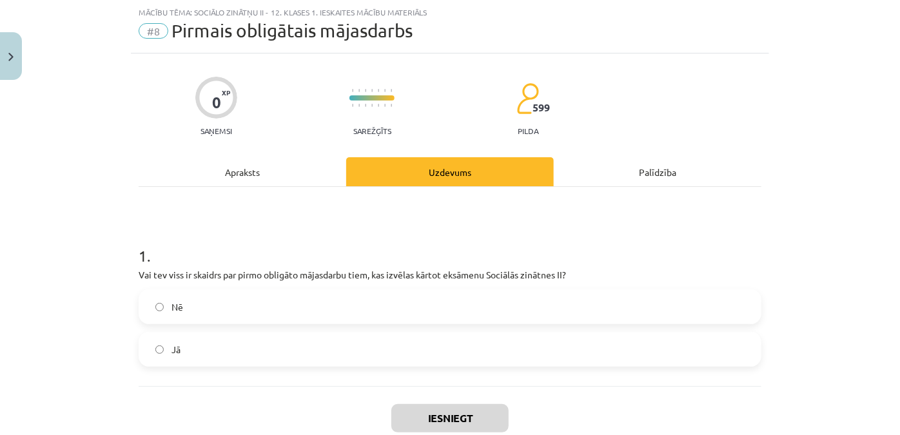
scroll to position [91, 0]
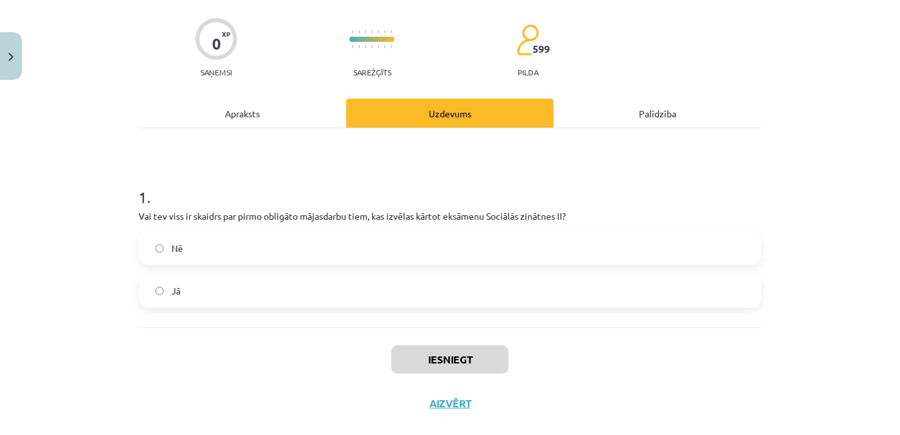
click at [378, 247] on label "Nē" at bounding box center [450, 248] width 620 height 32
click at [472, 347] on button "Iesniegt" at bounding box center [449, 359] width 117 height 28
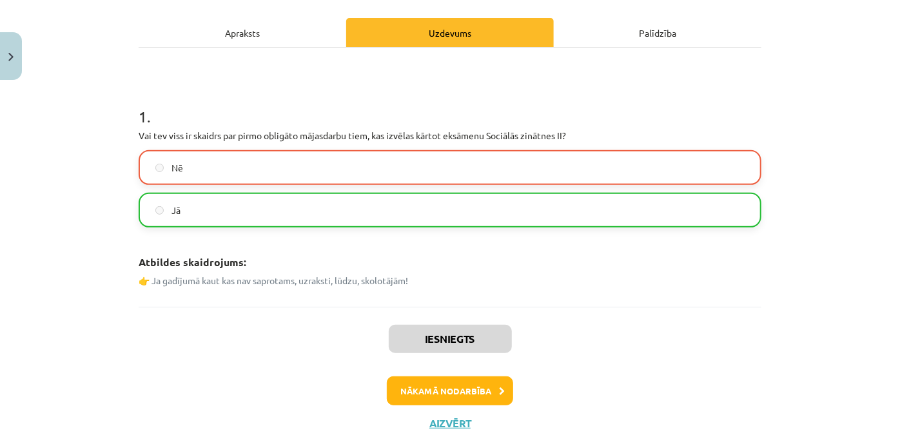
scroll to position [213, 0]
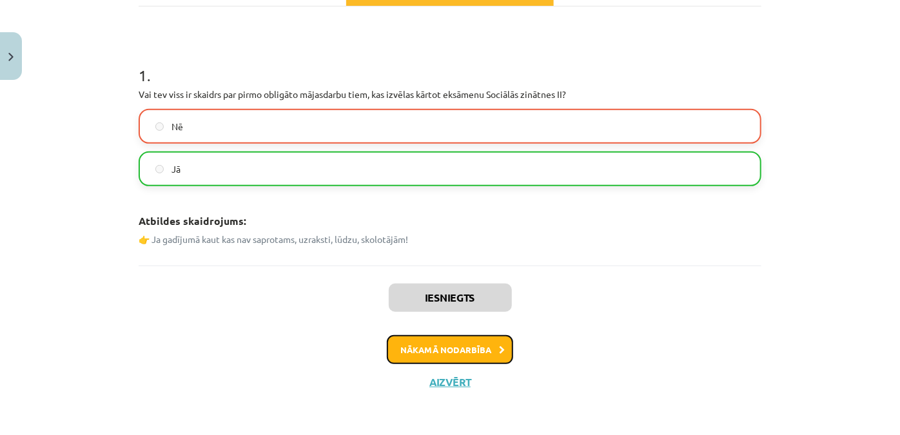
click at [456, 352] on button "Nākamā nodarbība" at bounding box center [450, 350] width 126 height 30
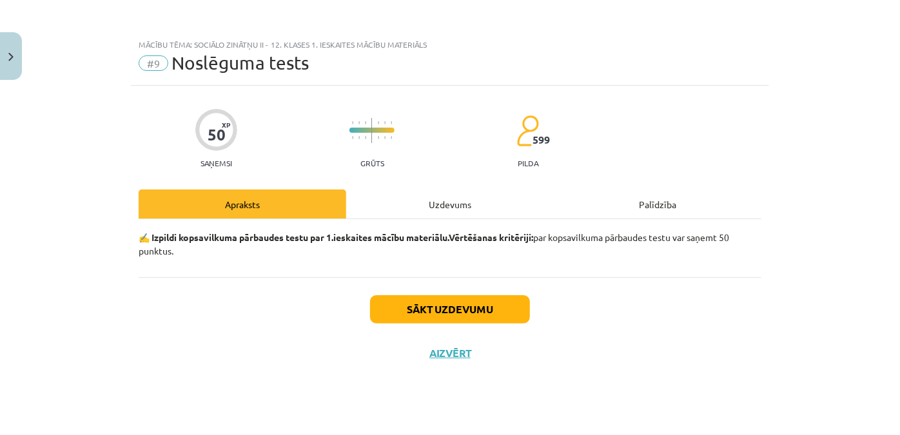
scroll to position [0, 0]
click at [449, 197] on div "Uzdevums" at bounding box center [450, 203] width 208 height 29
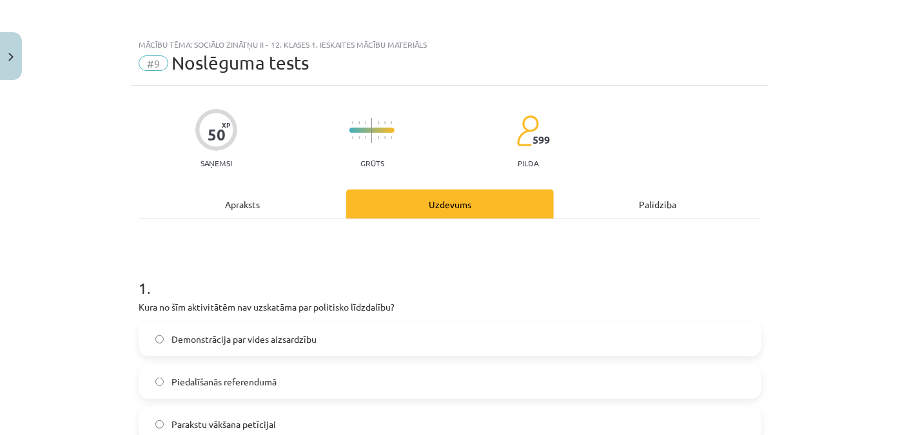
click at [298, 211] on div "Apraksts" at bounding box center [243, 203] width 208 height 29
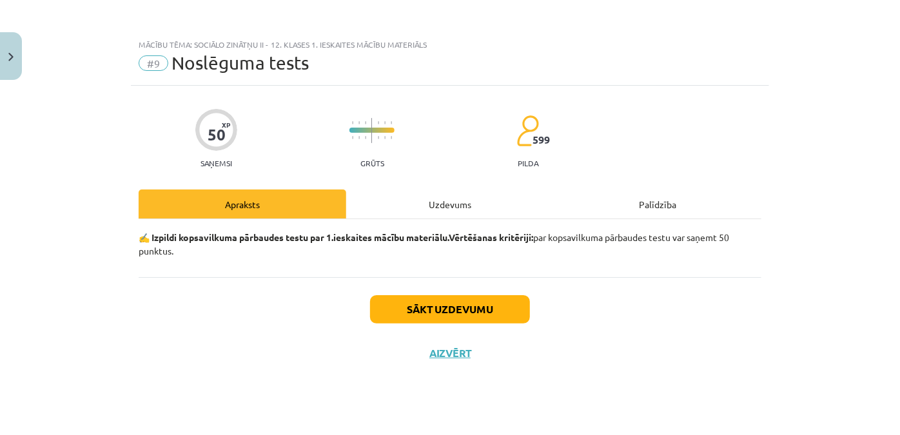
click at [407, 215] on div "Uzdevums" at bounding box center [450, 203] width 208 height 29
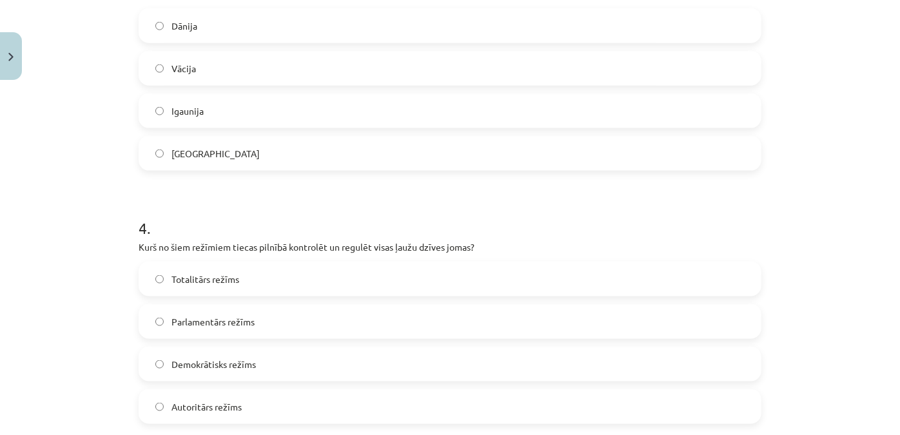
scroll to position [703, 0]
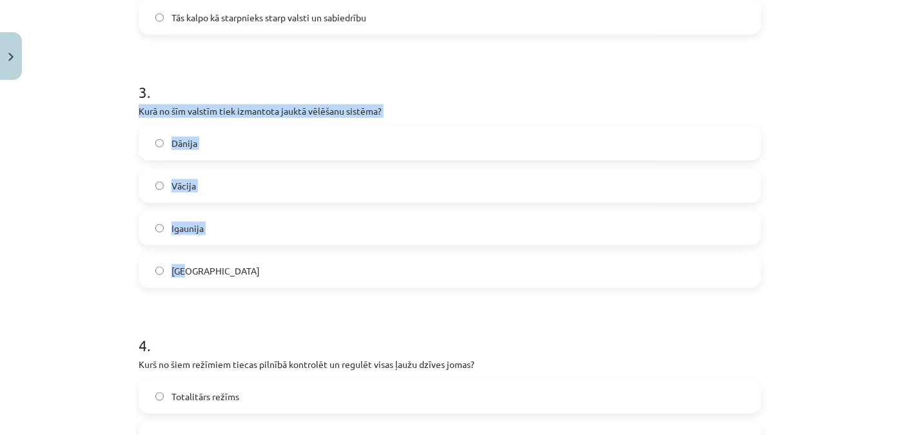
drag, startPoint x: 108, startPoint y: 108, endPoint x: 439, endPoint y: 246, distance: 358.3
click at [441, 251] on div "Mācību tēma: Sociālo zinātņu ii - 12. klases 1. ieskaites mācību materiāls #9 N…" at bounding box center [450, 217] width 900 height 435
click at [201, 178] on label "Vācija" at bounding box center [450, 186] width 620 height 32
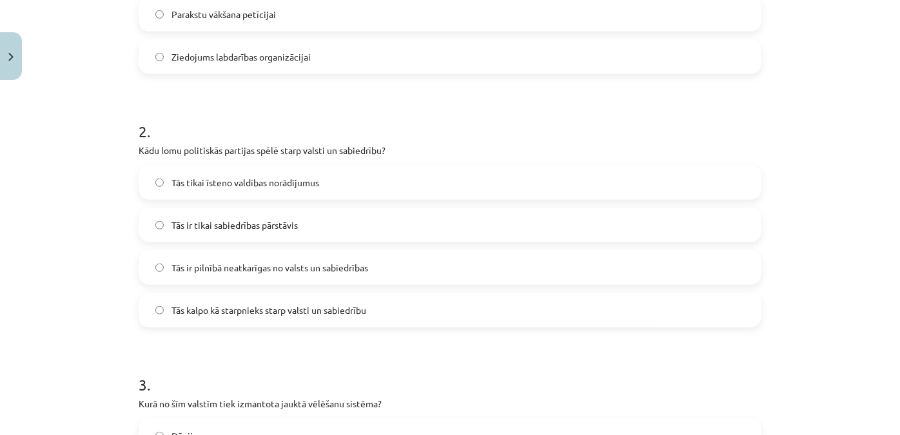
scroll to position [234, 0]
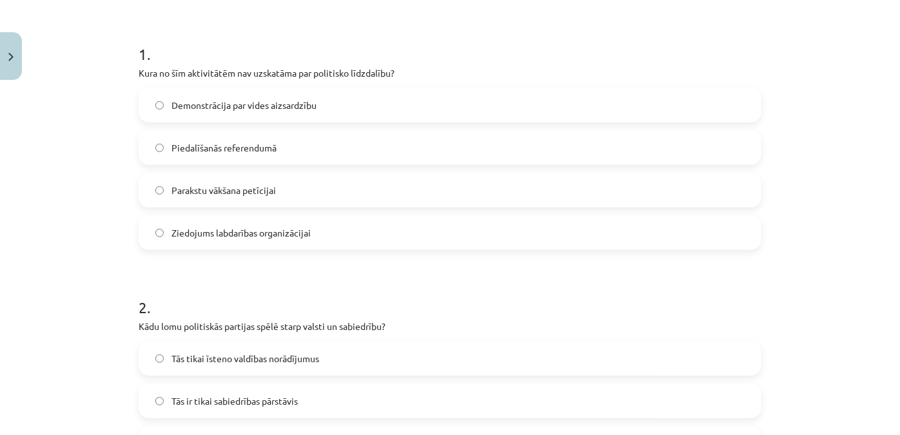
click at [244, 235] on span "Ziedojums labdarības organizācijai" at bounding box center [240, 233] width 139 height 14
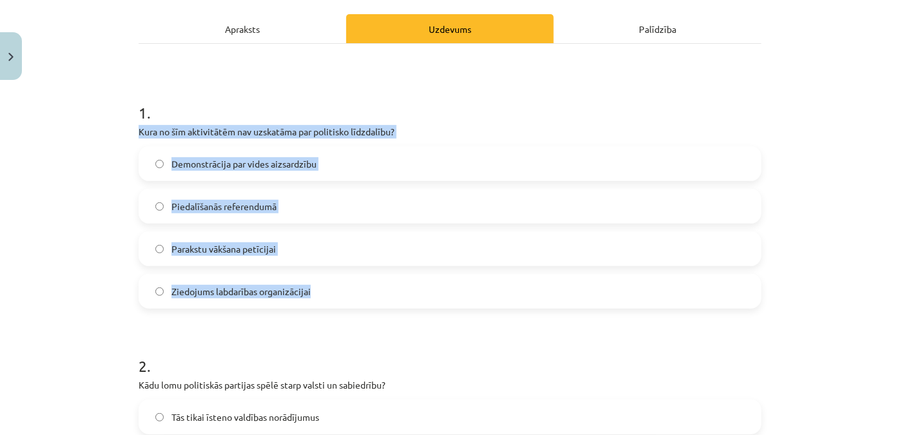
drag, startPoint x: 122, startPoint y: 137, endPoint x: 405, endPoint y: 289, distance: 322.1
click at [405, 289] on div "Mācību tēma: Sociālo zinātņu ii - 12. klases 1. ieskaites mācību materiāls #9 N…" at bounding box center [450, 217] width 900 height 435
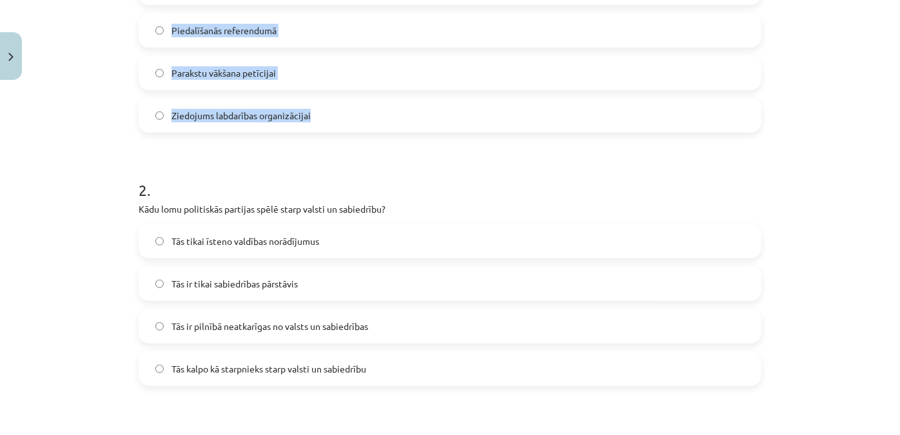
scroll to position [410, 0]
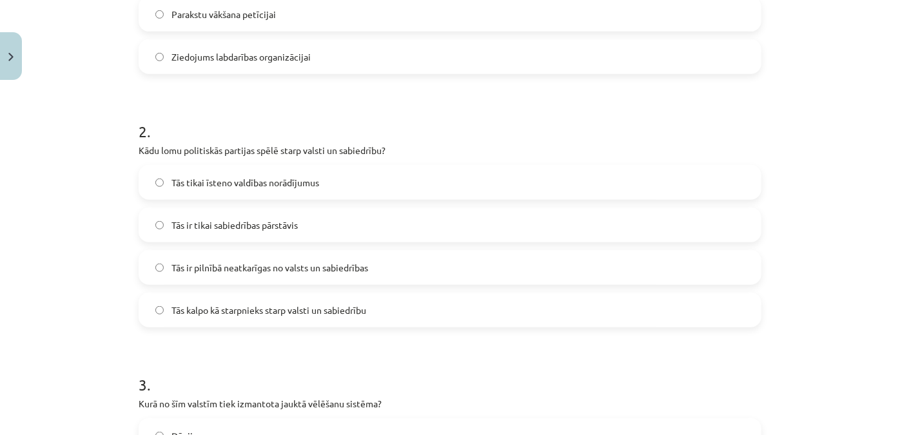
click at [227, 229] on span "Tās ir tikai sabiedrības pārstāvis" at bounding box center [234, 225] width 126 height 14
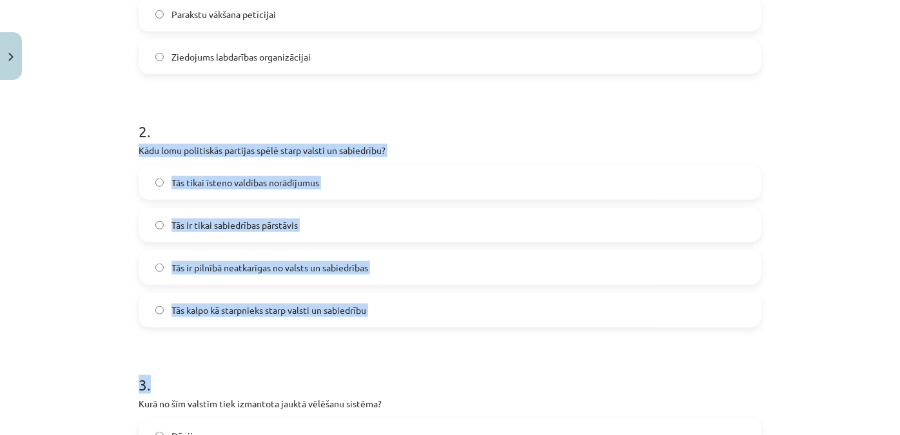
drag, startPoint x: 209, startPoint y: 164, endPoint x: 447, endPoint y: 330, distance: 289.7
click at [447, 330] on div "Mācību tēma: Sociālo zinātņu ii - 12. klases 1. ieskaites mācību materiāls #9 N…" at bounding box center [450, 217] width 900 height 435
click at [146, 180] on label "Tās tikai īsteno valdības norādījumus" at bounding box center [450, 182] width 620 height 32
drag, startPoint x: 127, startPoint y: 150, endPoint x: 423, endPoint y: 312, distance: 337.2
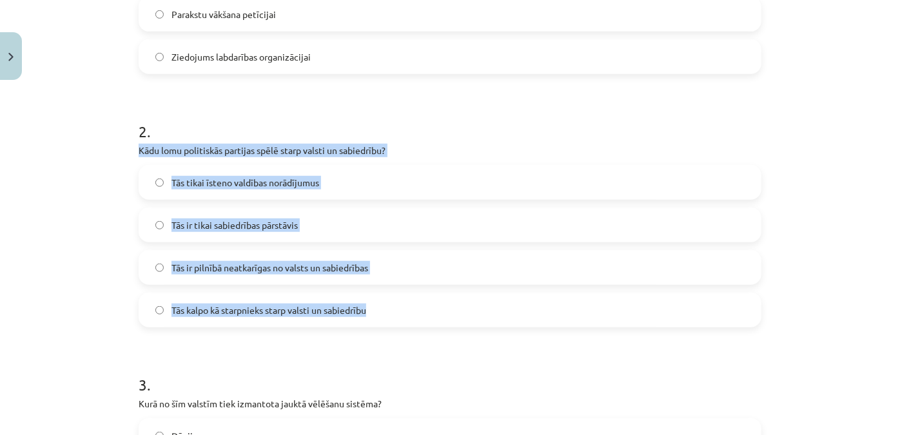
click at [315, 314] on span "Tās kalpo kā starpnieks starp valsti un sabiedrību" at bounding box center [268, 311] width 195 height 14
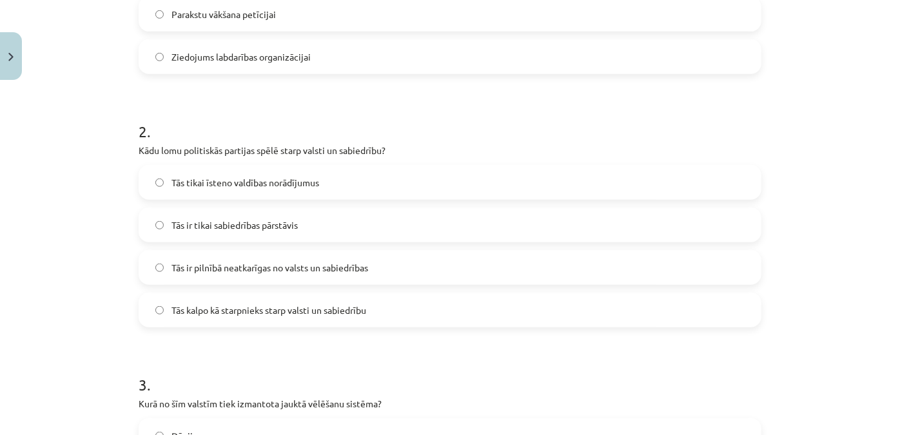
click at [307, 309] on span "Tās kalpo kā starpnieks starp valsti un sabiedrību" at bounding box center [268, 311] width 195 height 14
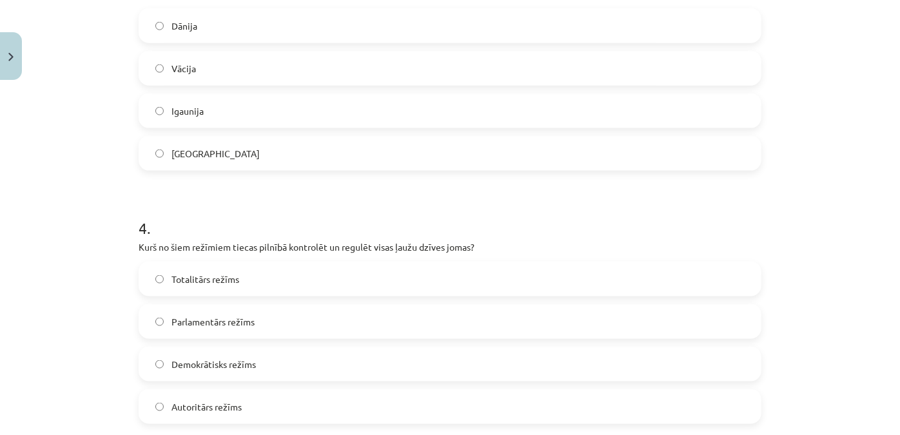
scroll to position [878, 0]
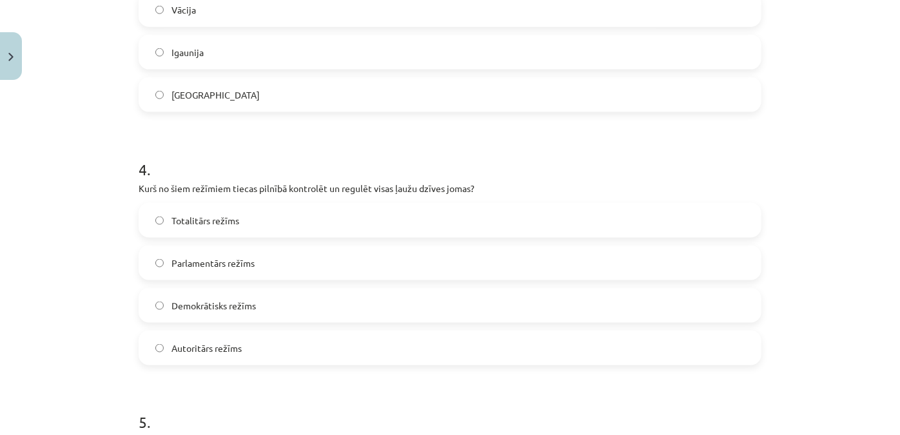
click at [192, 228] on label "Totalitārs režīms" at bounding box center [450, 220] width 620 height 32
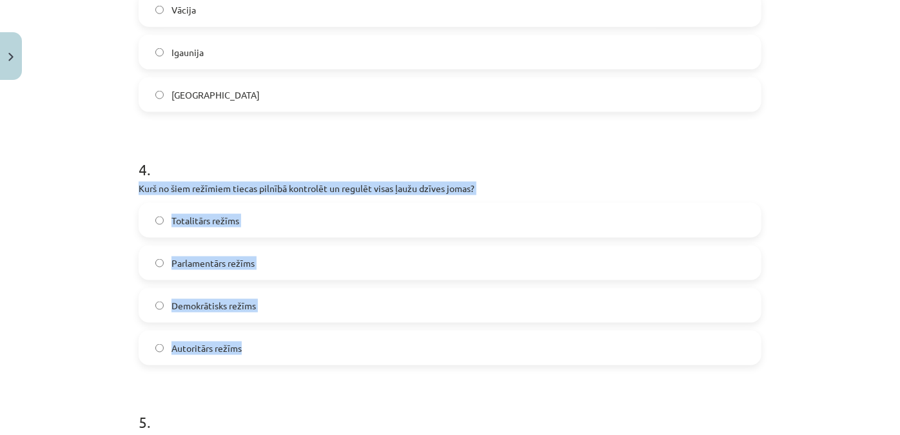
drag, startPoint x: 117, startPoint y: 186, endPoint x: 370, endPoint y: 331, distance: 291.3
click at [370, 331] on div "Mācību tēma: Sociālo zinātņu ii - 12. klases 1. ieskaites mācību materiāls #9 N…" at bounding box center [450, 217] width 900 height 435
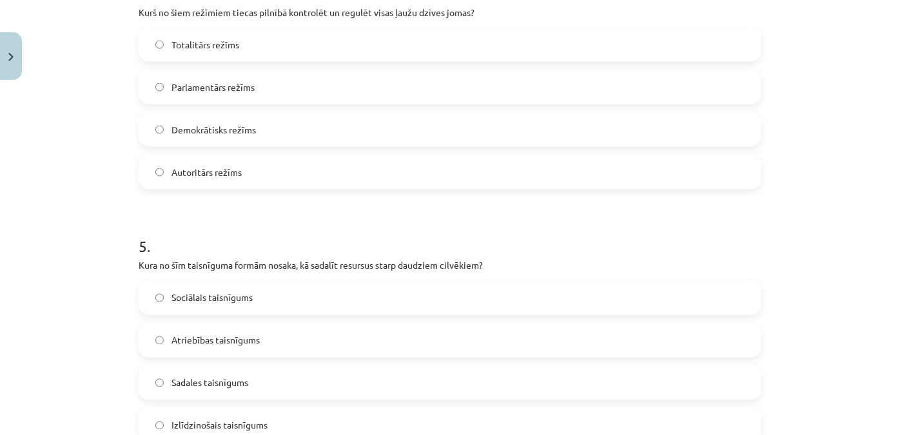
click at [59, 191] on div "Mācību tēma: Sociālo zinātņu ii - 12. klases 1. ieskaites mācību materiāls #9 N…" at bounding box center [450, 217] width 900 height 435
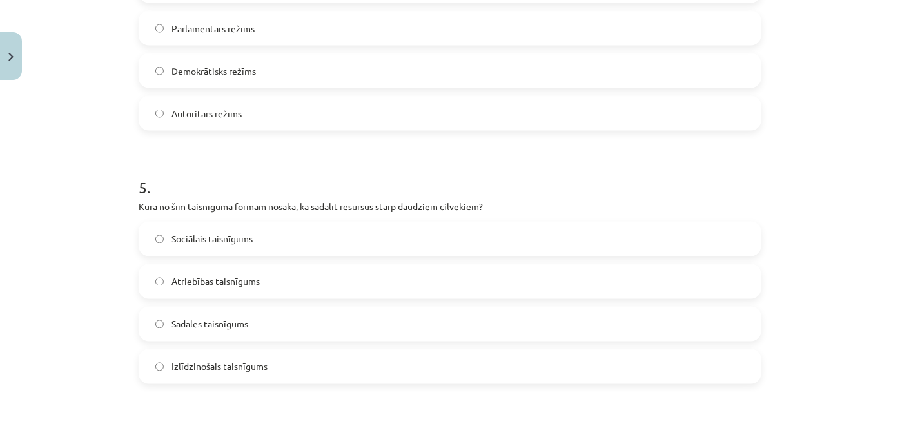
scroll to position [1172, 0]
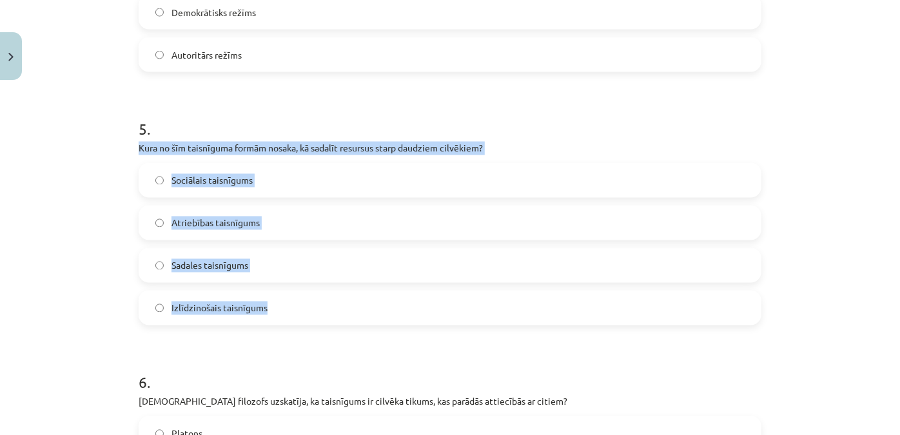
drag, startPoint x: 130, startPoint y: 145, endPoint x: 353, endPoint y: 304, distance: 273.1
click at [353, 304] on div "50 XP Saņemsi Grūts 599 pilda Apraksts Uzdevums Palīdzība 1 . Kura no šīm aktiv…" at bounding box center [450, 311] width 638 height 2795
click at [220, 198] on div "Sociālais taisnīgums Atriebības taisnīgums Sadales taisnīgums Izlīdzinošais tai…" at bounding box center [450, 244] width 623 height 162
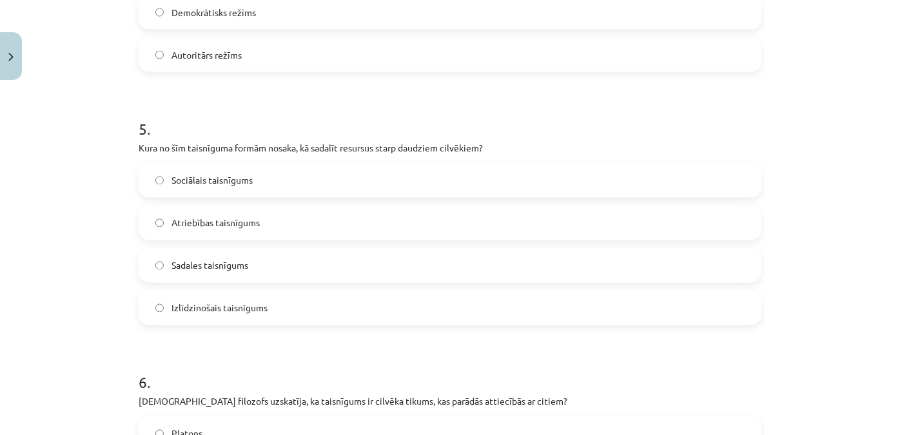
click at [216, 187] on label "Sociālais taisnīgums" at bounding box center [450, 180] width 620 height 32
click at [208, 275] on label "Sadales taisnīgums" at bounding box center [450, 265] width 620 height 32
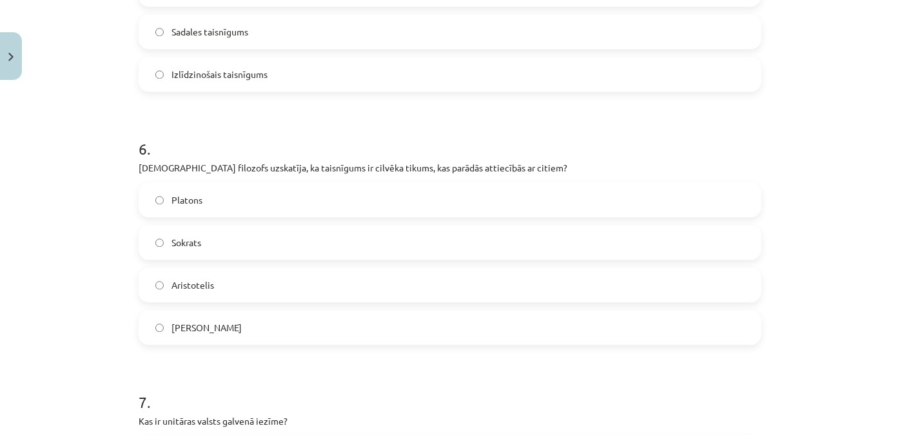
scroll to position [1464, 0]
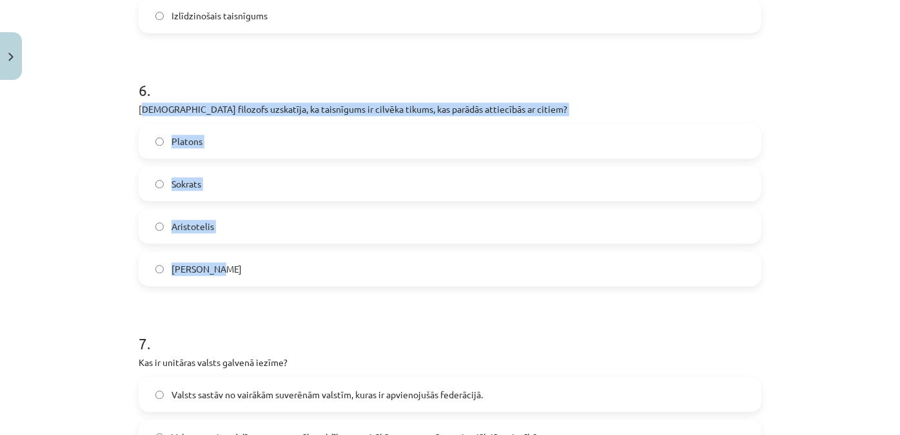
drag, startPoint x: 137, startPoint y: 111, endPoint x: 541, endPoint y: 273, distance: 435.3
click at [541, 273] on div "6 . [DEMOGRAPHIC_DATA] filozofs uzskatīja, ka taisnīgums ir cilvēka tikums, kas…" at bounding box center [450, 173] width 623 height 228
click at [209, 222] on label "Aristotelis" at bounding box center [450, 226] width 620 height 32
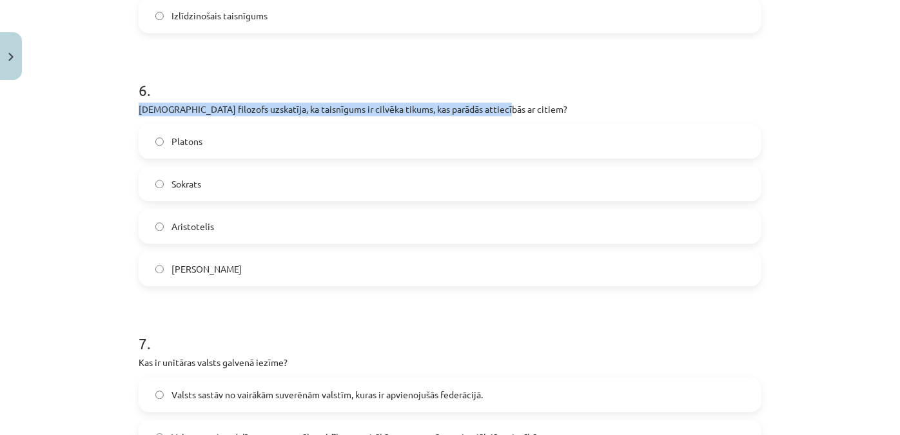
drag, startPoint x: 117, startPoint y: 105, endPoint x: 501, endPoint y: 103, distance: 383.5
click at [501, 103] on div "Mācību tēma: Sociālo zinātņu ii - 12. klases 1. ieskaites mācību materiāls #9 N…" at bounding box center [450, 217] width 900 height 435
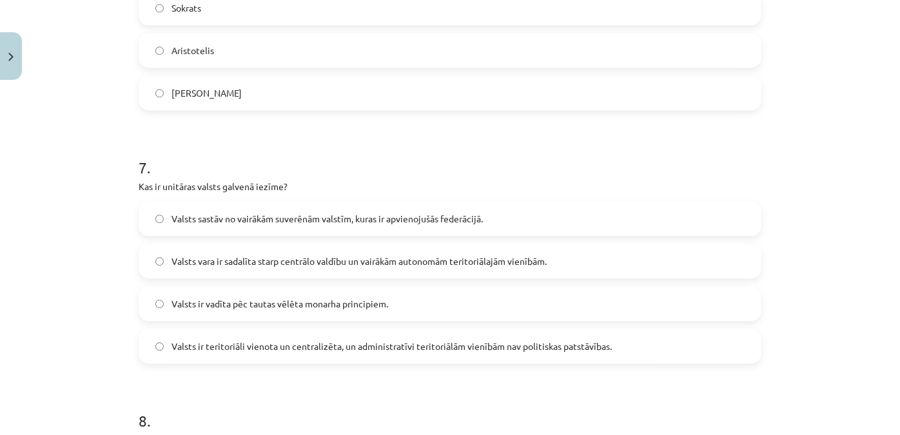
click at [108, 206] on div "Mācību tēma: Sociālo zinātņu ii - 12. klases 1. ieskaites mācību materiāls #9 N…" at bounding box center [450, 217] width 900 height 435
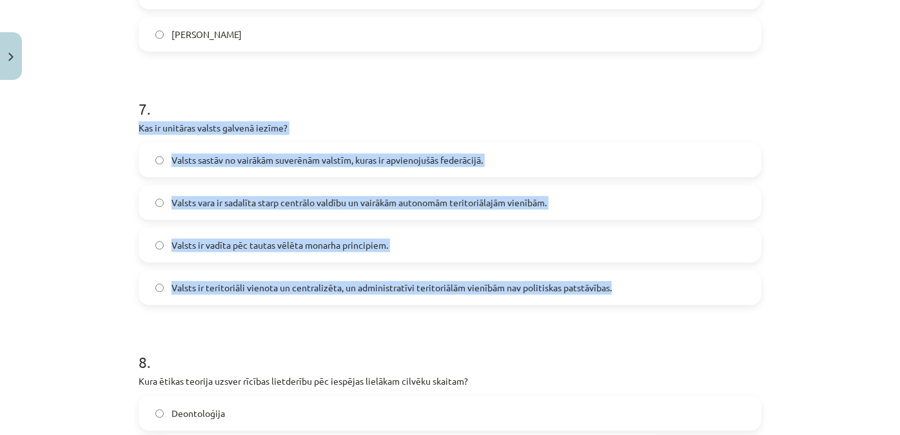
drag, startPoint x: 130, startPoint y: 121, endPoint x: 649, endPoint y: 291, distance: 546.2
click at [259, 298] on label "Valsts ir teritoriāli vienota un centralizēta, un administratīvi teritoriālām v…" at bounding box center [450, 287] width 620 height 32
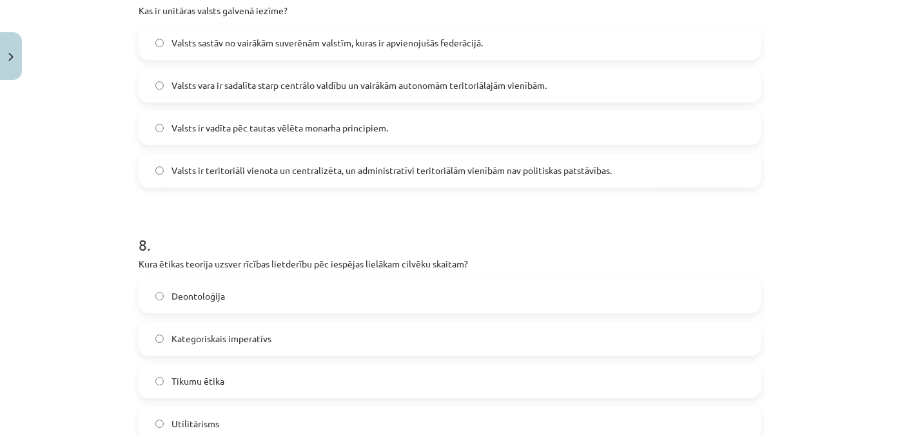
scroll to position [1875, 0]
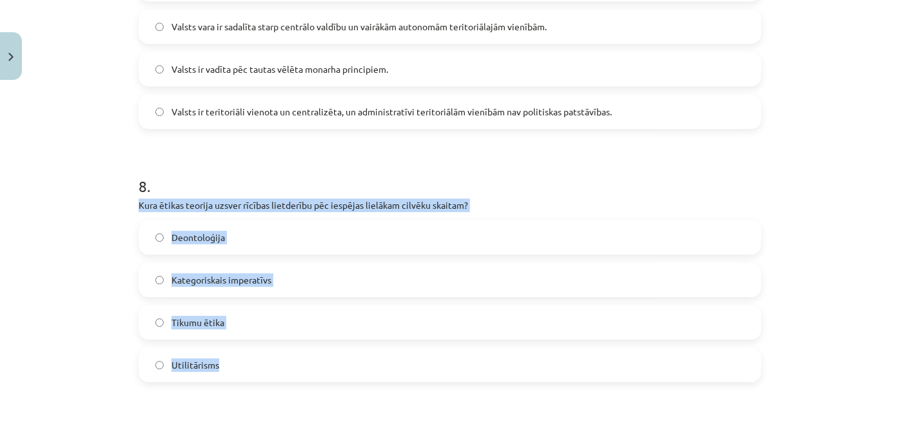
drag, startPoint x: 125, startPoint y: 200, endPoint x: 443, endPoint y: 356, distance: 354.5
click at [443, 356] on div "Mācību tēma: Sociālo zinātņu ii - 12. klases 1. ieskaites mācību materiāls #9 N…" at bounding box center [450, 217] width 900 height 435
click at [212, 379] on label "Utilitārisms" at bounding box center [450, 365] width 620 height 32
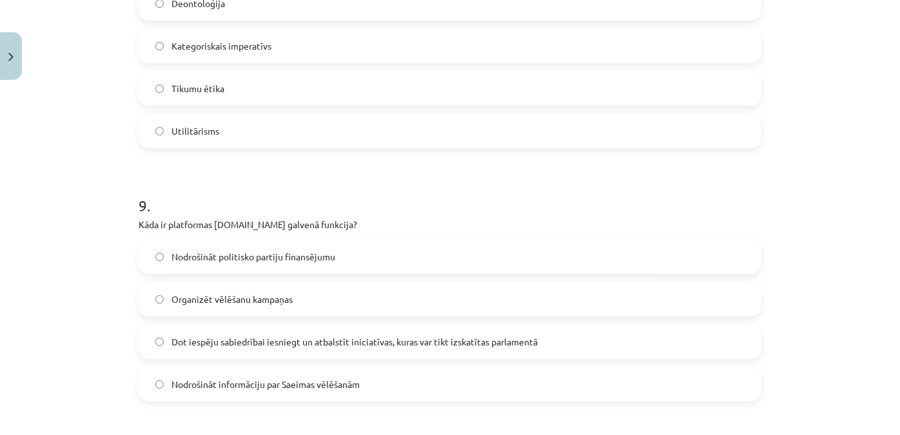
scroll to position [2168, 0]
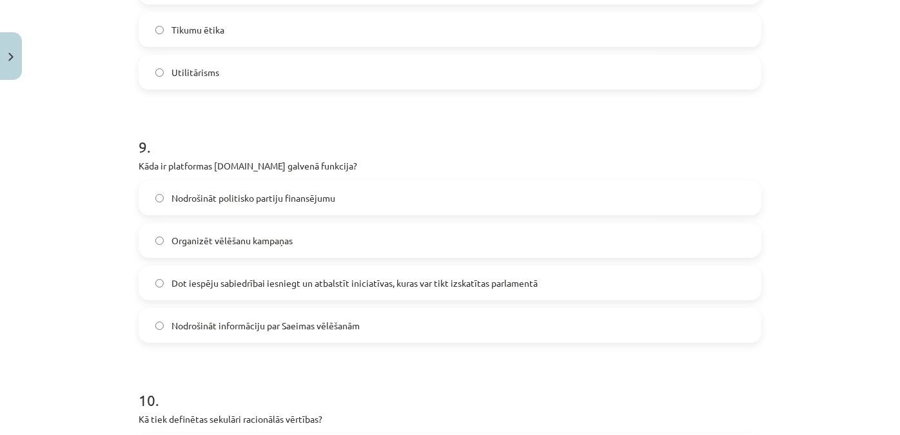
click at [296, 286] on span "Dot iespēju sabiedrībai iesniegt un atbalstīt iniciatīvas, kuras var tikt izska…" at bounding box center [354, 284] width 366 height 14
drag, startPoint x: 152, startPoint y: 161, endPoint x: 394, endPoint y: 240, distance: 254.8
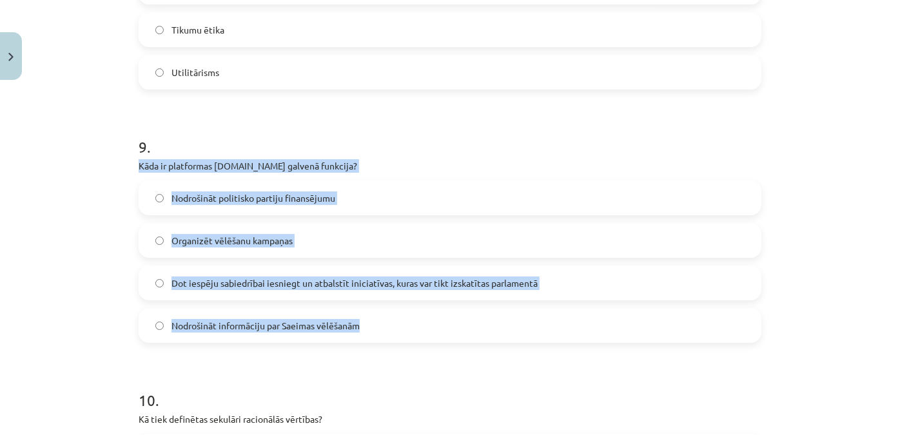
drag, startPoint x: 151, startPoint y: 169, endPoint x: 403, endPoint y: 324, distance: 296.2
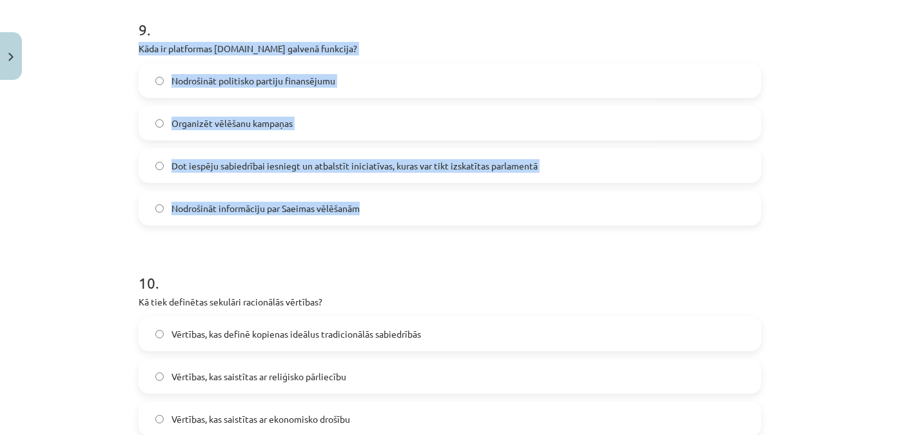
click at [48, 177] on div "Mācību tēma: Sociālo zinātņu ii - 12. klases 1. ieskaites mācību materiāls #9 N…" at bounding box center [450, 217] width 900 height 435
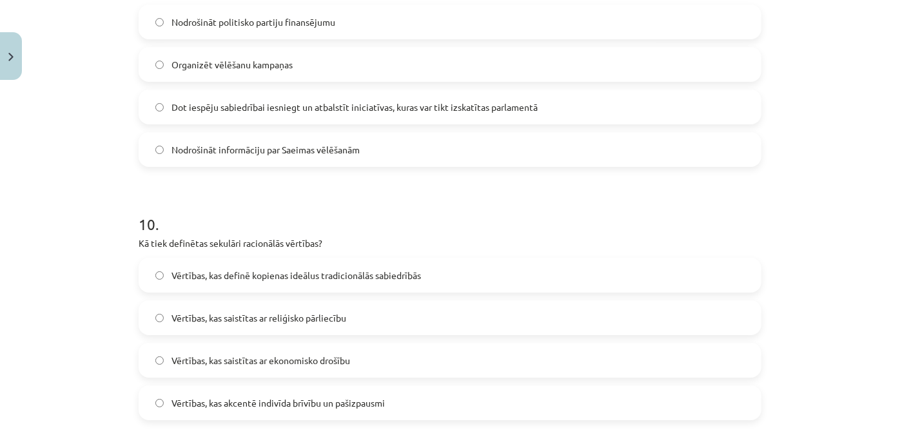
scroll to position [2402, 0]
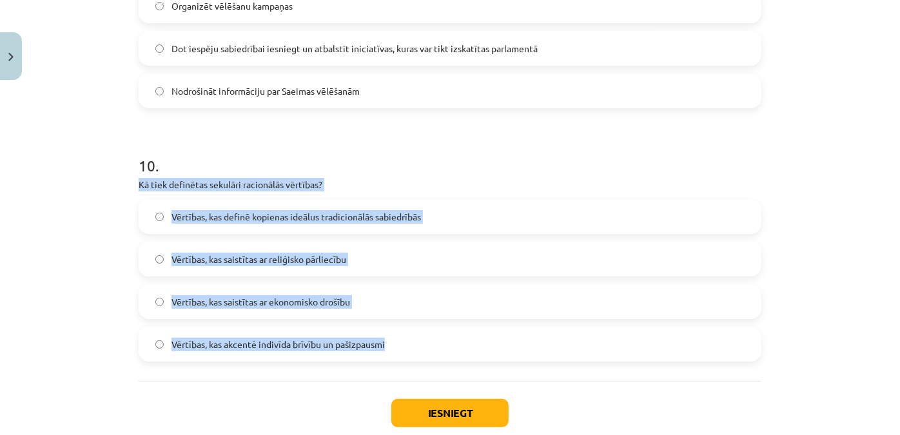
drag, startPoint x: 127, startPoint y: 180, endPoint x: 451, endPoint y: 347, distance: 364.6
click at [98, 314] on div "Mācību tēma: Sociālo zinātņu ii - 12. klases 1. ieskaites mācību materiāls #9 N…" at bounding box center [450, 217] width 900 height 435
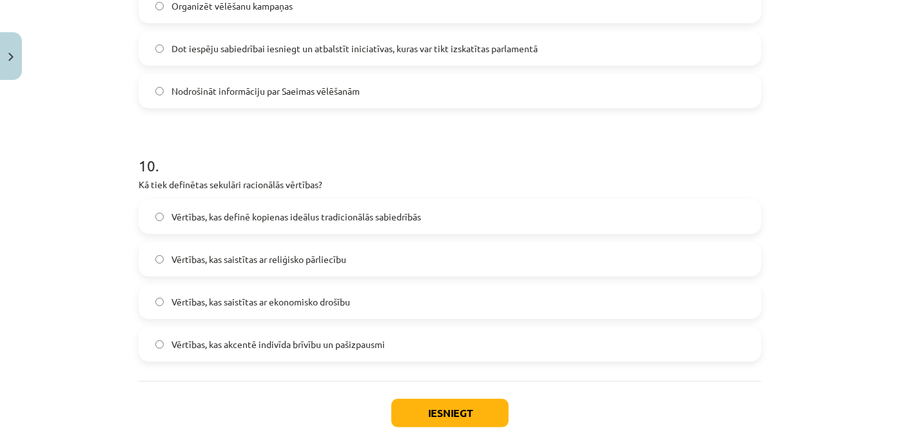
click at [230, 348] on span "Vērtības, kas akcentē indivīda brīvību un pašizpausmi" at bounding box center [277, 345] width 213 height 14
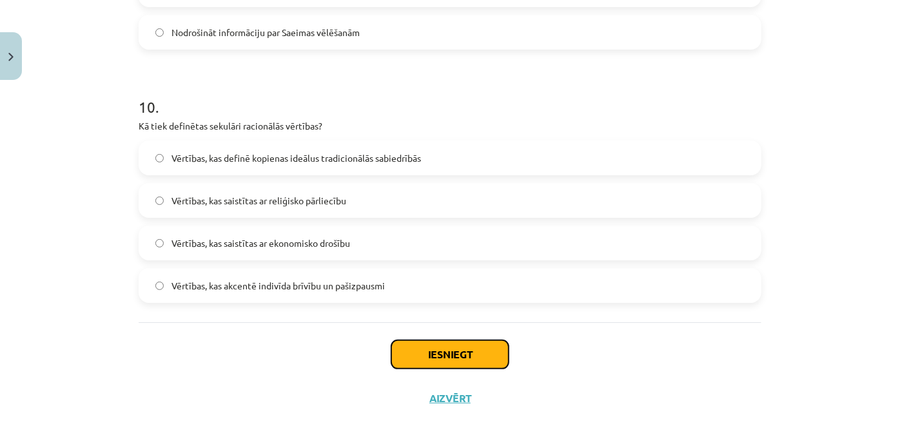
click at [403, 344] on button "Iesniegt" at bounding box center [449, 354] width 117 height 28
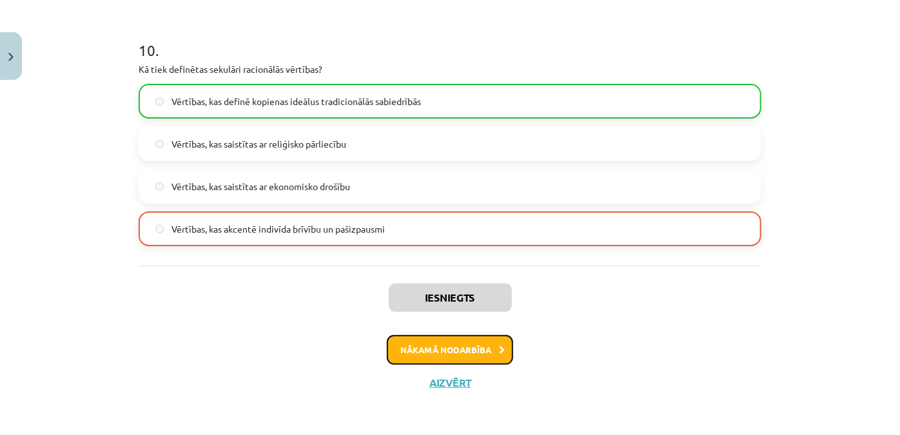
click at [464, 345] on button "Nākamā nodarbība" at bounding box center [450, 350] width 126 height 30
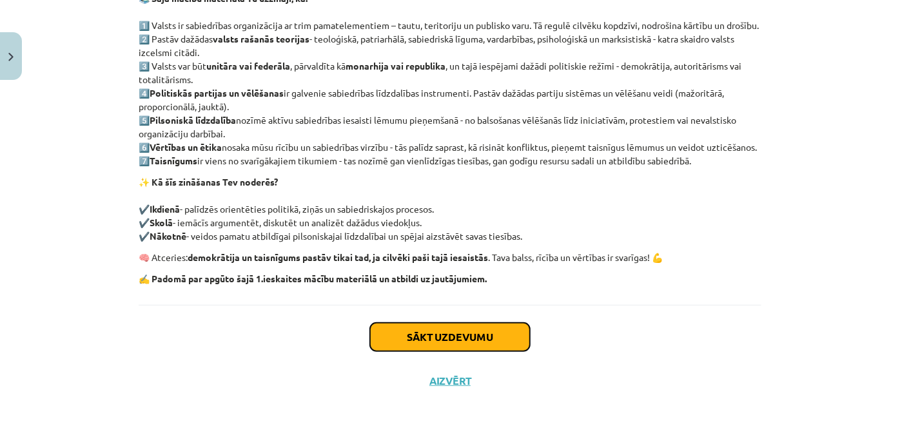
click at [460, 330] on button "Sākt uzdevumu" at bounding box center [450, 337] width 160 height 28
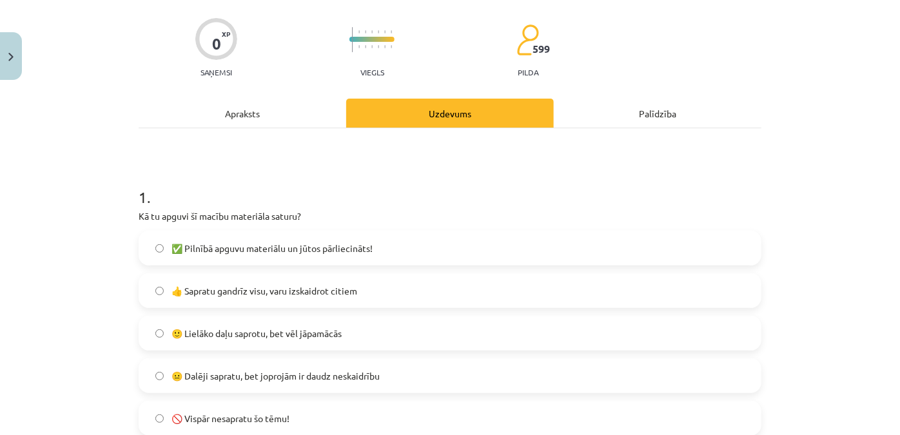
scroll to position [150, 0]
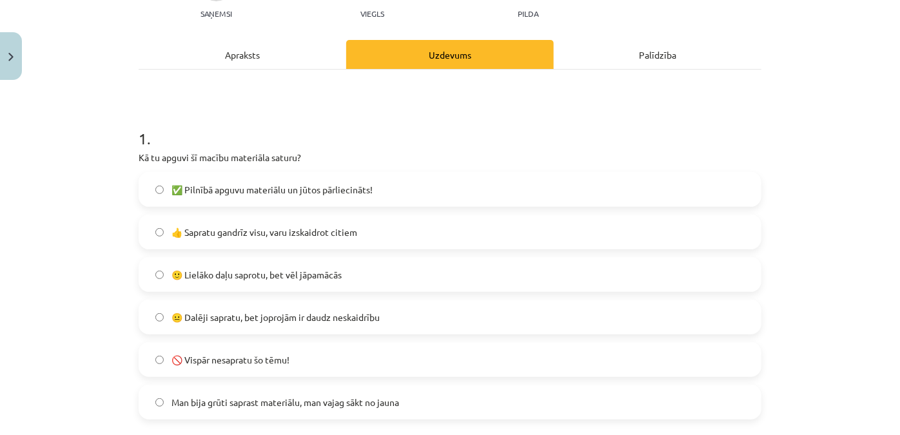
click at [351, 277] on label "🙂 Lielāko daļu saprotu, bet vēl jāpamācās" at bounding box center [450, 274] width 620 height 32
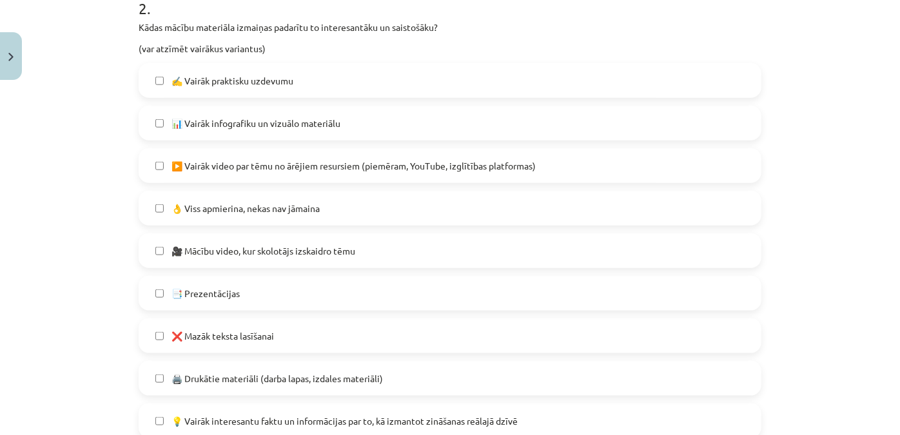
scroll to position [677, 0]
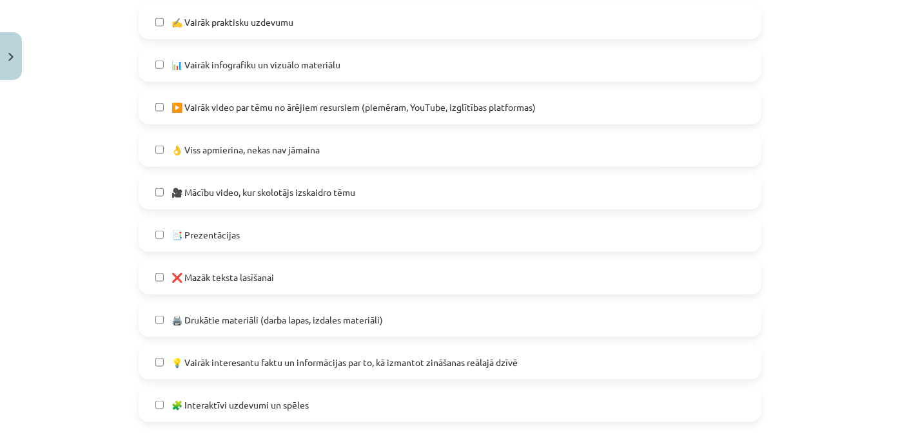
click at [215, 262] on label "❌ Mazāk teksta lasīšanai" at bounding box center [450, 277] width 620 height 32
click at [235, 319] on span "🖨️ Drukātie materiāli (darba lapas, izdales materiāli)" at bounding box center [276, 320] width 211 height 14
click at [238, 285] on label "❌ Mazāk teksta lasīšanai" at bounding box center [450, 277] width 620 height 32
click at [242, 313] on span "🖨️ Drukātie materiāli (darba lapas, izdales materiāli)" at bounding box center [276, 320] width 211 height 14
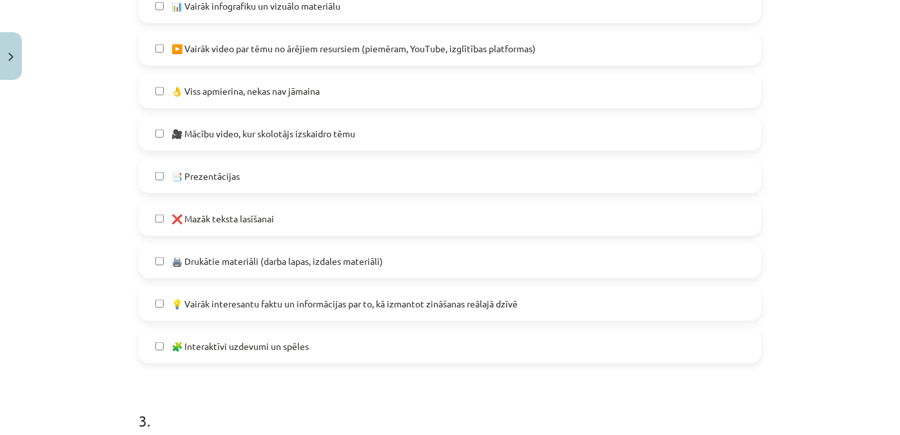
click at [225, 345] on span "🧩 Interaktīvi uzdevumi un spēles" at bounding box center [239, 347] width 137 height 14
click at [237, 307] on span "💡 Vairāk interesantu faktu un informācijas par to, kā izmantot zināšanas reālaj…" at bounding box center [344, 304] width 346 height 14
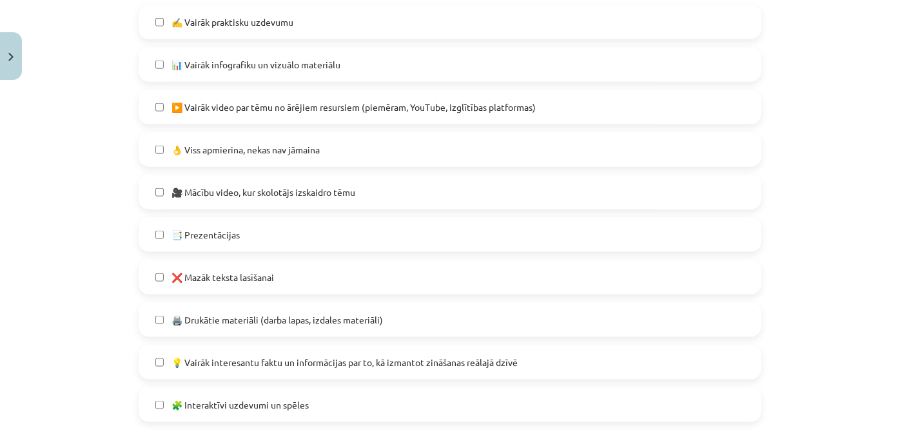
scroll to position [618, 0]
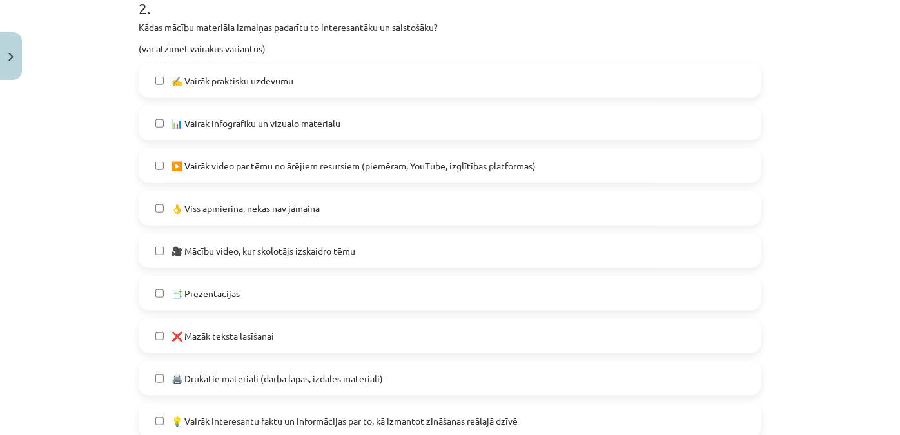
click at [306, 162] on span "▶️ Vairāk video par tēmu no ārējiem resursiem (piemēram, YouTube, izglītības pl…" at bounding box center [353, 166] width 364 height 14
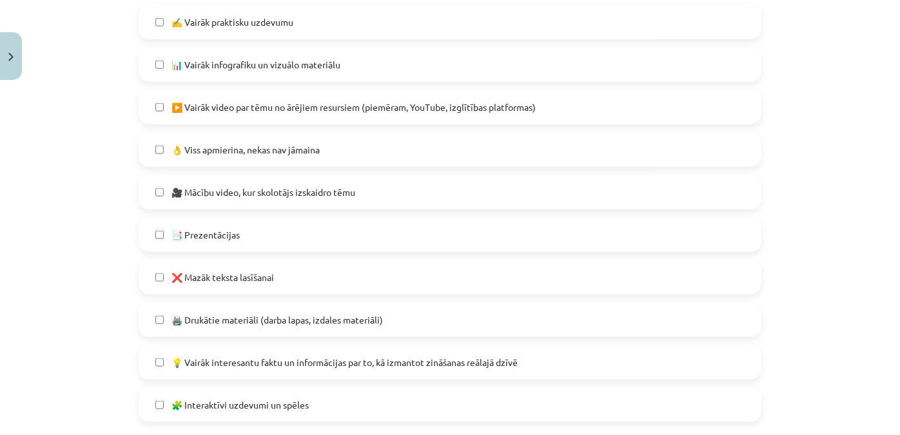
scroll to position [911, 0]
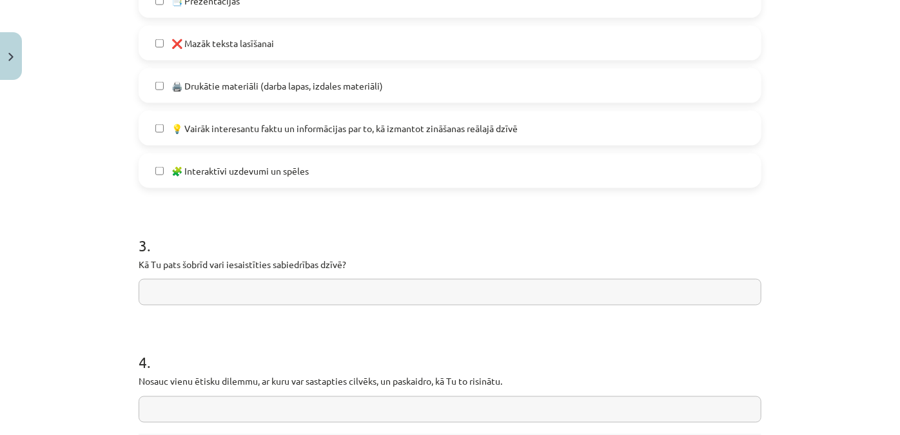
click at [238, 289] on input "text" at bounding box center [450, 292] width 623 height 26
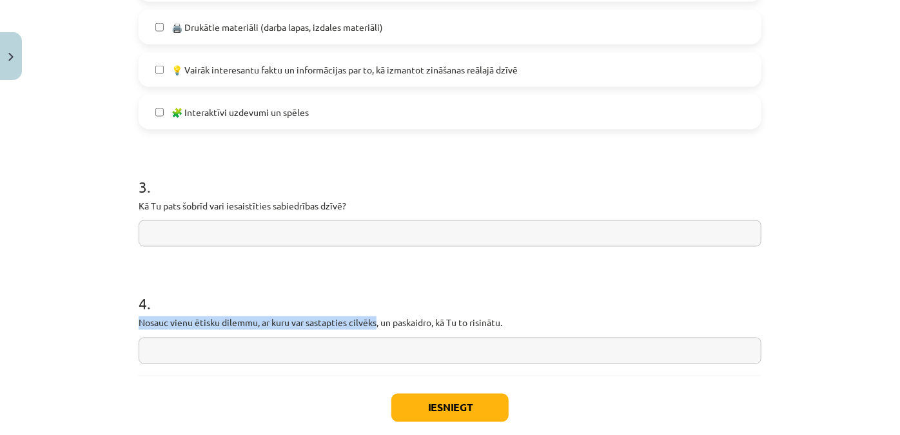
drag, startPoint x: 119, startPoint y: 324, endPoint x: 374, endPoint y: 320, distance: 255.9
click at [374, 320] on div "Mācību tēma: Sociālo zinātņu ii - 12. klases 1. ieskaites mācību materiāls #10 …" at bounding box center [450, 217] width 900 height 435
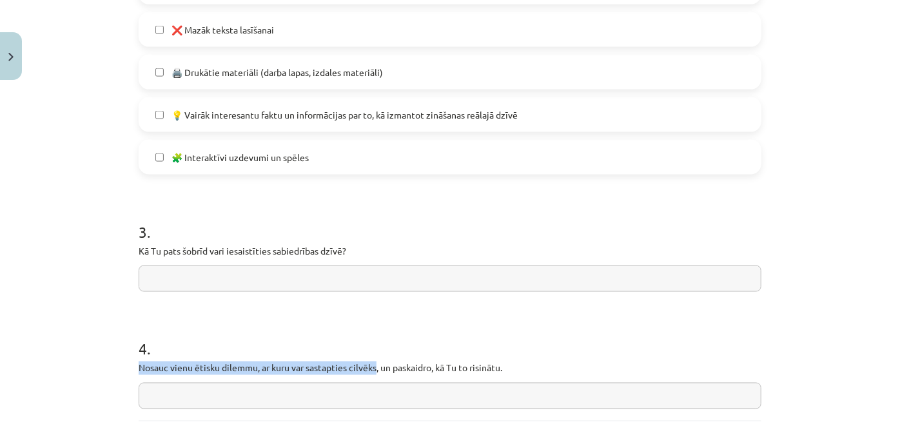
scroll to position [929, 0]
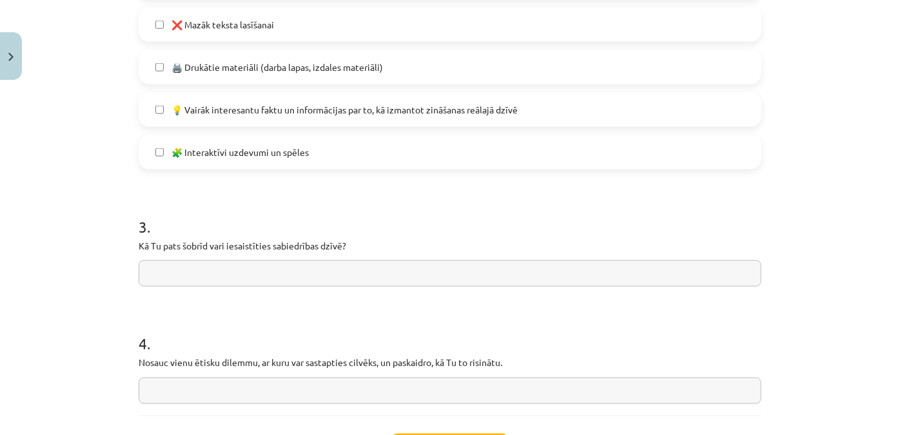
click at [53, 266] on div "Mācību tēma: Sociālo zinātņu ii - 12. klases 1. ieskaites mācību materiāls #10 …" at bounding box center [450, 217] width 900 height 435
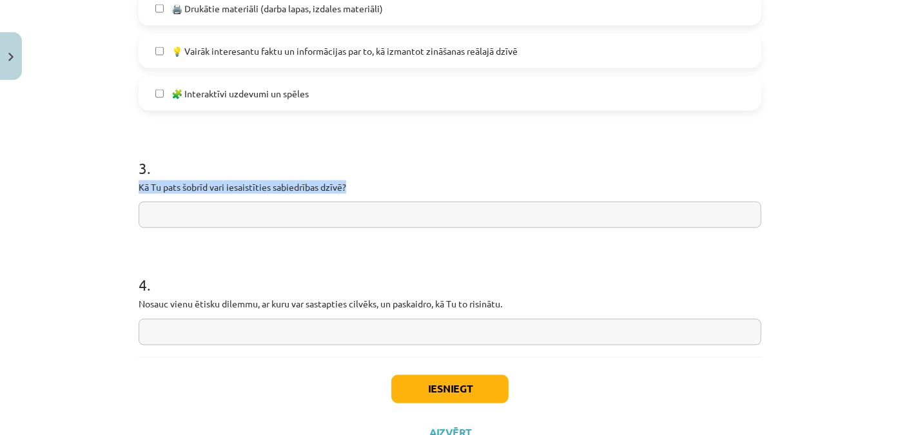
drag, startPoint x: 344, startPoint y: 186, endPoint x: 125, endPoint y: 184, distance: 219.1
click at [125, 184] on div "Mācību tēma: Sociālo zinātņu ii - 12. klases 1. ieskaites mācību materiāls #10 …" at bounding box center [450, 217] width 900 height 435
click at [258, 226] on input "text" at bounding box center [450, 215] width 623 height 26
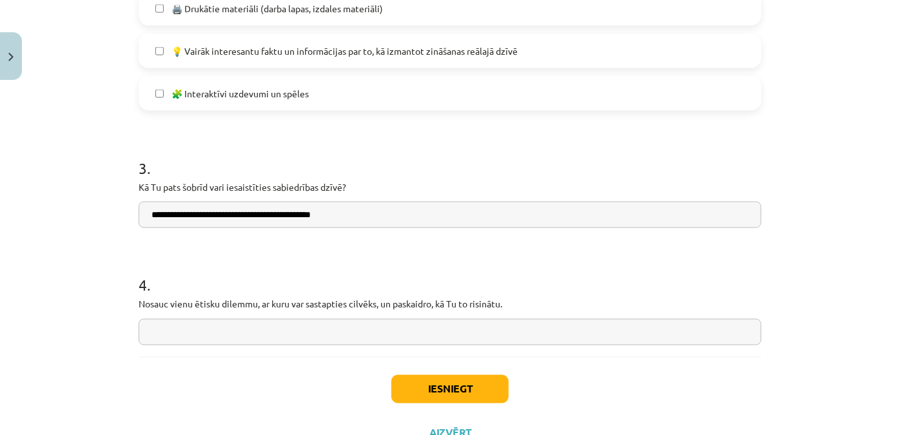
type input "**********"
click at [266, 340] on input "text" at bounding box center [450, 332] width 623 height 26
type input "*"
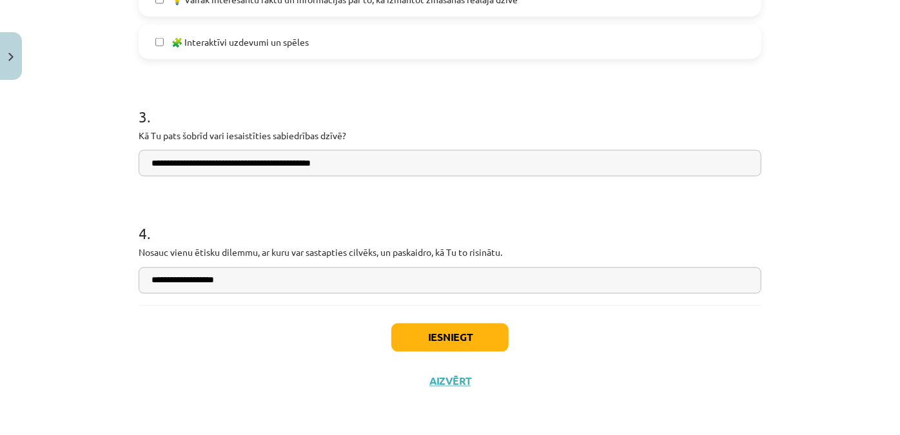
type input "**********"
click at [441, 327] on button "Iesniegt" at bounding box center [449, 338] width 117 height 28
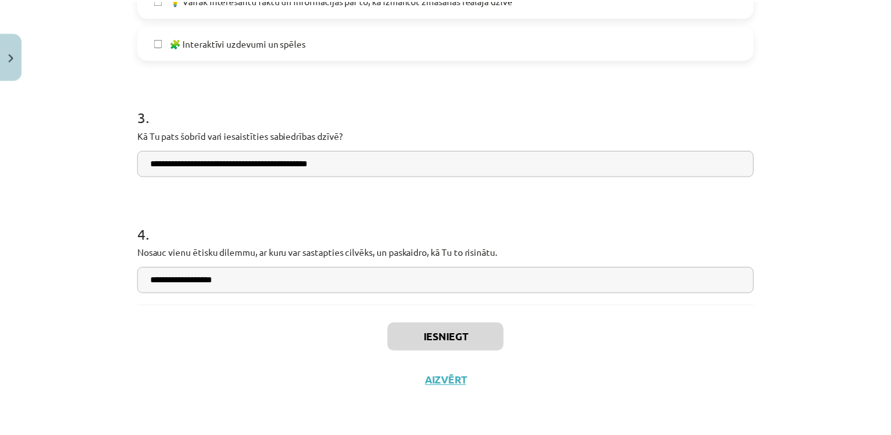
scroll to position [982, 0]
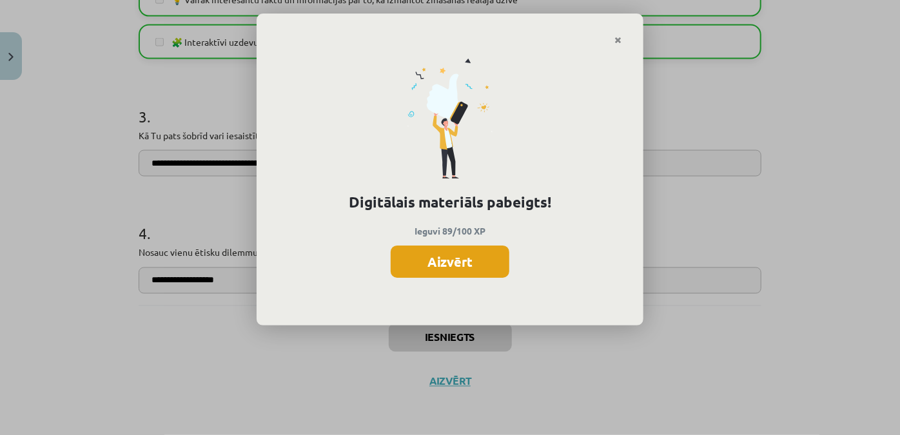
click at [449, 277] on button "Aizvērt" at bounding box center [450, 262] width 119 height 32
